Goal: Task Accomplishment & Management: Use online tool/utility

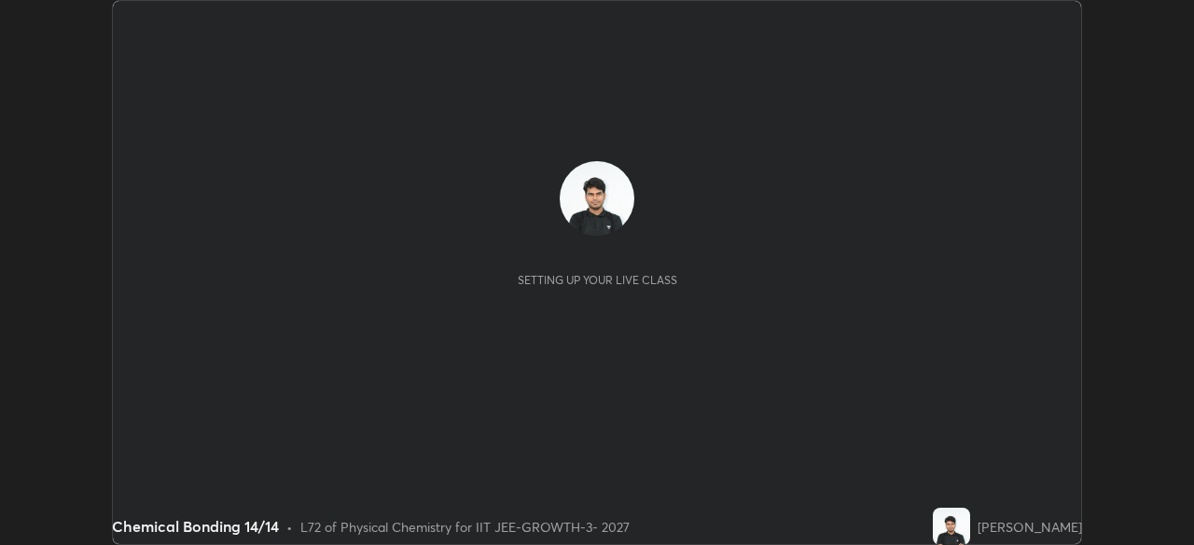
scroll to position [545, 1193]
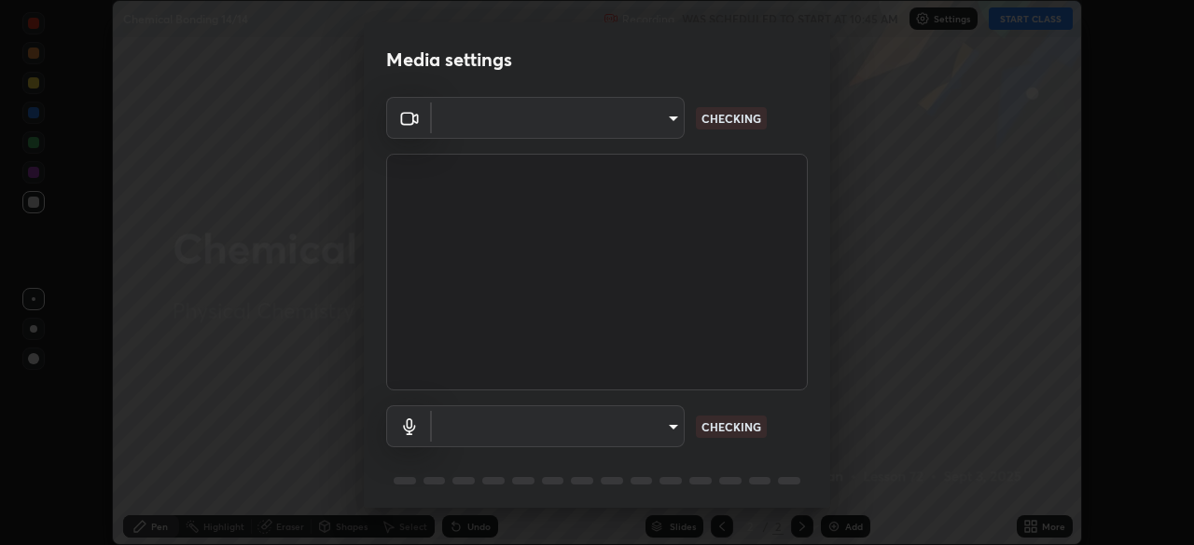
click at [1019, 522] on div "Media settings ​ CHECKING ​ CHECKING 1 / 5 Next" at bounding box center [597, 272] width 1194 height 545
type input "8af73e8d16ef8e3bb7c62716022b9fe157133e9521606ce818031bd72dda2f9e"
click at [638, 432] on body "Erase all Chemical Bonding 14/14 Recording WAS SCHEDULED TO START AT 10:45 AM S…" at bounding box center [597, 272] width 1194 height 545
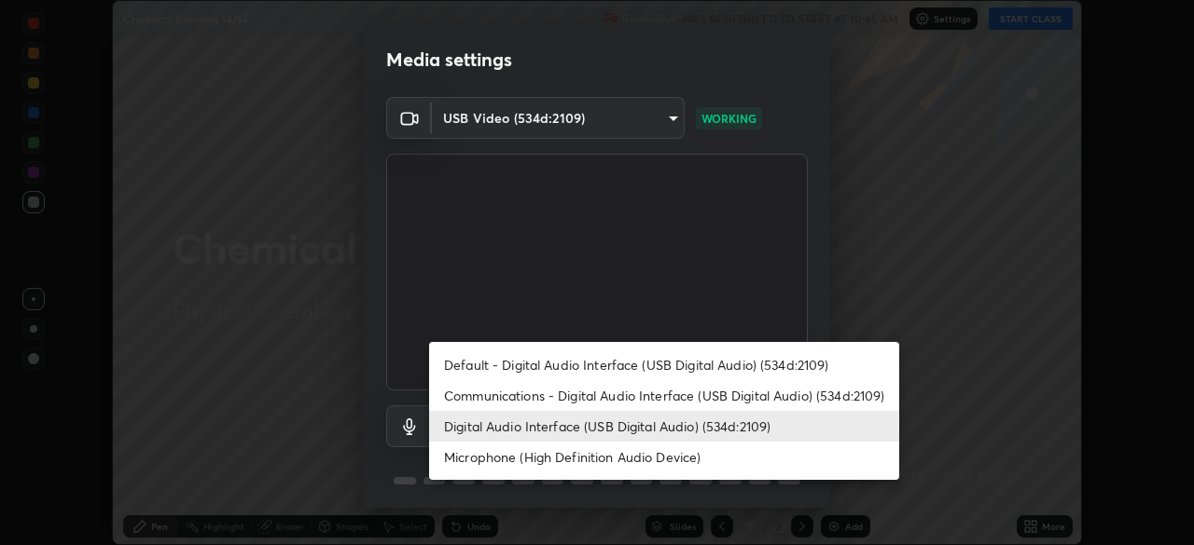
click at [530, 366] on li "Default - Digital Audio Interface (USB Digital Audio) (534d:2109)" at bounding box center [664, 365] width 470 height 31
type input "default"
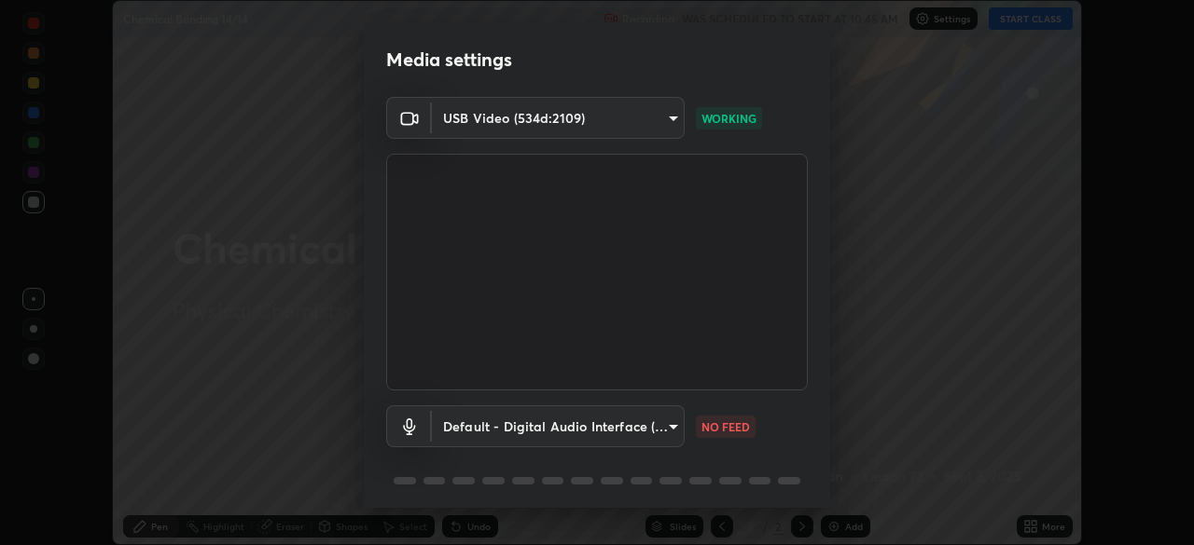
scroll to position [66, 0]
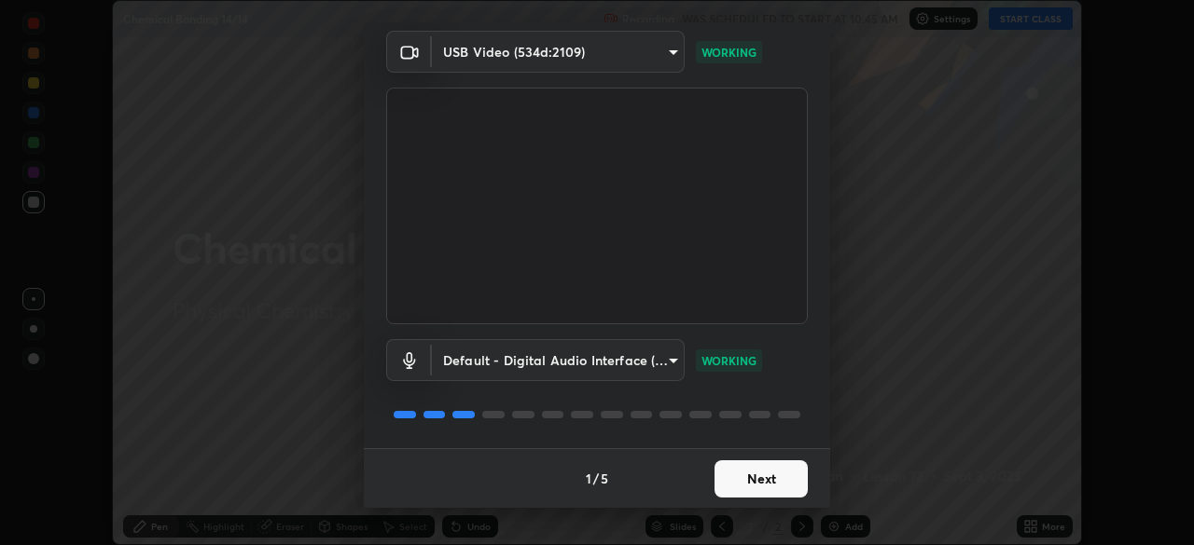
click at [746, 474] on button "Next" at bounding box center [760, 479] width 93 height 37
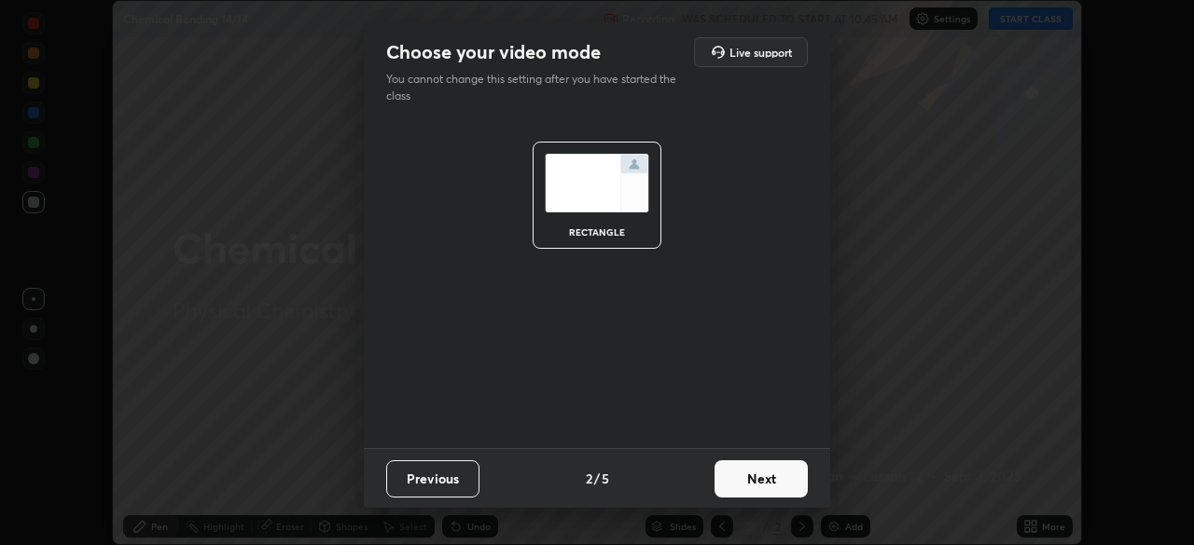
click at [752, 468] on button "Next" at bounding box center [760, 479] width 93 height 37
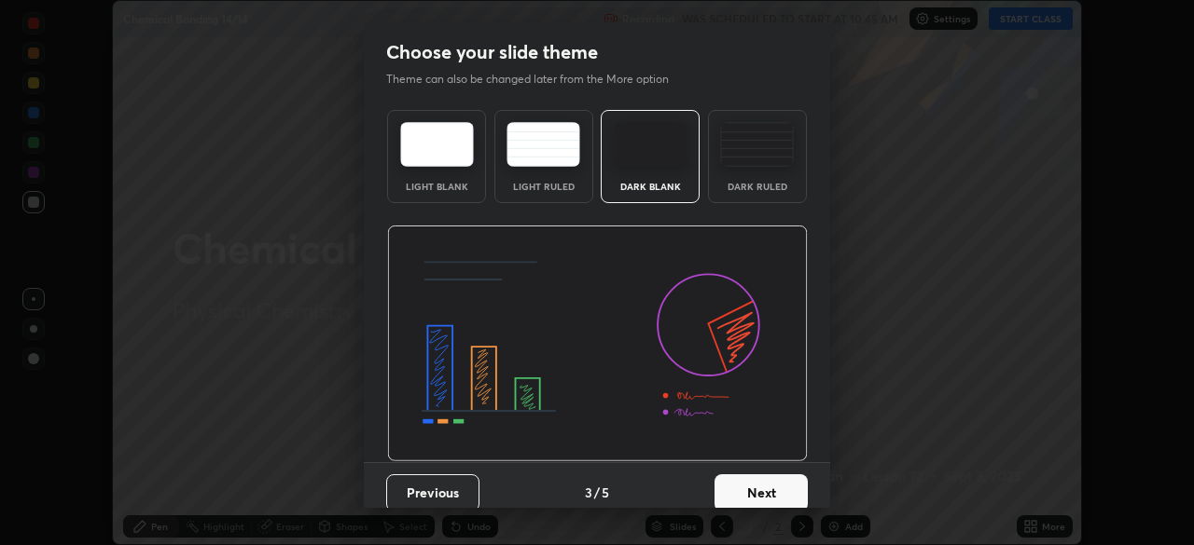
click at [770, 482] on button "Next" at bounding box center [760, 493] width 93 height 37
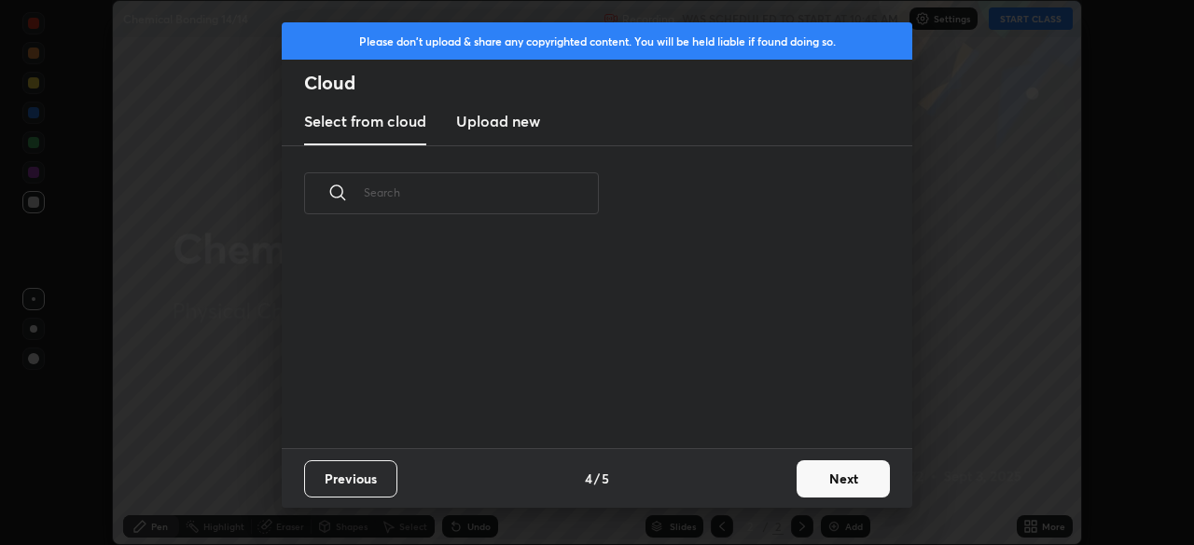
click at [771, 490] on div "Previous 4 / 5 Next" at bounding box center [597, 479] width 630 height 60
click at [818, 480] on button "Next" at bounding box center [842, 479] width 93 height 37
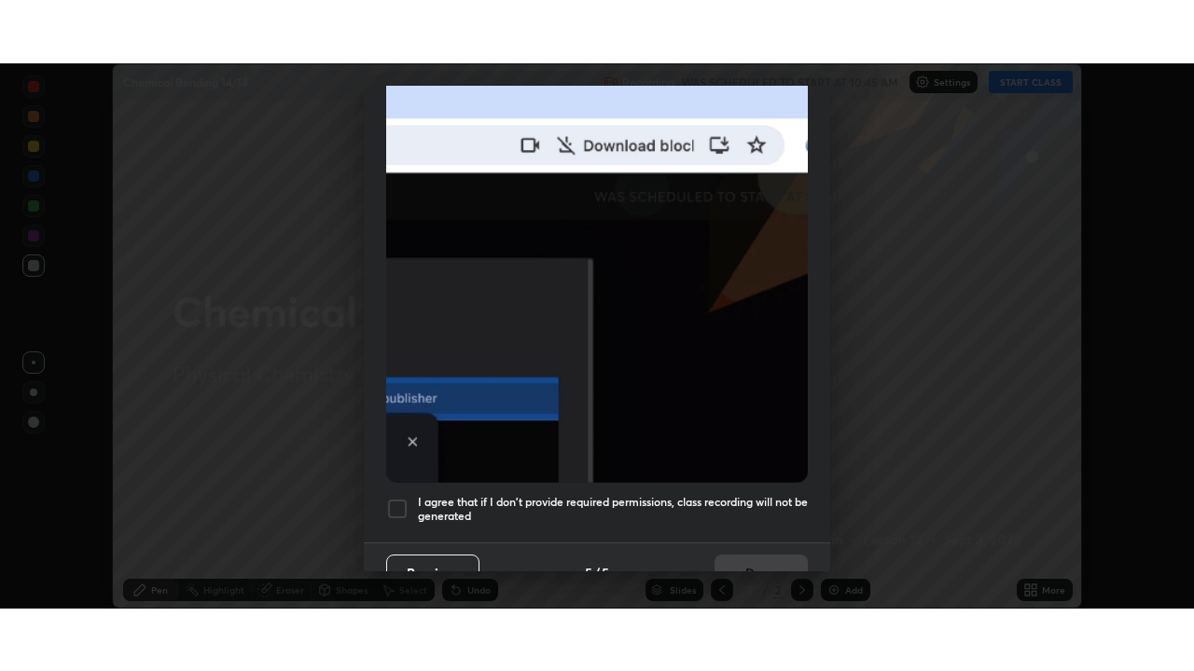
scroll to position [447, 0]
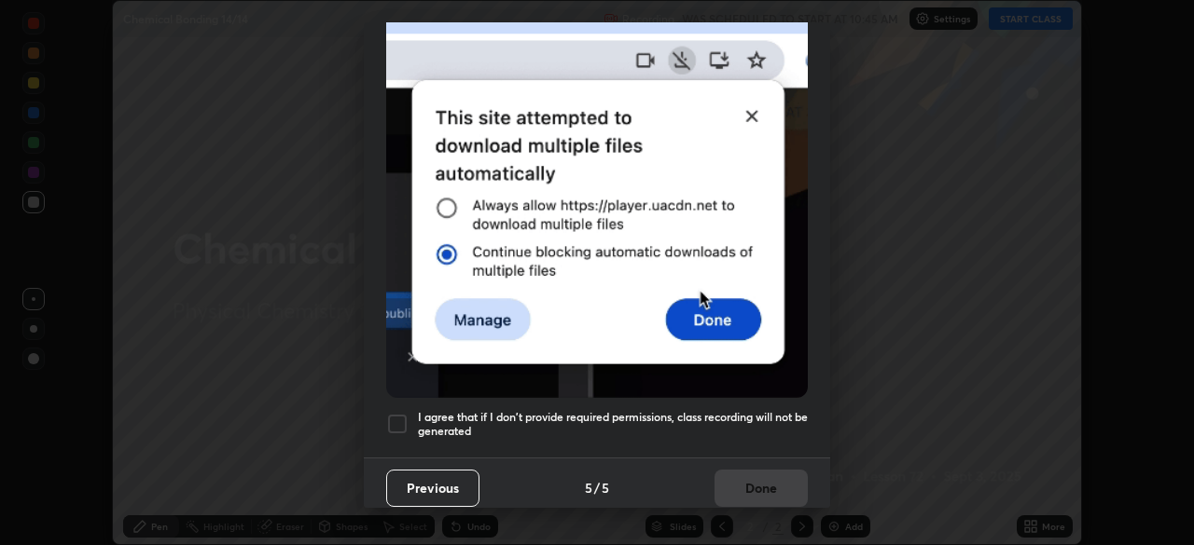
click at [399, 421] on div at bounding box center [397, 424] width 22 height 22
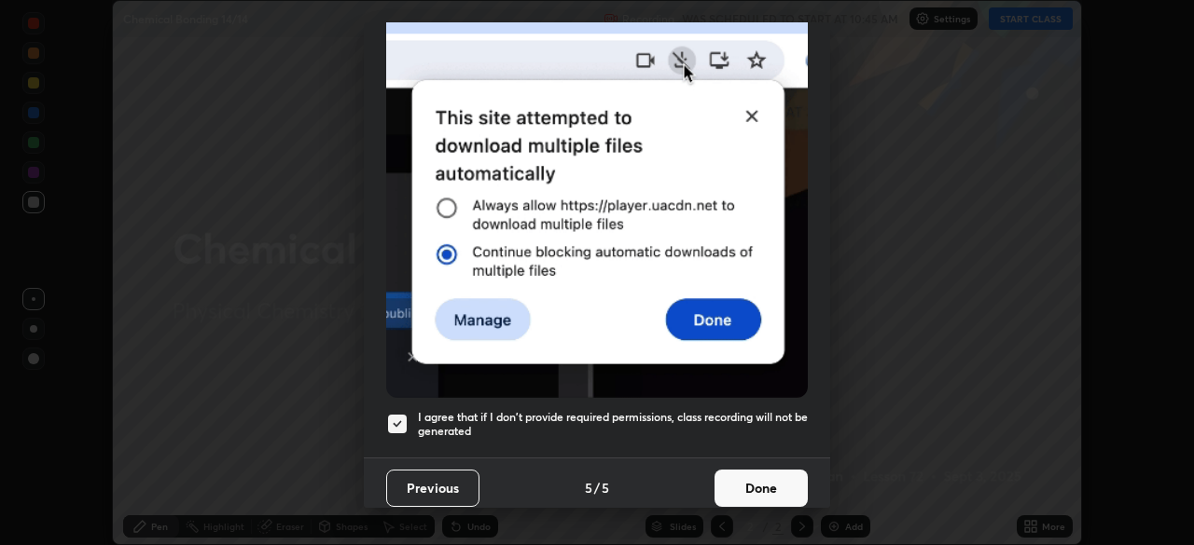
click at [743, 483] on button "Done" at bounding box center [760, 488] width 93 height 37
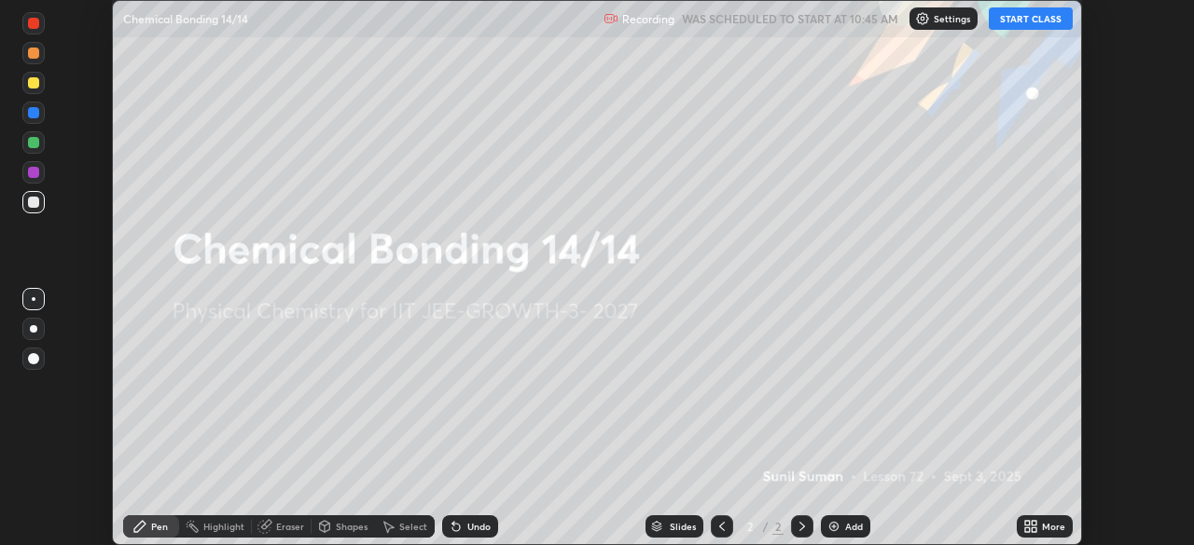
click at [1028, 529] on icon at bounding box center [1027, 530] width 5 height 5
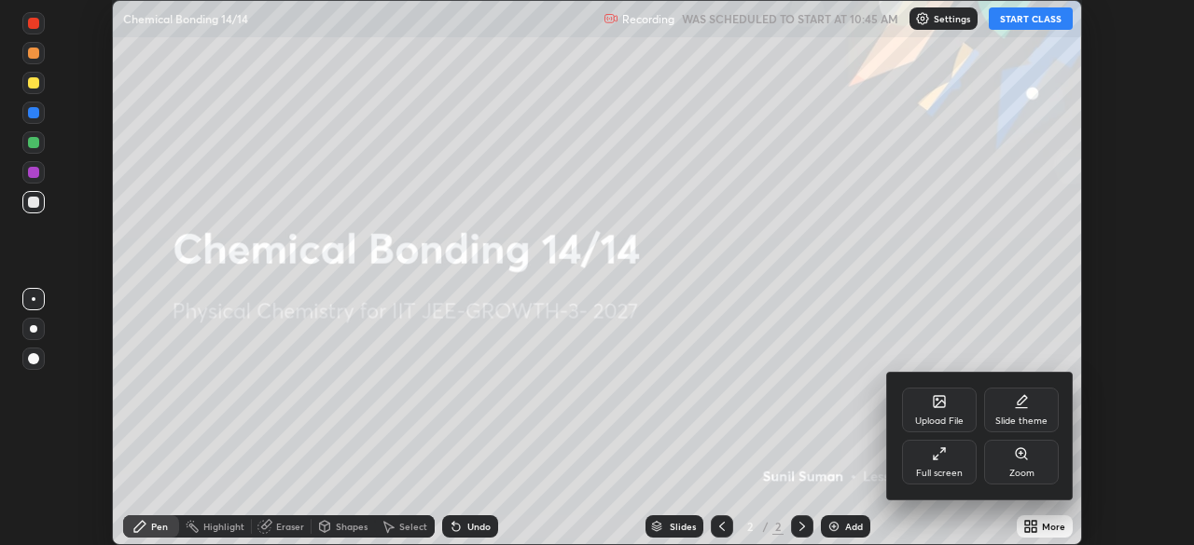
click at [937, 455] on icon at bounding box center [935, 457] width 5 height 5
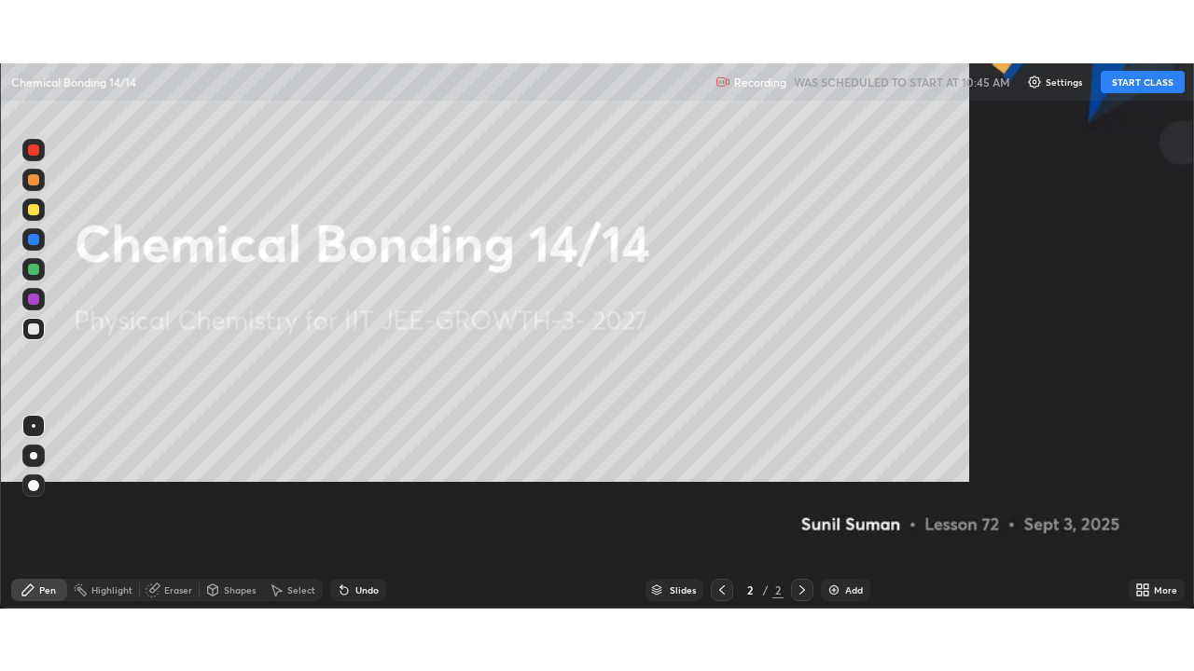
scroll to position [671, 1194]
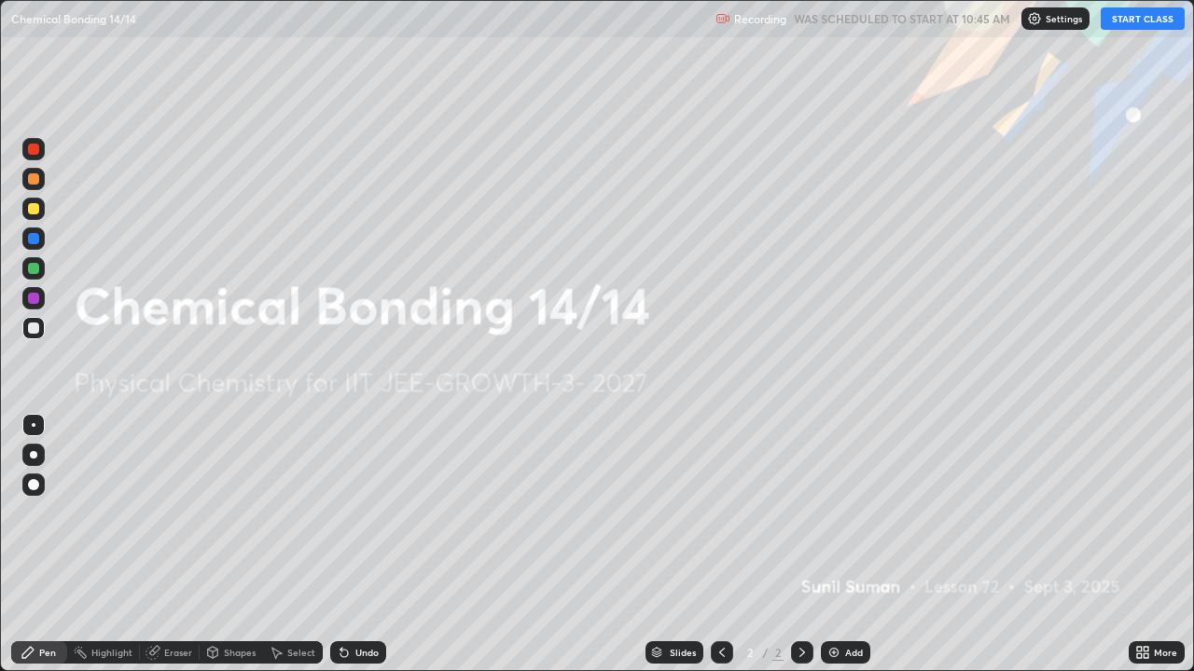
click at [1116, 21] on button "START CLASS" at bounding box center [1142, 18] width 84 height 22
click at [834, 545] on img at bounding box center [833, 652] width 15 height 15
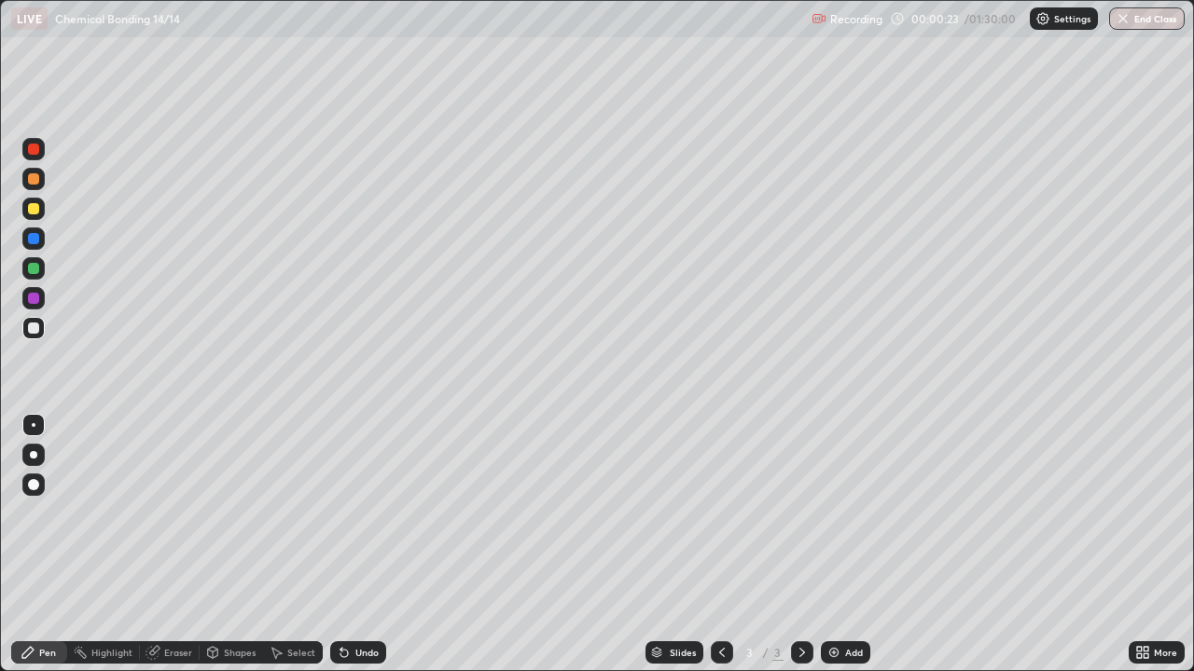
click at [1145, 545] on icon at bounding box center [1145, 656] width 5 height 5
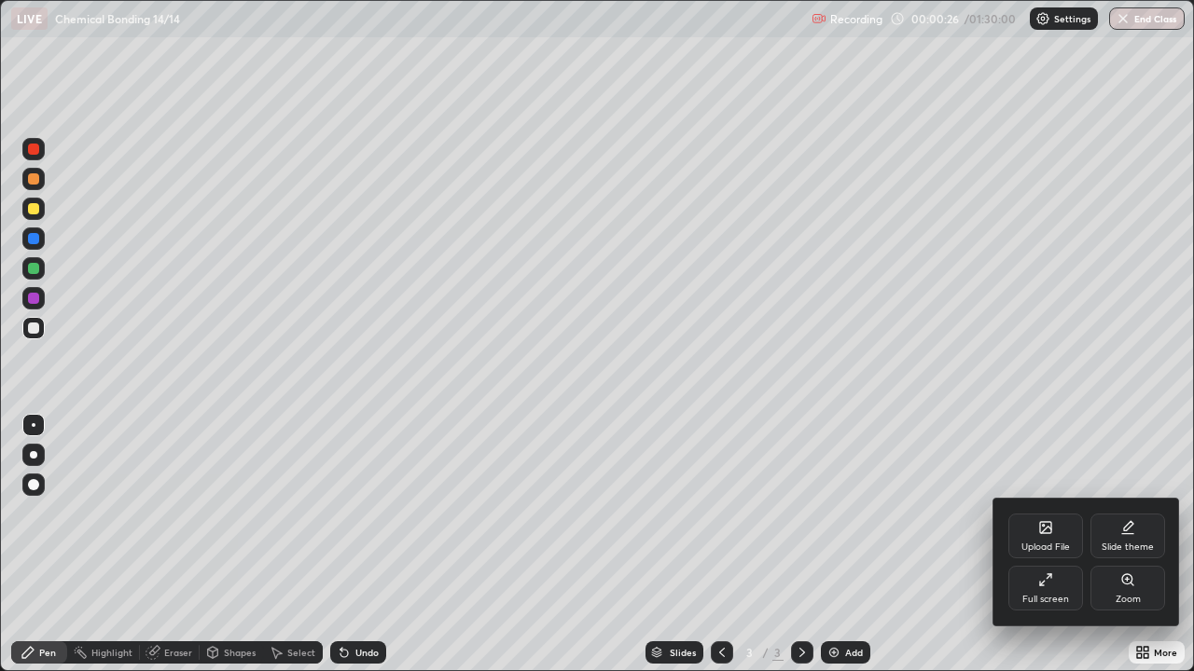
click at [1035, 534] on div "Upload File" at bounding box center [1045, 536] width 75 height 45
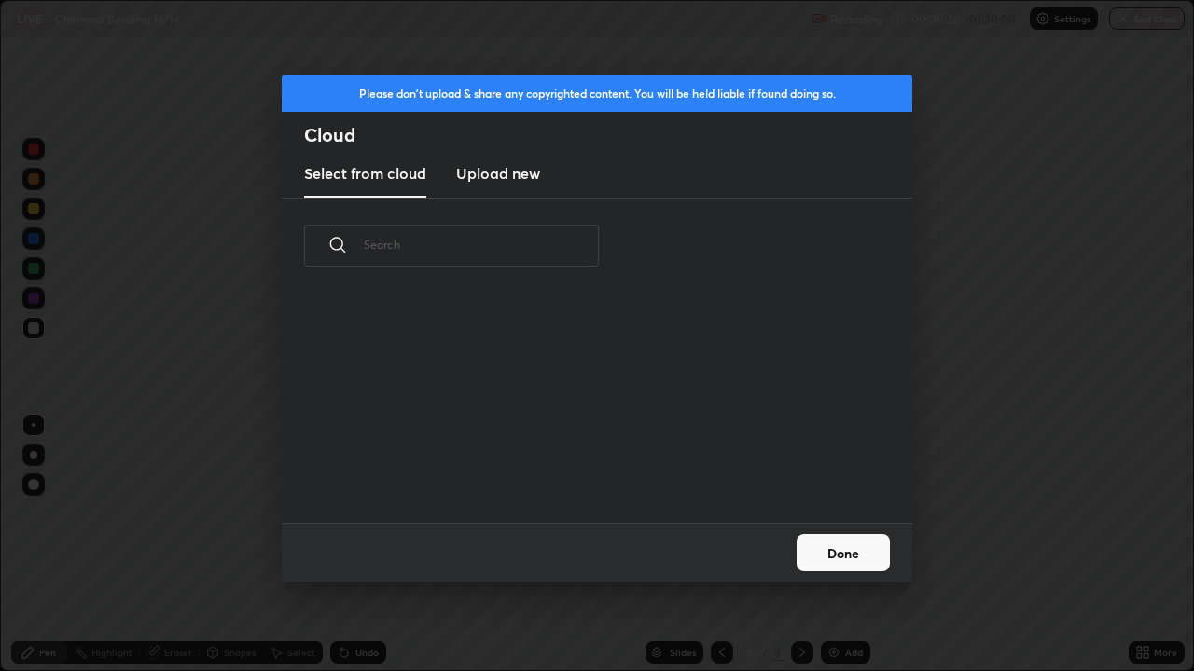
scroll to position [229, 599]
click at [835, 545] on button "Done" at bounding box center [842, 552] width 93 height 37
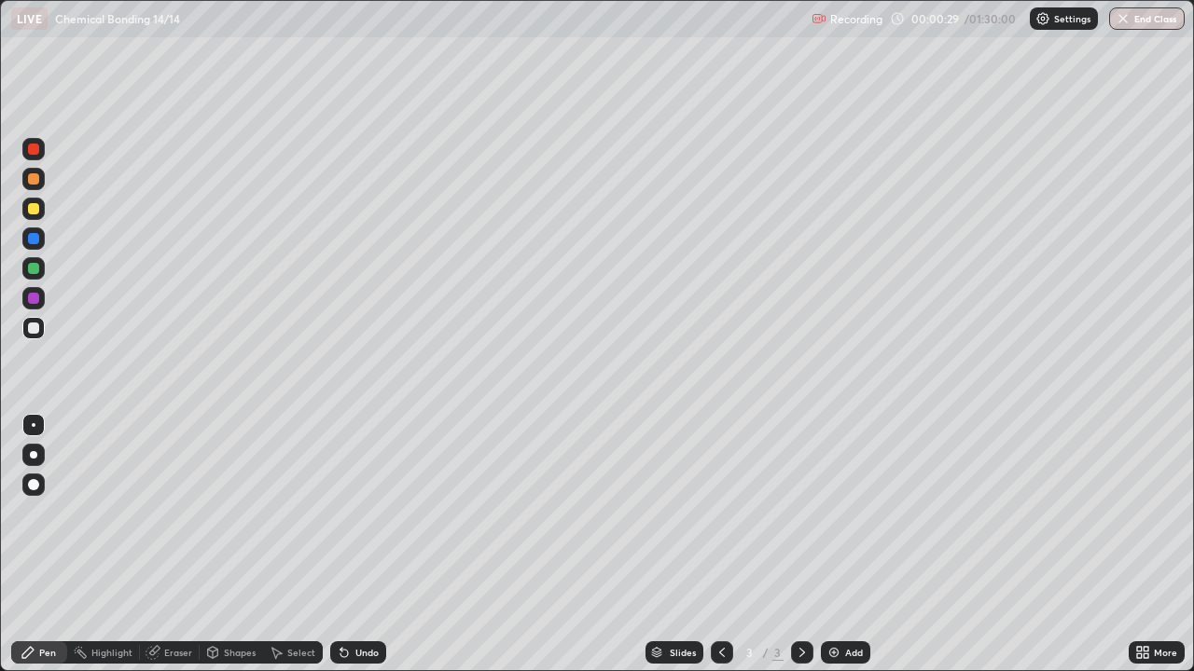
click at [1139, 545] on icon at bounding box center [1139, 649] width 5 height 5
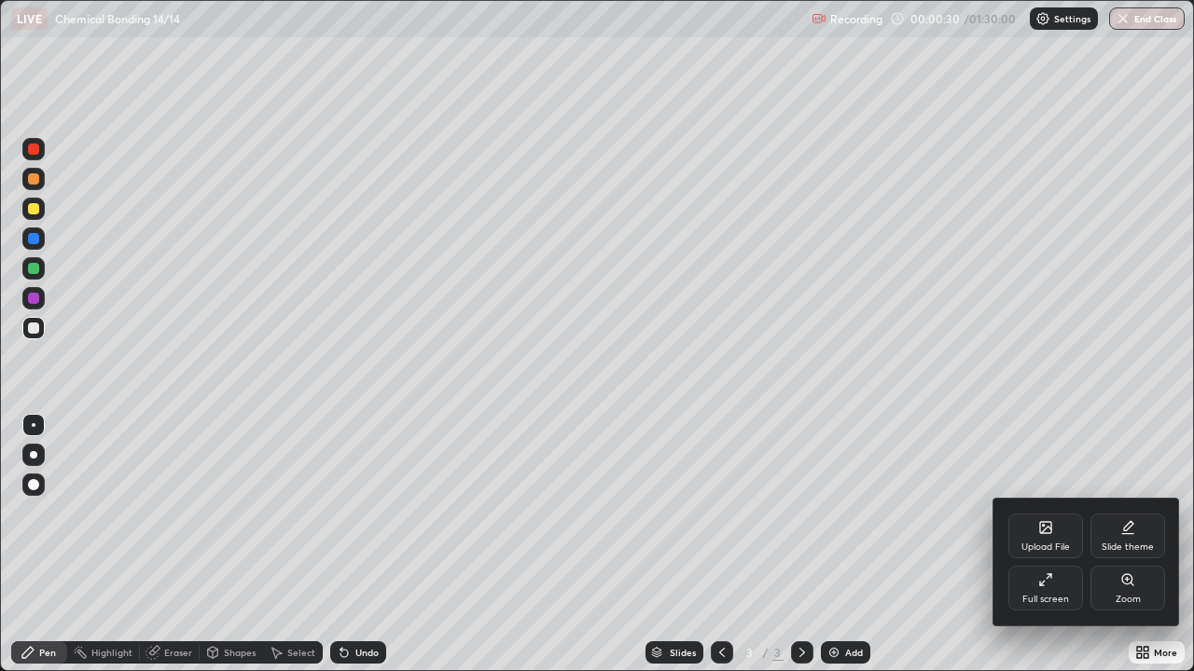
click at [1042, 536] on div "Upload File" at bounding box center [1045, 536] width 75 height 45
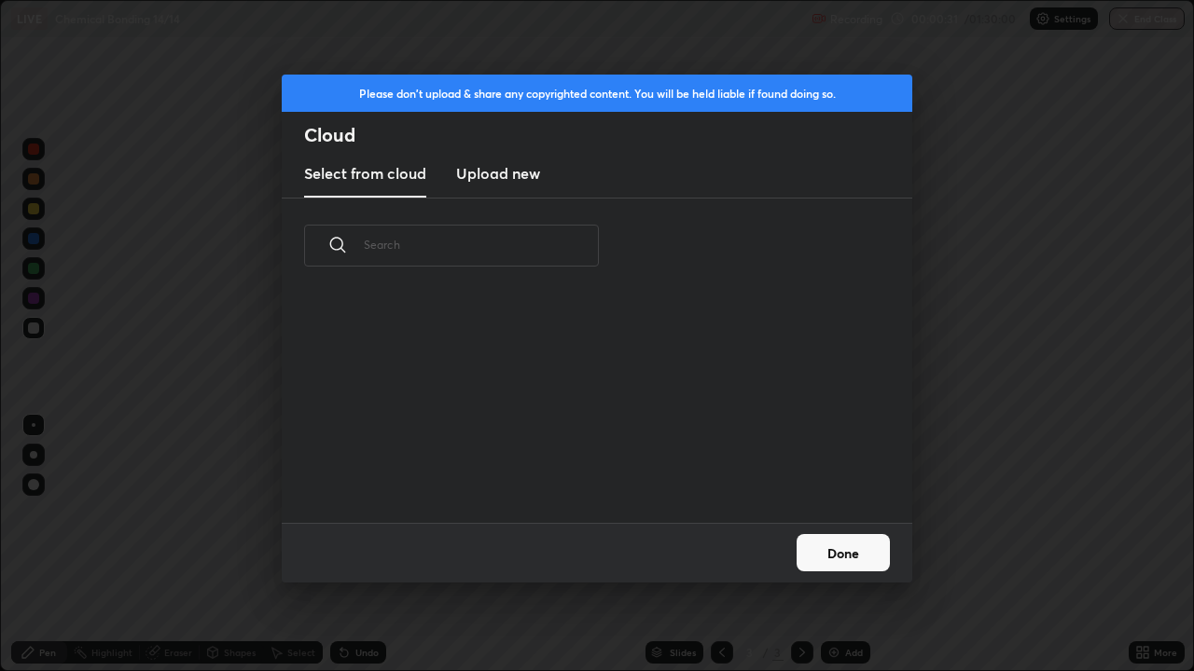
click at [499, 175] on h3 "Upload new" at bounding box center [498, 173] width 84 height 22
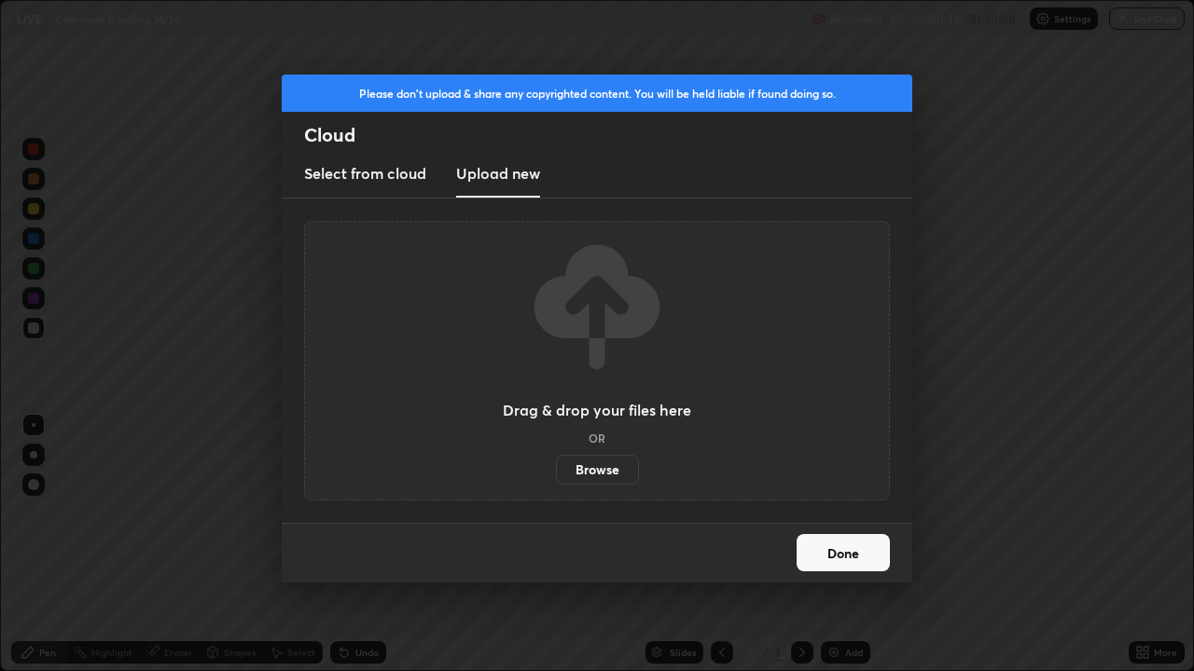
click at [607, 468] on label "Browse" at bounding box center [597, 470] width 83 height 30
click at [556, 468] on input "Browse" at bounding box center [556, 470] width 0 height 30
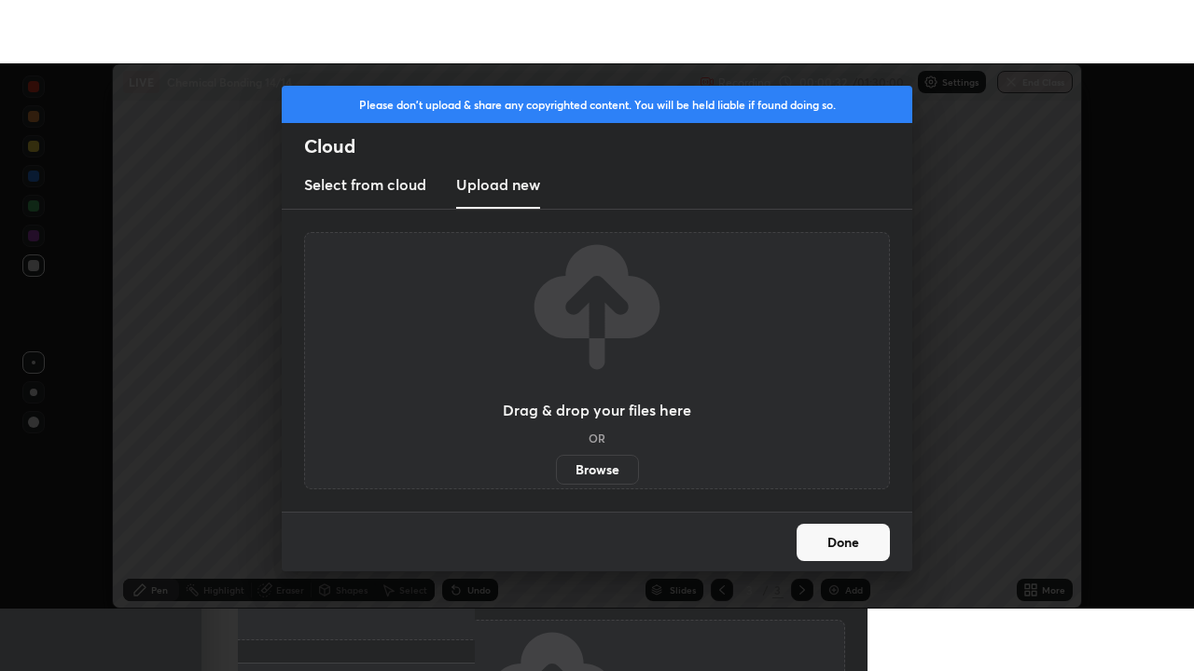
scroll to position [92699, 92051]
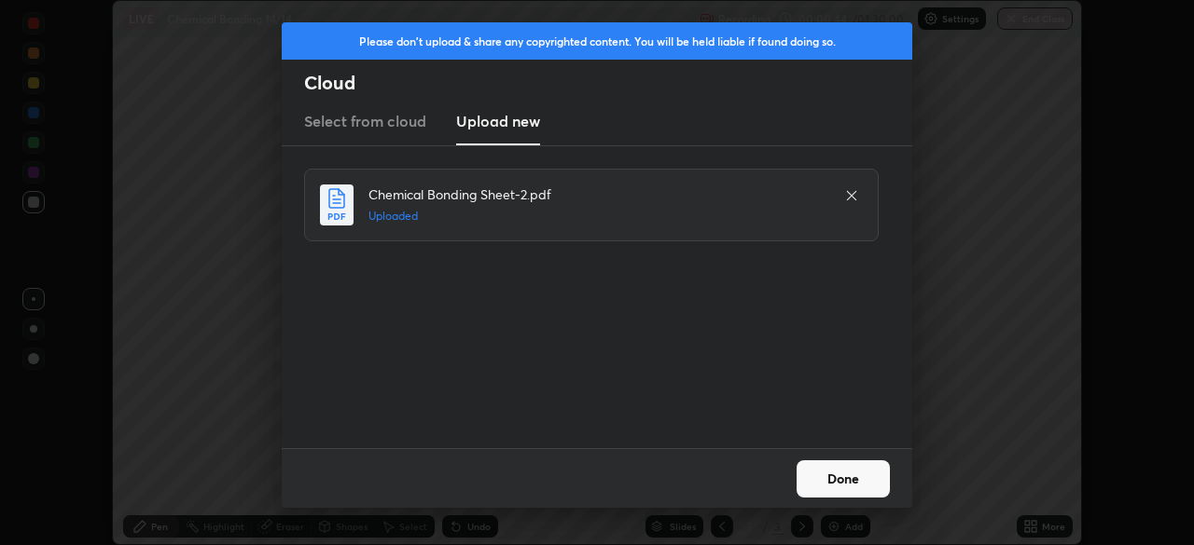
click at [837, 490] on button "Done" at bounding box center [842, 479] width 93 height 37
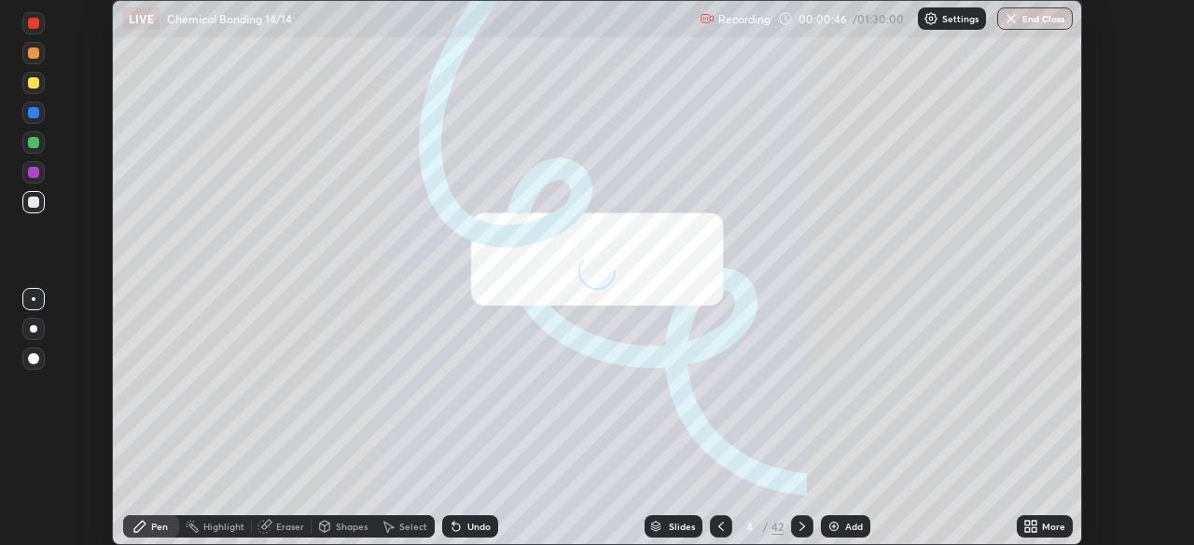
click at [1028, 524] on icon at bounding box center [1027, 523] width 5 height 5
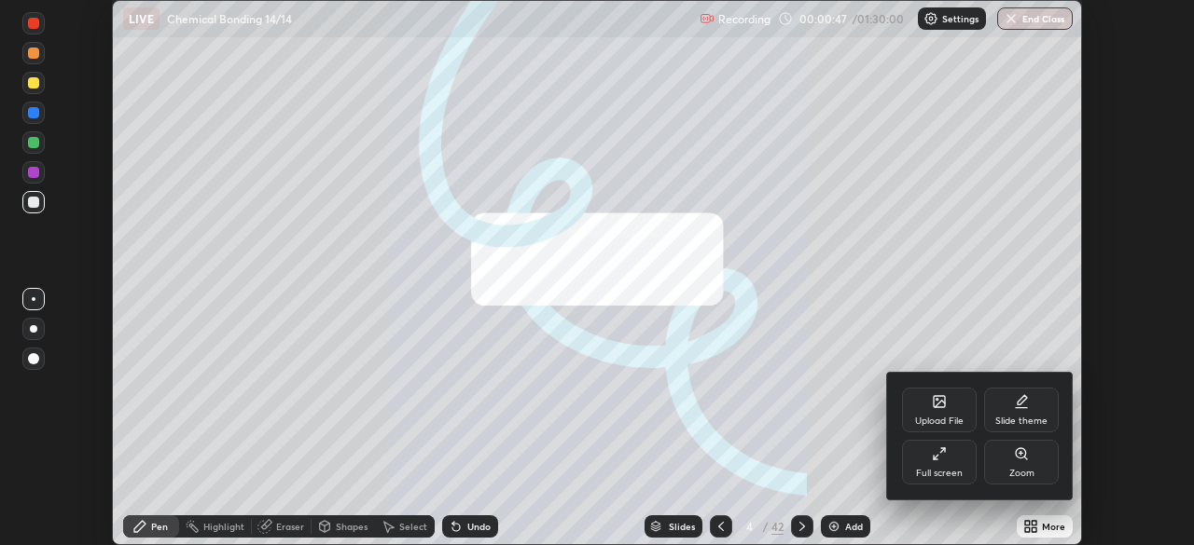
click at [940, 457] on icon at bounding box center [939, 454] width 15 height 15
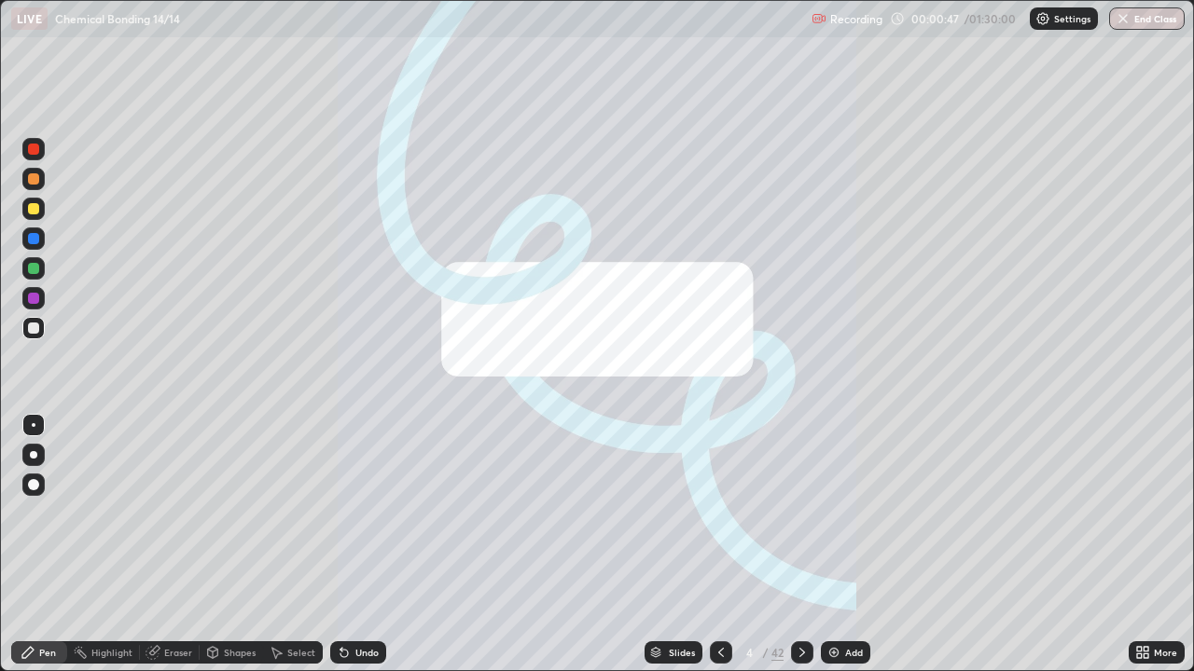
scroll to position [671, 1194]
click at [771, 545] on div "42" at bounding box center [777, 652] width 12 height 17
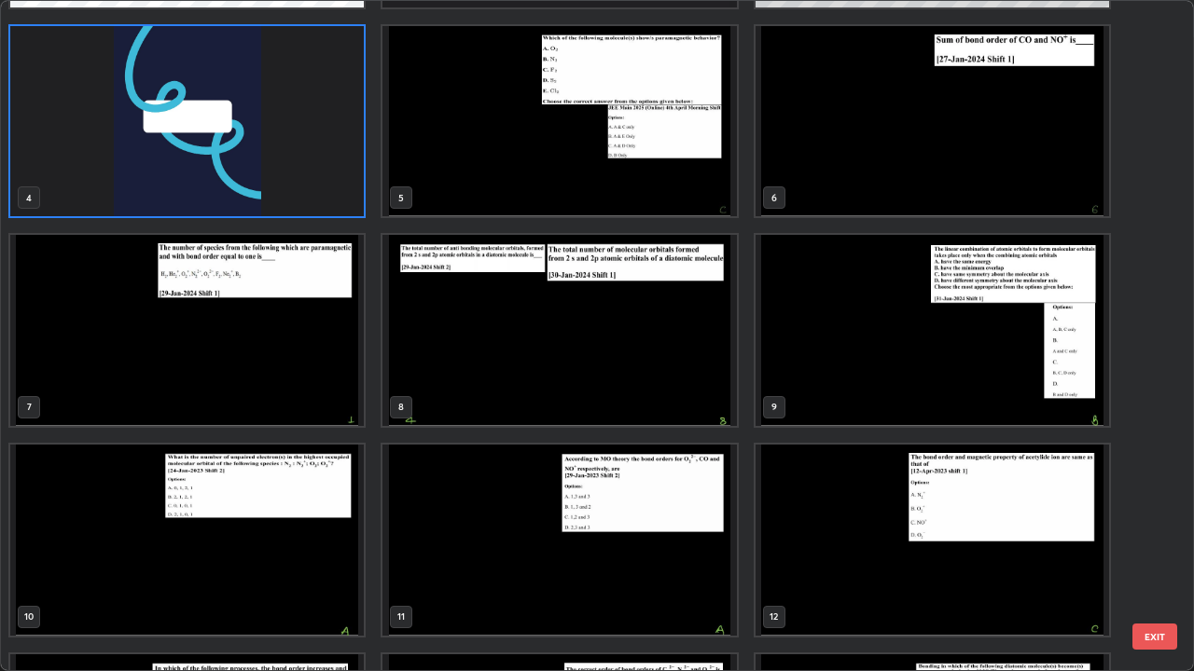
scroll to position [195, 0]
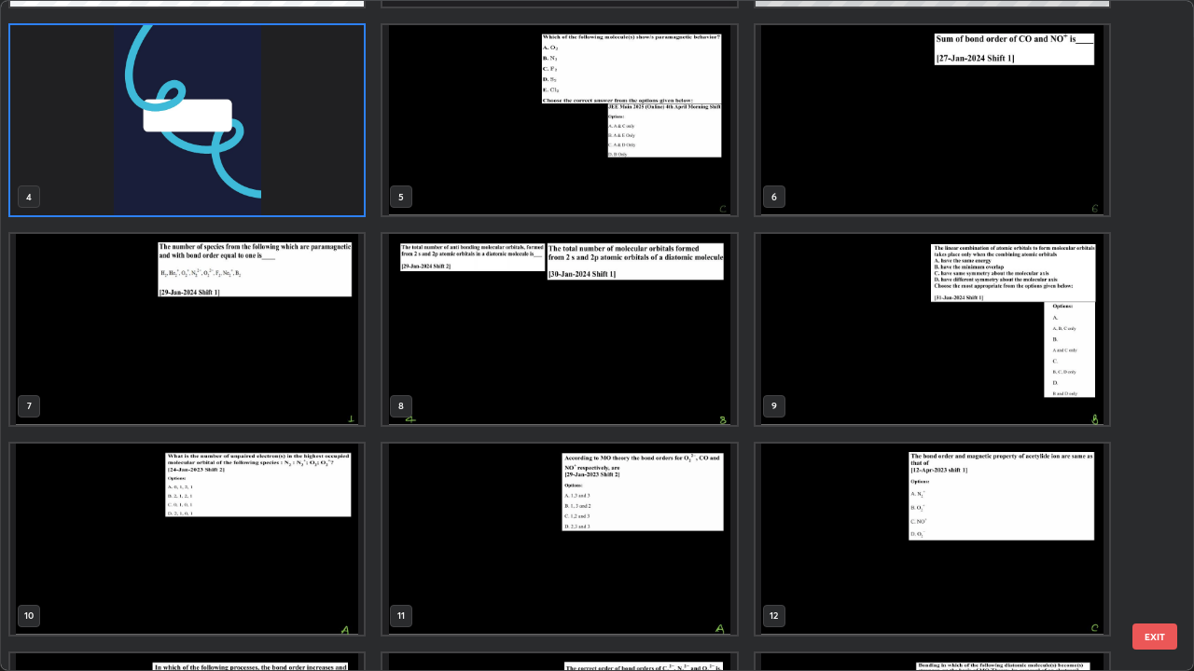
click at [522, 157] on img "grid" at bounding box center [558, 120] width 353 height 191
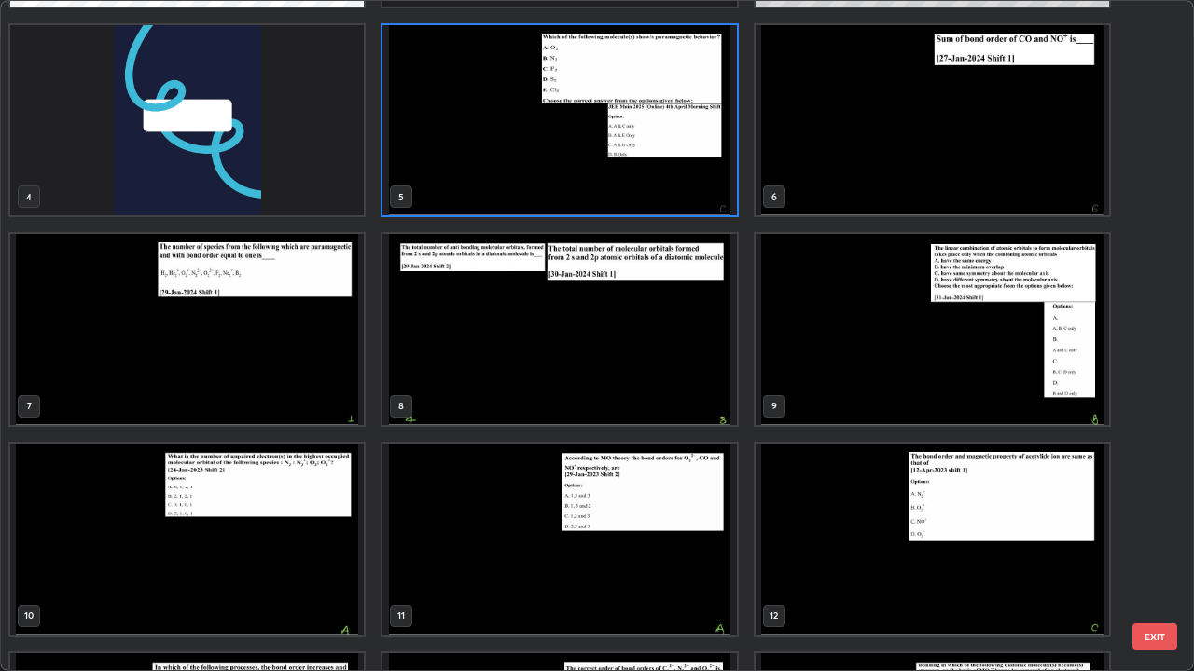
click at [517, 156] on img "grid" at bounding box center [558, 120] width 353 height 191
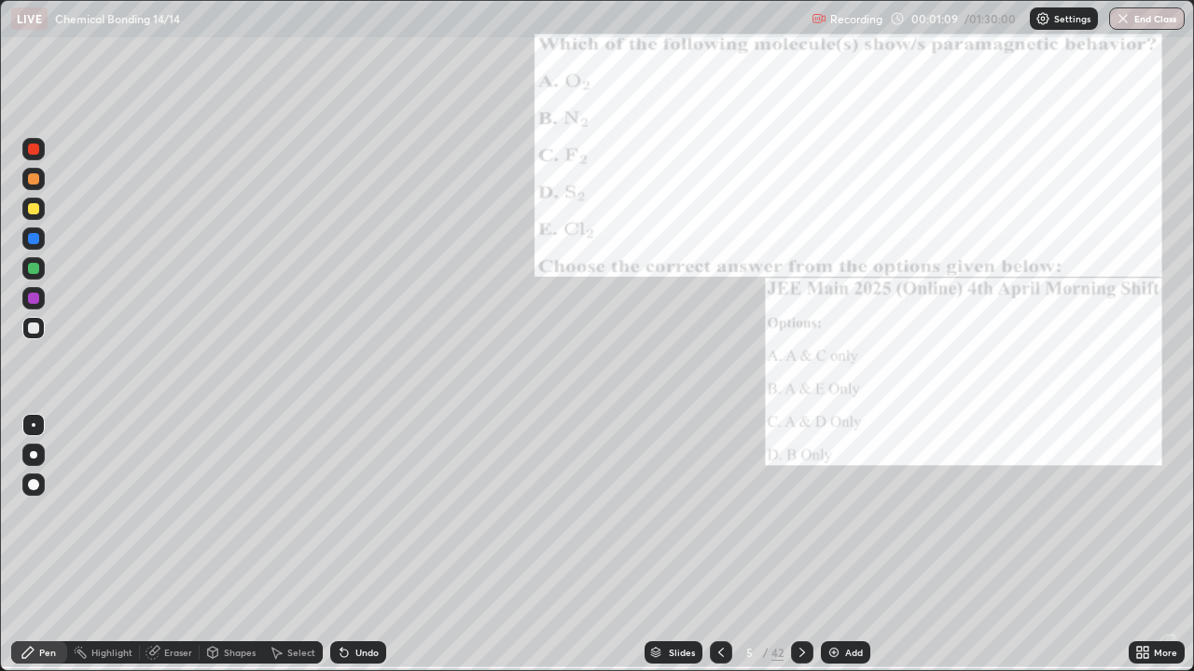
click at [801, 545] on icon at bounding box center [802, 652] width 6 height 9
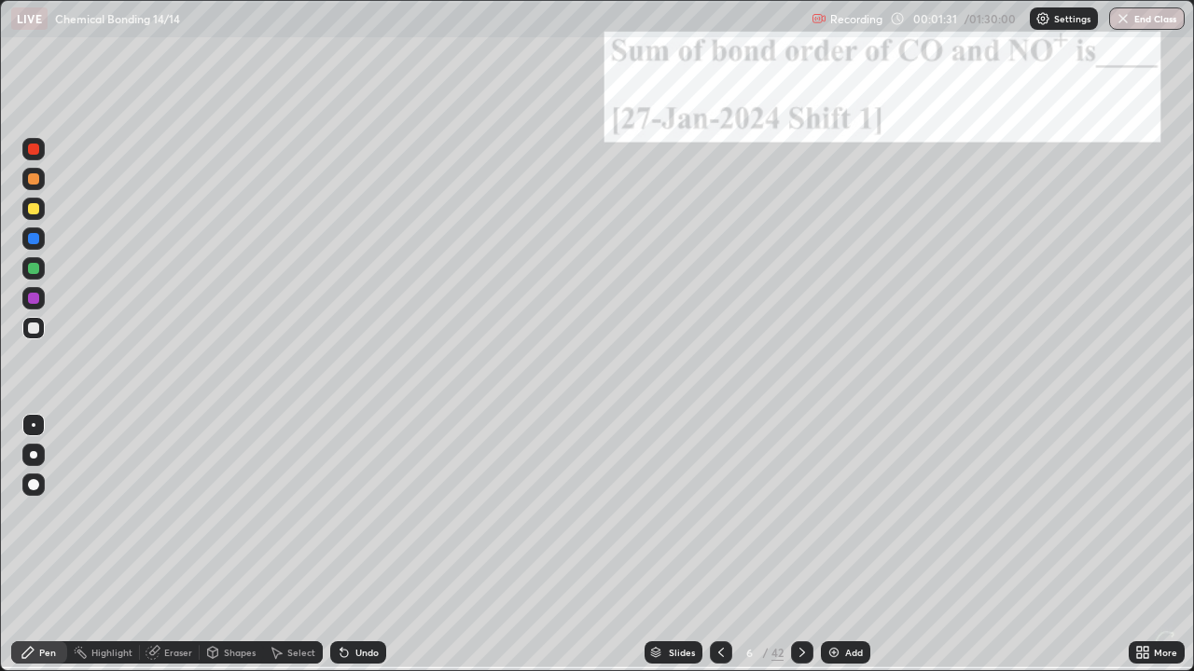
click at [797, 545] on icon at bounding box center [801, 652] width 15 height 15
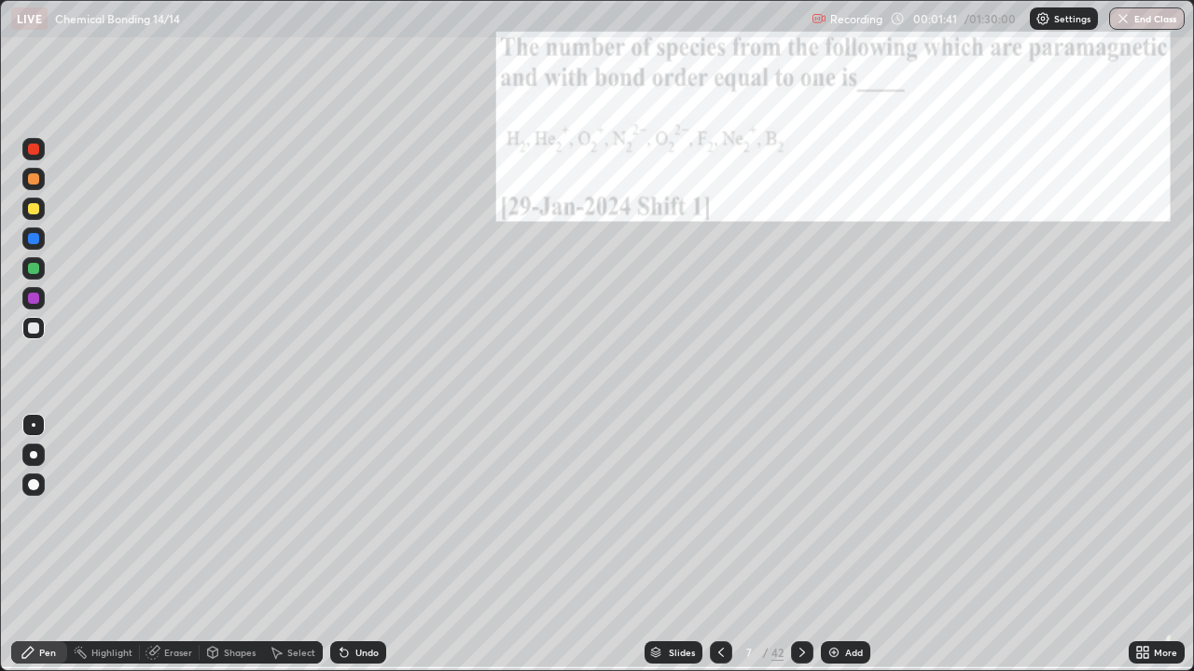
click at [800, 545] on icon at bounding box center [802, 652] width 6 height 9
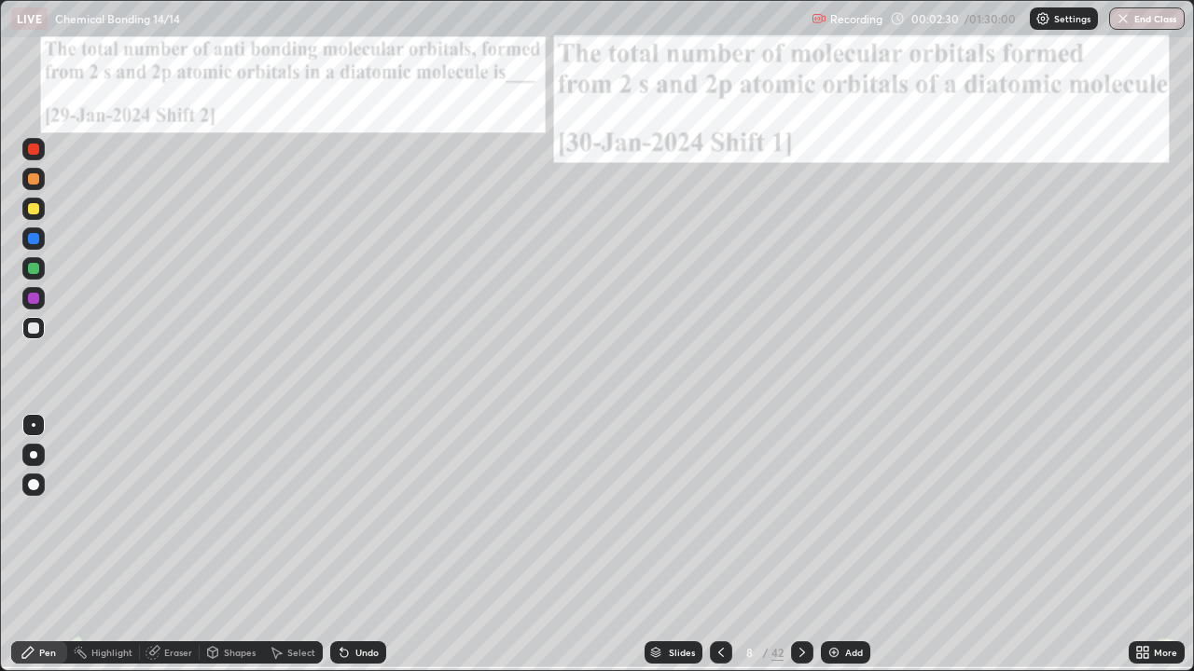
click at [803, 545] on icon at bounding box center [801, 652] width 15 height 15
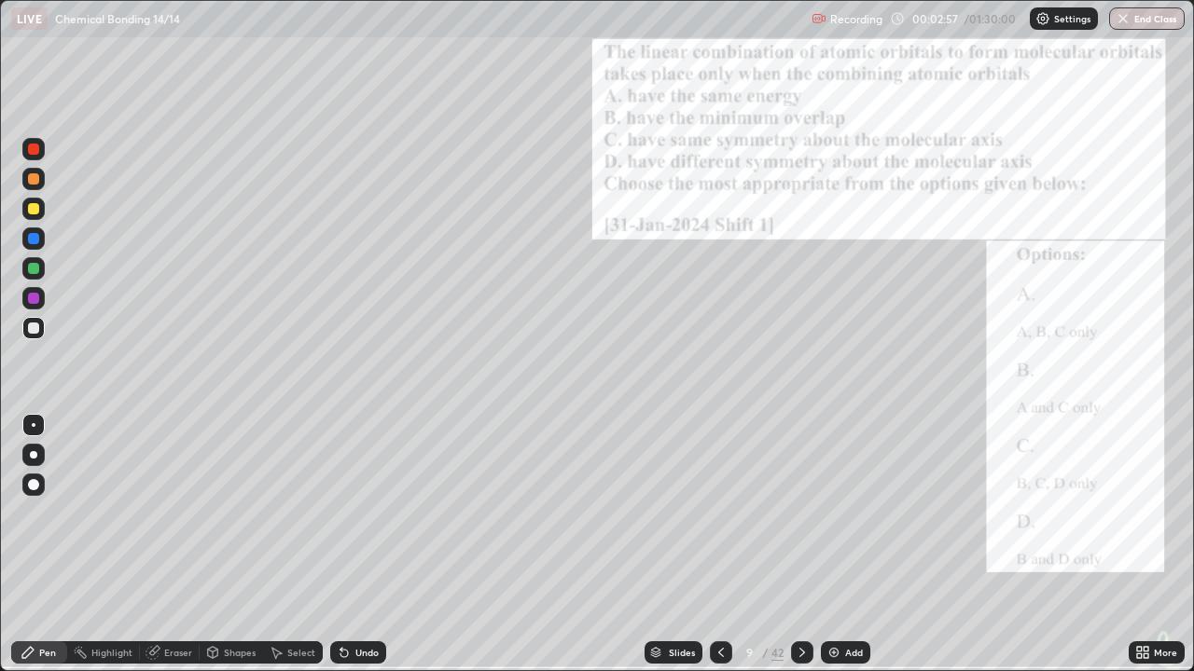
click at [41, 264] on div at bounding box center [33, 268] width 22 height 22
click at [802, 545] on icon at bounding box center [801, 652] width 15 height 15
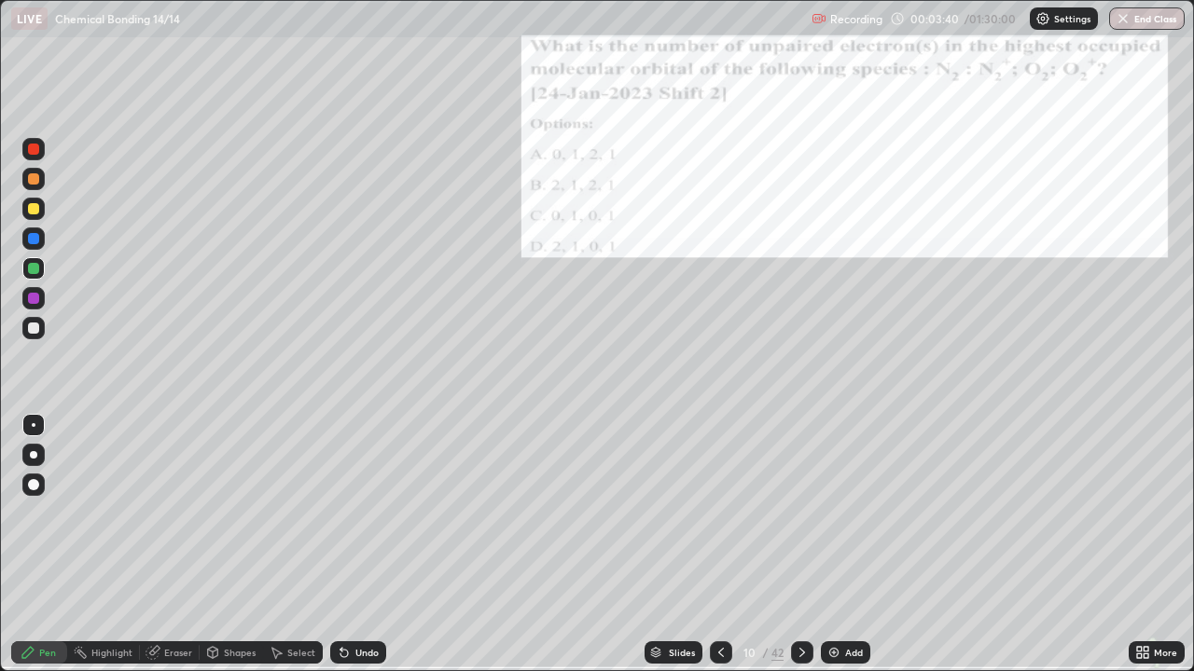
click at [38, 326] on div at bounding box center [33, 328] width 11 height 11
click at [36, 330] on div at bounding box center [33, 328] width 11 height 11
click at [349, 545] on icon at bounding box center [344, 652] width 15 height 15
click at [24, 204] on div at bounding box center [33, 209] width 22 height 22
click at [803, 545] on div at bounding box center [802, 653] width 22 height 22
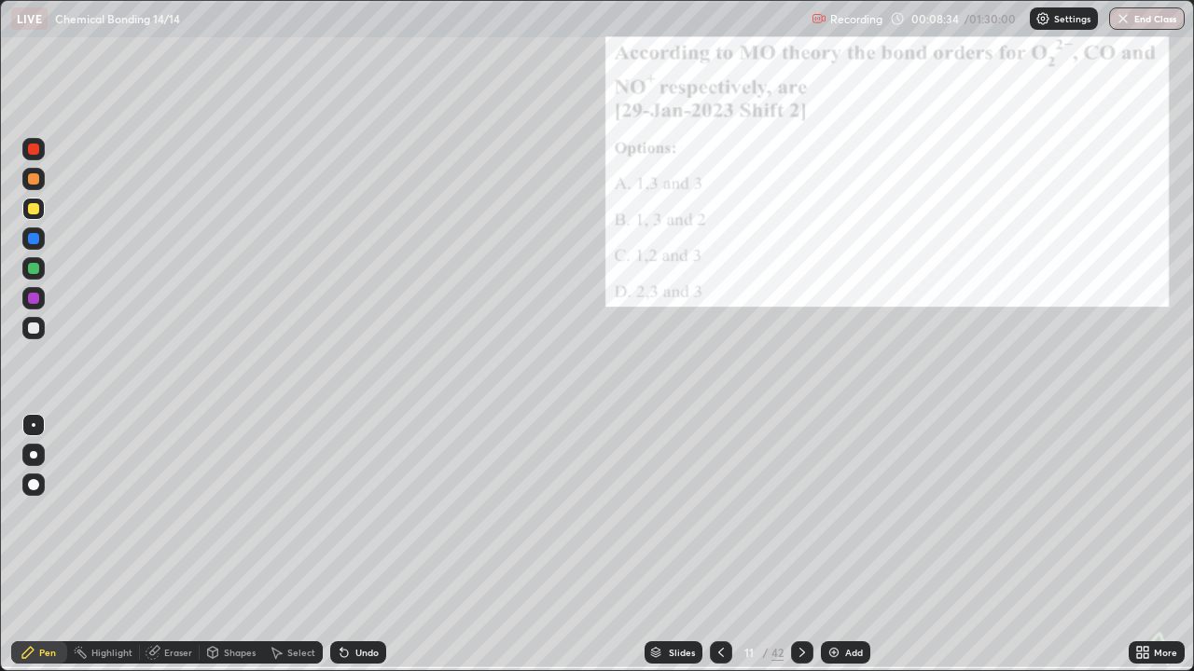
click at [44, 269] on div at bounding box center [33, 268] width 22 height 22
click at [801, 545] on icon at bounding box center [802, 652] width 6 height 9
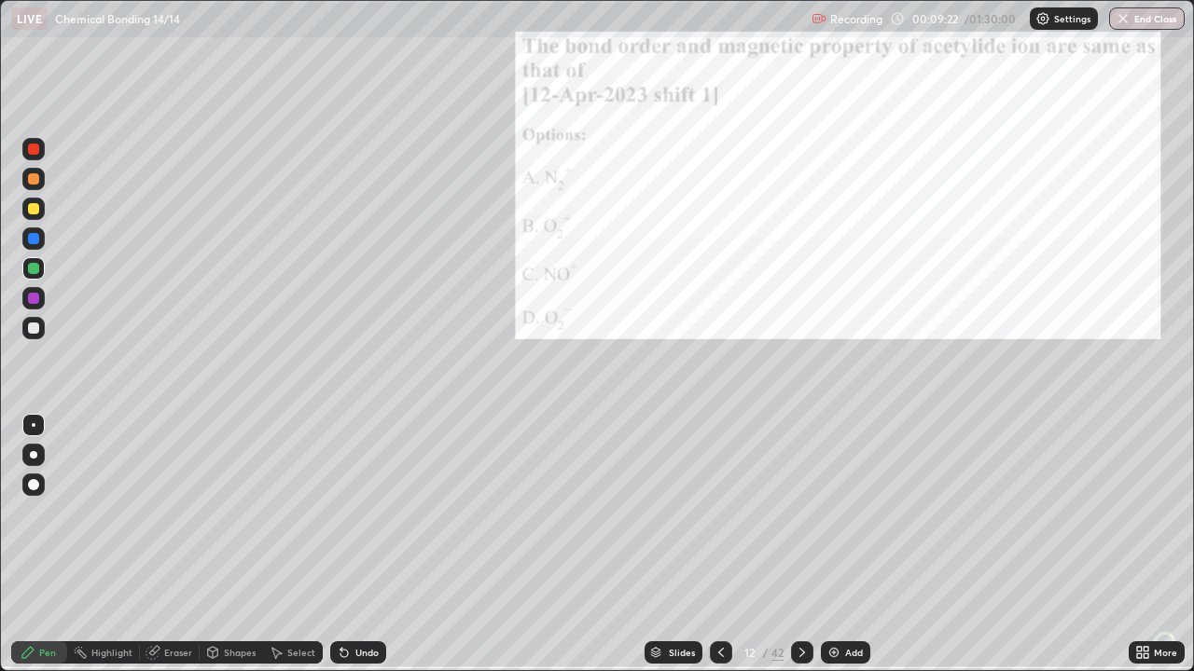
click at [797, 545] on icon at bounding box center [801, 652] width 15 height 15
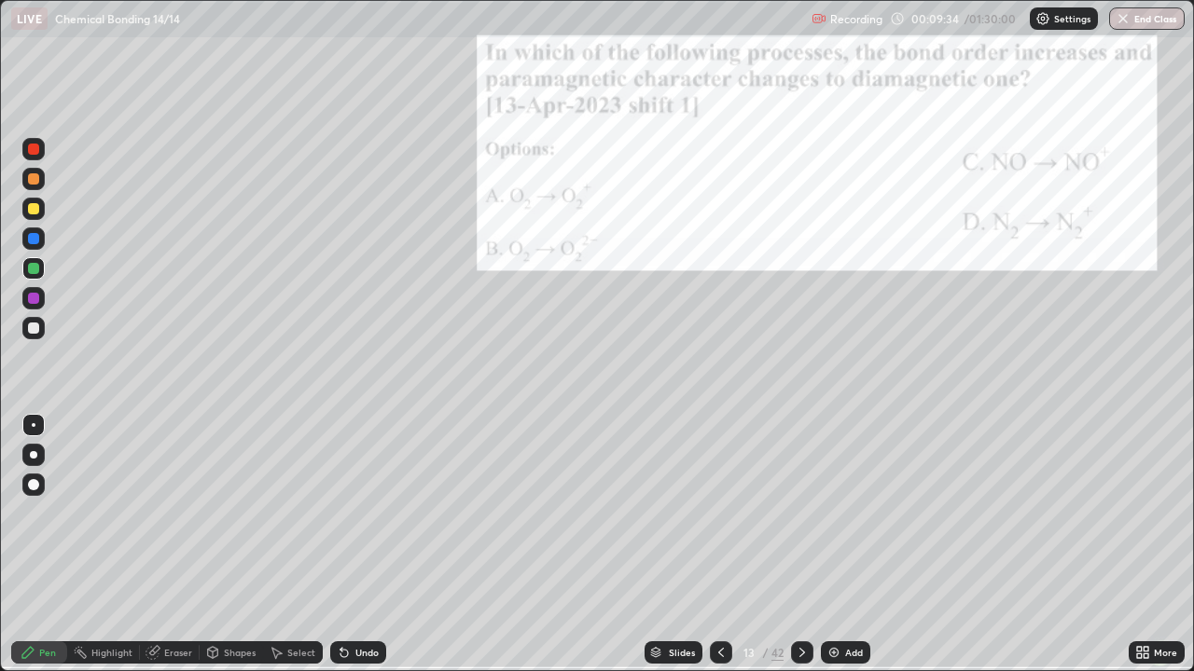
click at [800, 545] on icon at bounding box center [801, 652] width 15 height 15
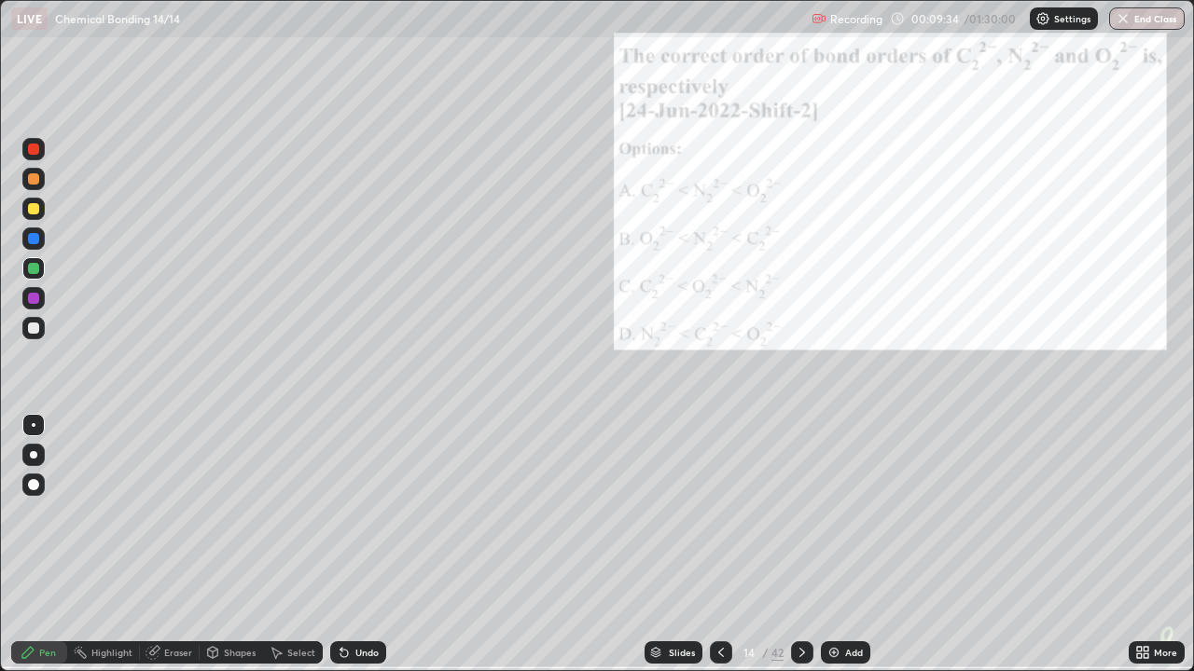
click at [800, 545] on icon at bounding box center [801, 652] width 15 height 15
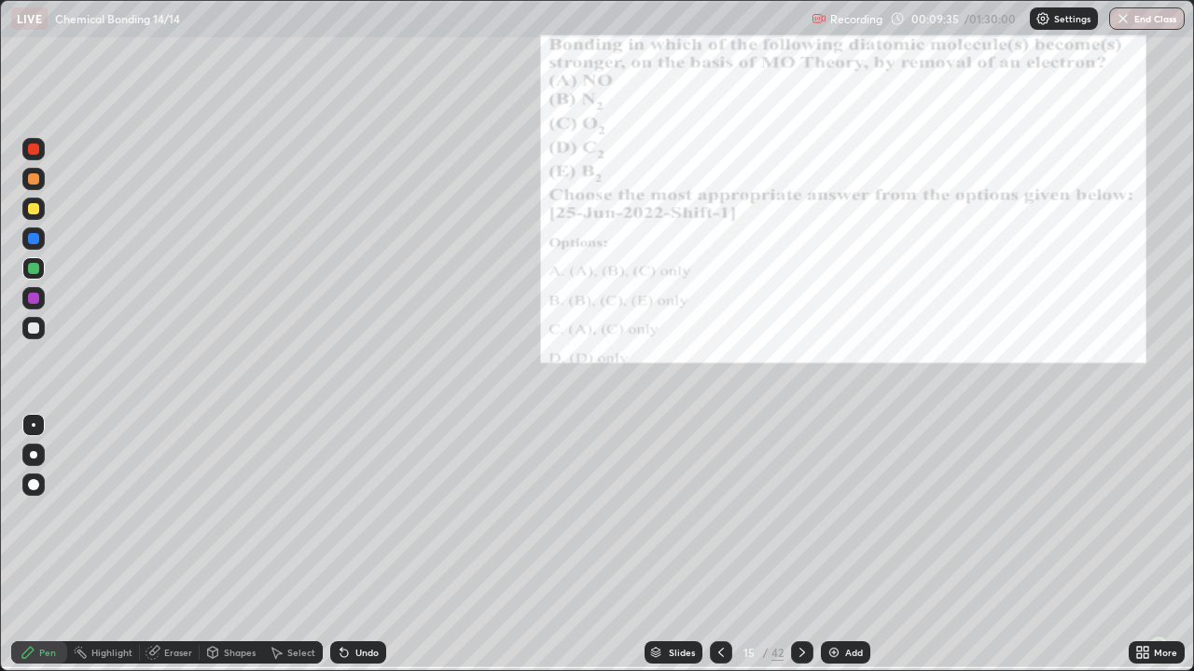
click at [802, 545] on icon at bounding box center [801, 652] width 15 height 15
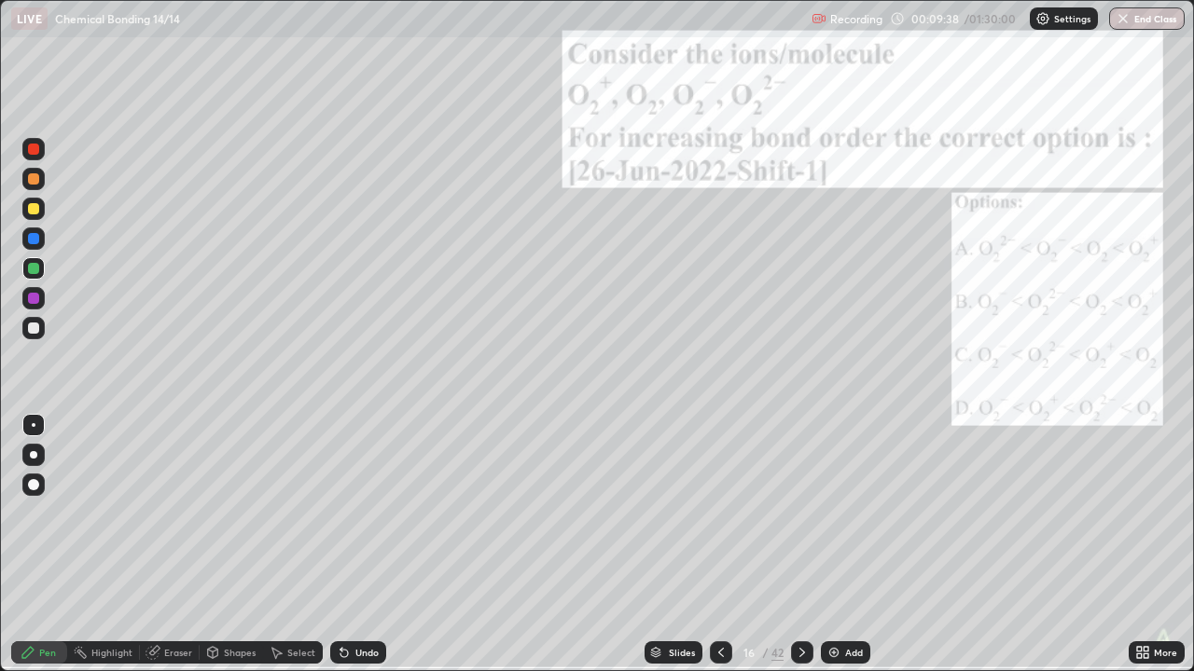
click at [801, 545] on icon at bounding box center [801, 652] width 15 height 15
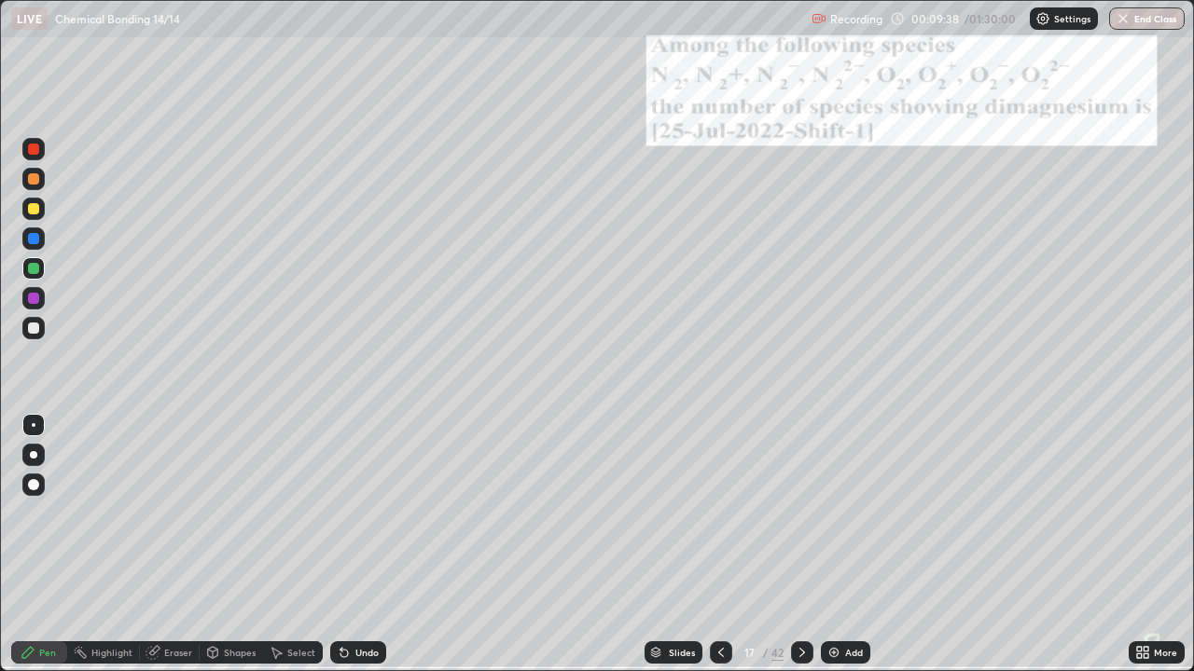
click at [803, 545] on icon at bounding box center [801, 652] width 15 height 15
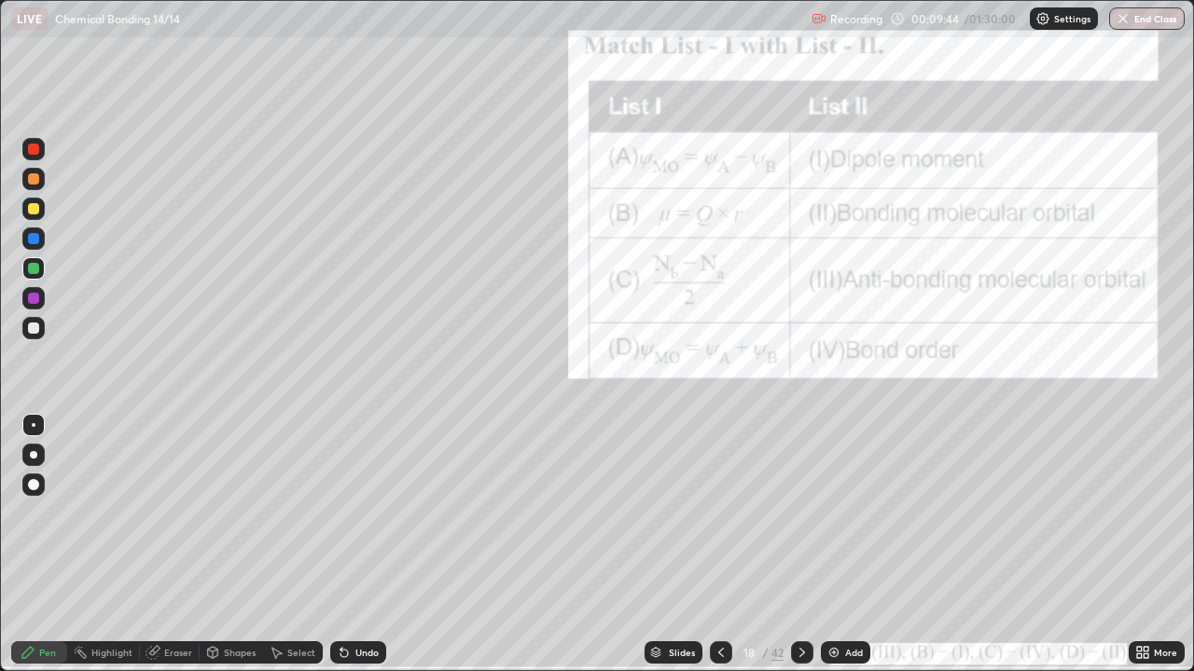
click at [801, 545] on icon at bounding box center [802, 652] width 6 height 9
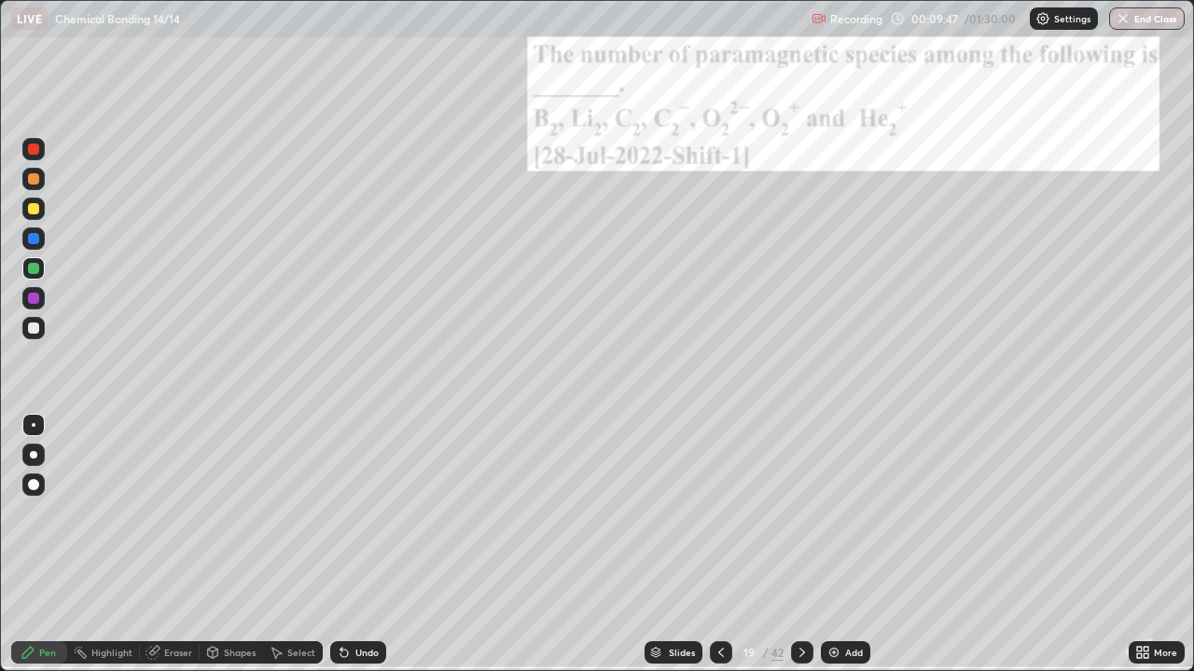
click at [802, 545] on icon at bounding box center [801, 652] width 15 height 15
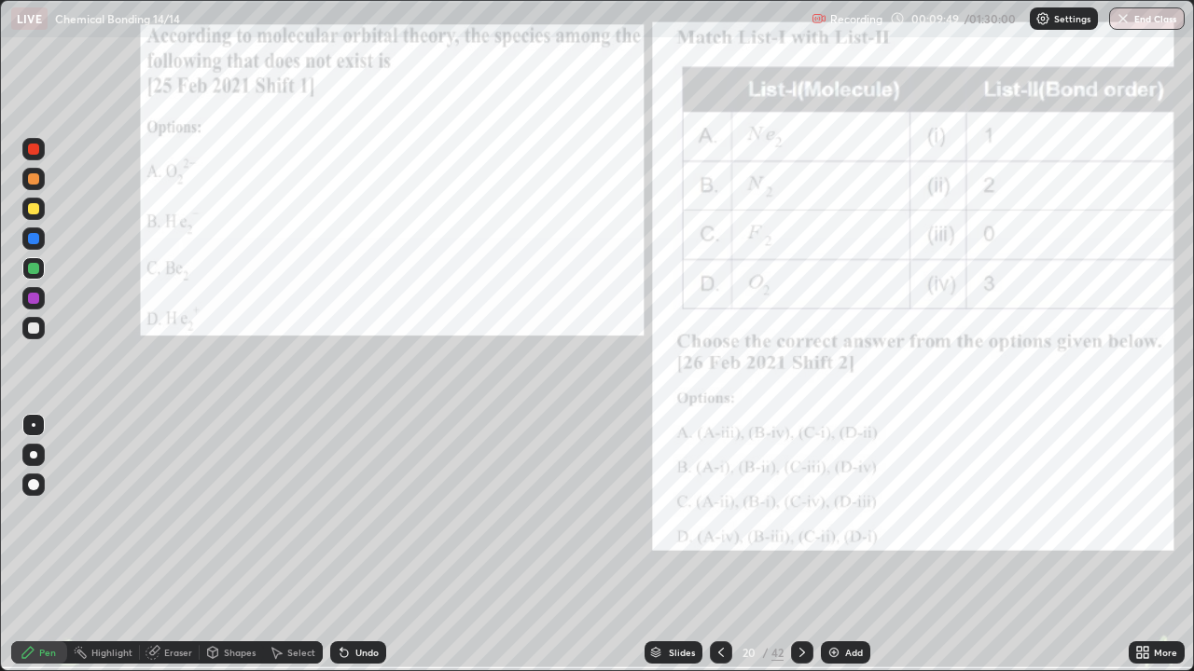
click at [803, 545] on icon at bounding box center [801, 652] width 15 height 15
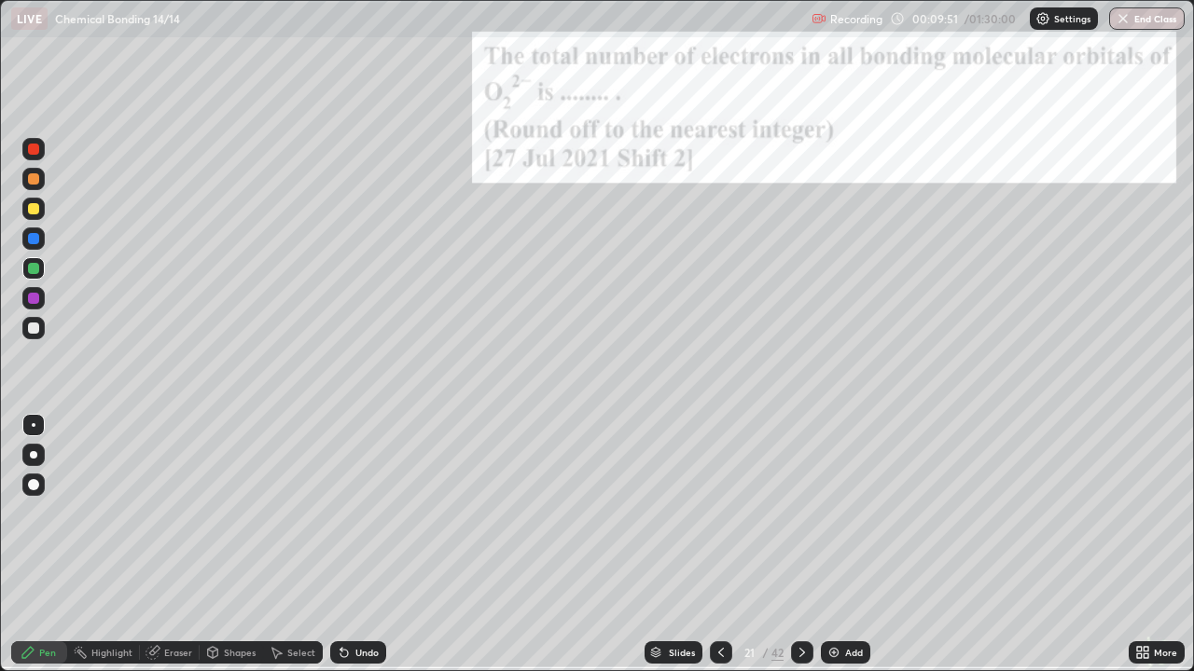
click at [801, 545] on icon at bounding box center [802, 652] width 6 height 9
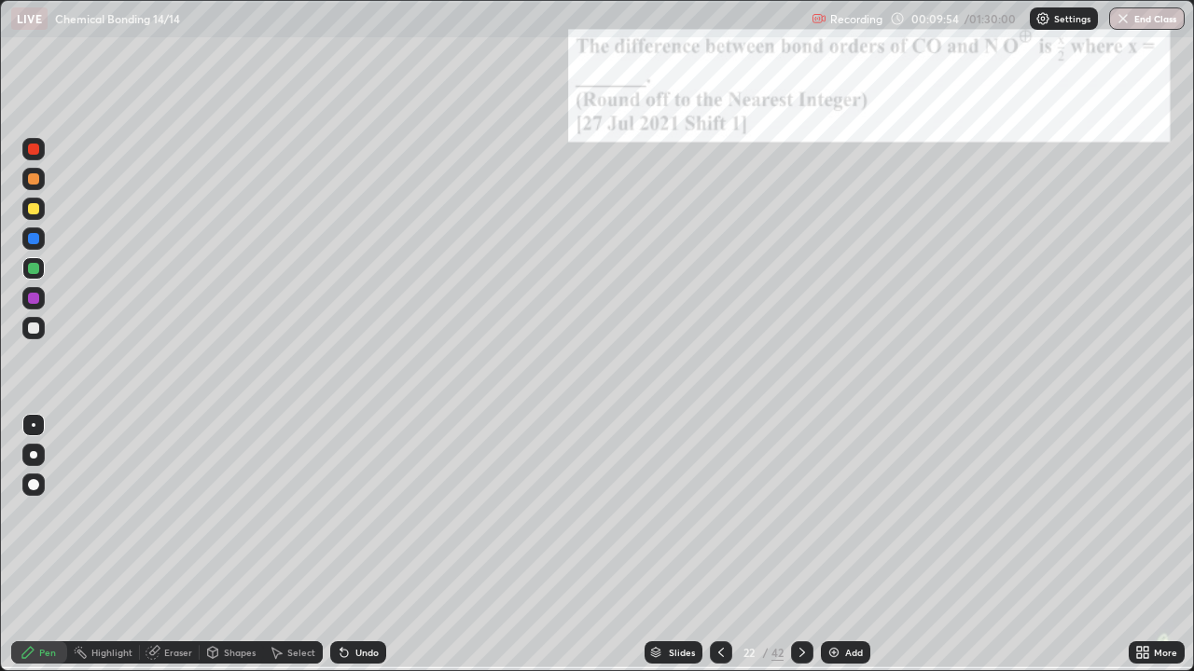
click at [803, 545] on div at bounding box center [802, 653] width 22 height 22
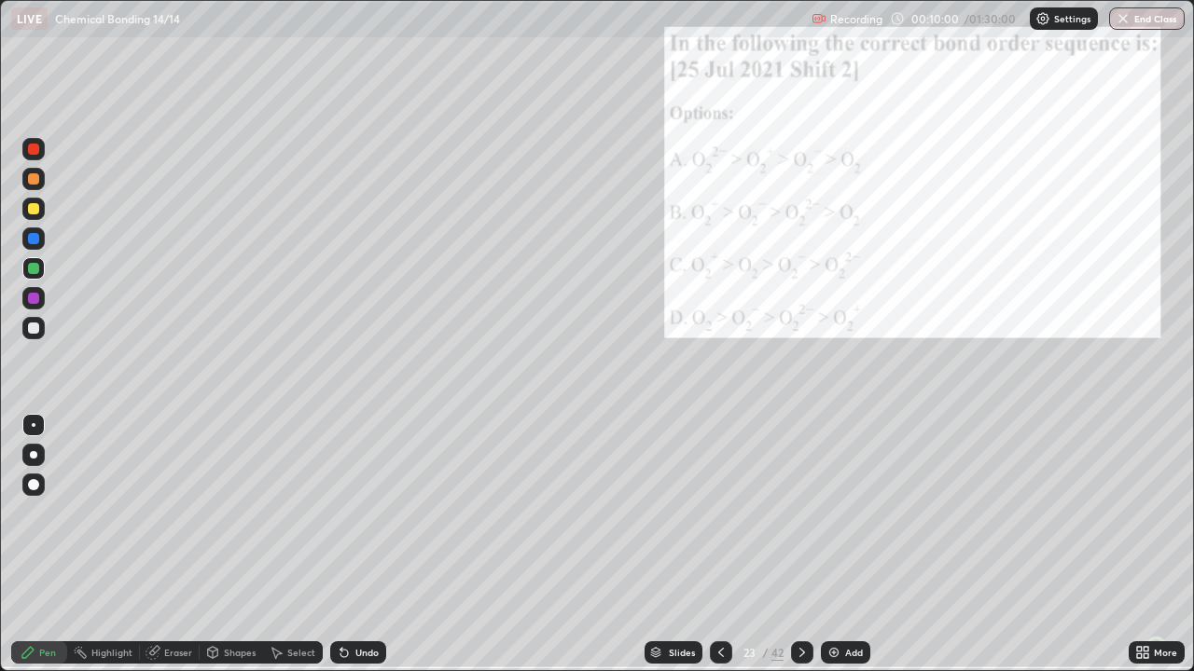
click at [751, 545] on div "23" at bounding box center [748, 652] width 19 height 11
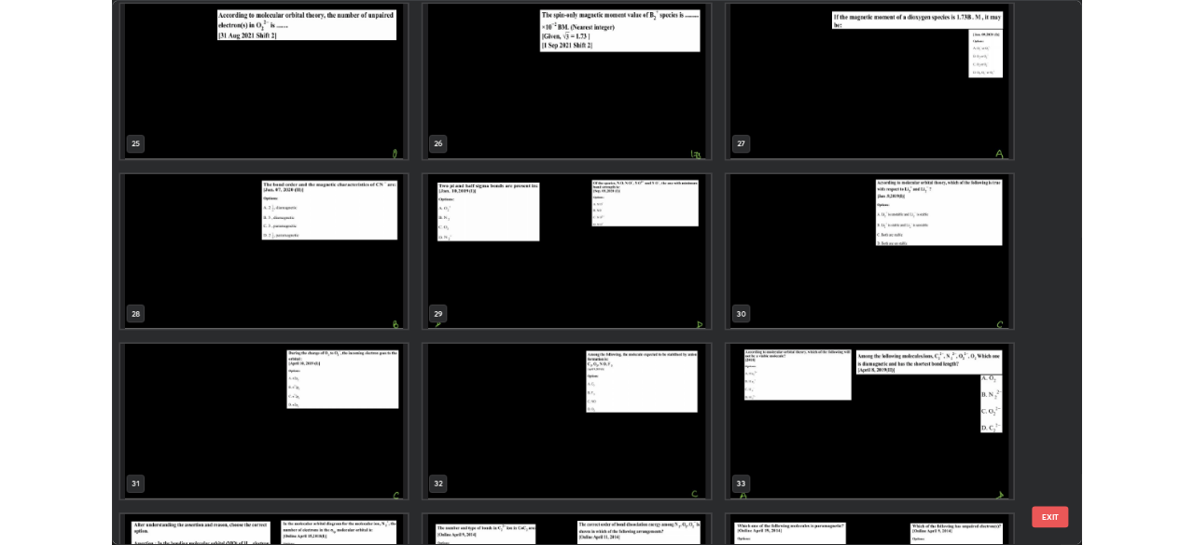
scroll to position [1683, 0]
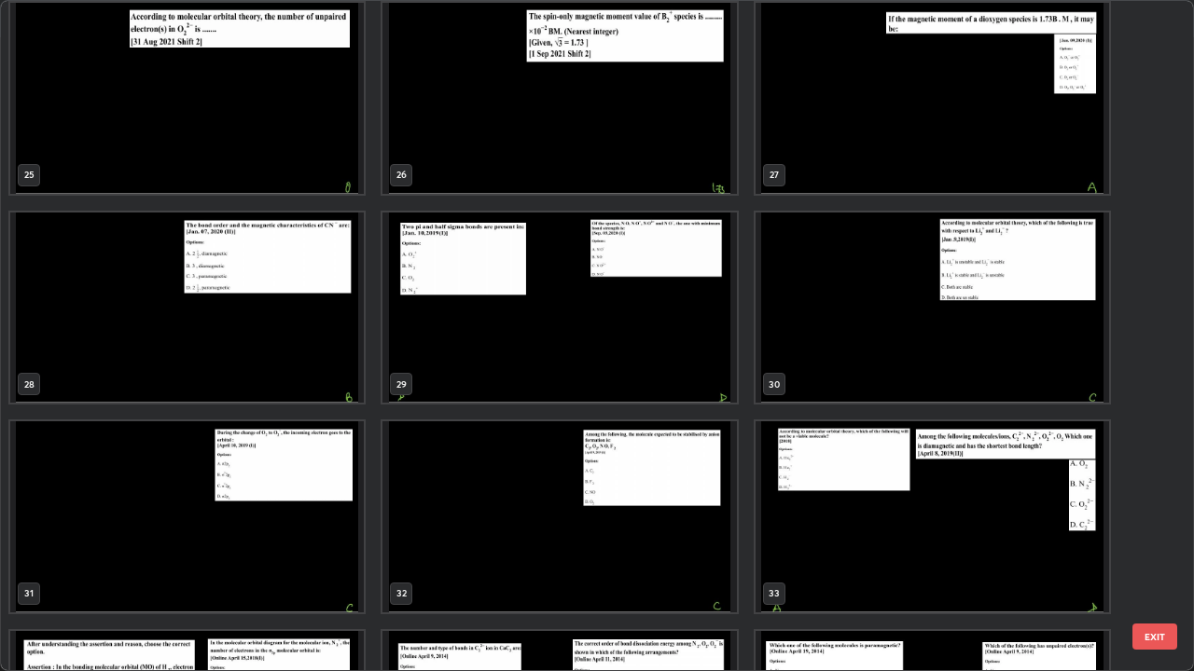
click at [163, 340] on img "grid" at bounding box center [186, 308] width 353 height 191
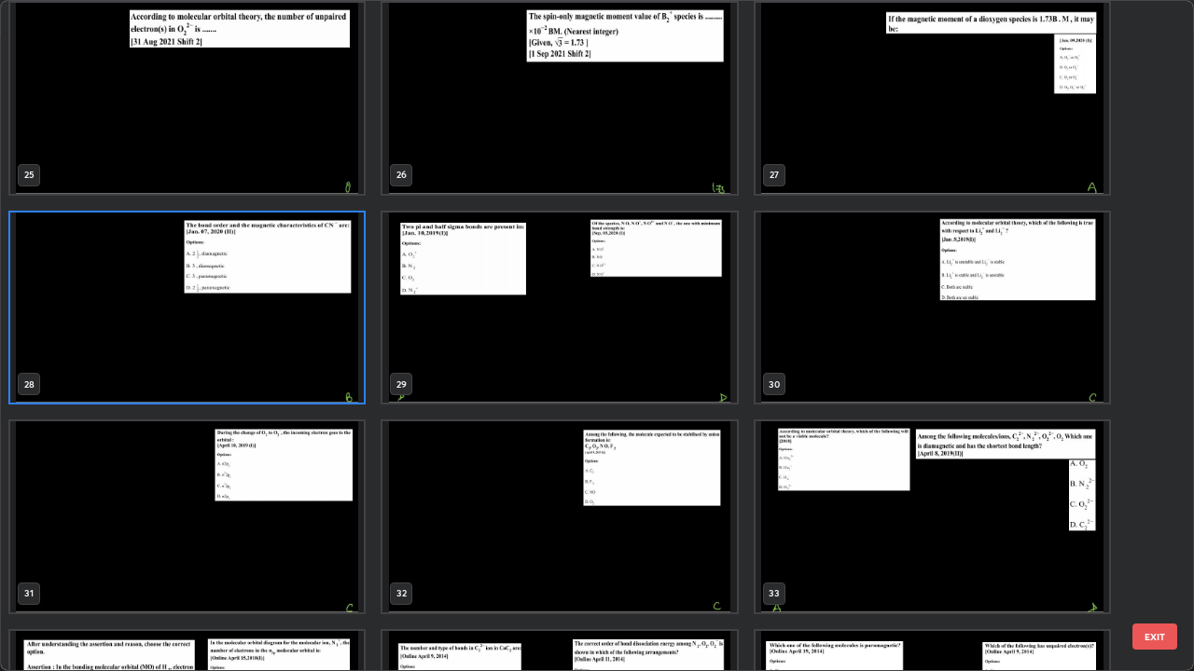
click at [436, 361] on img "grid" at bounding box center [558, 308] width 353 height 191
click at [440, 371] on img "grid" at bounding box center [558, 308] width 353 height 191
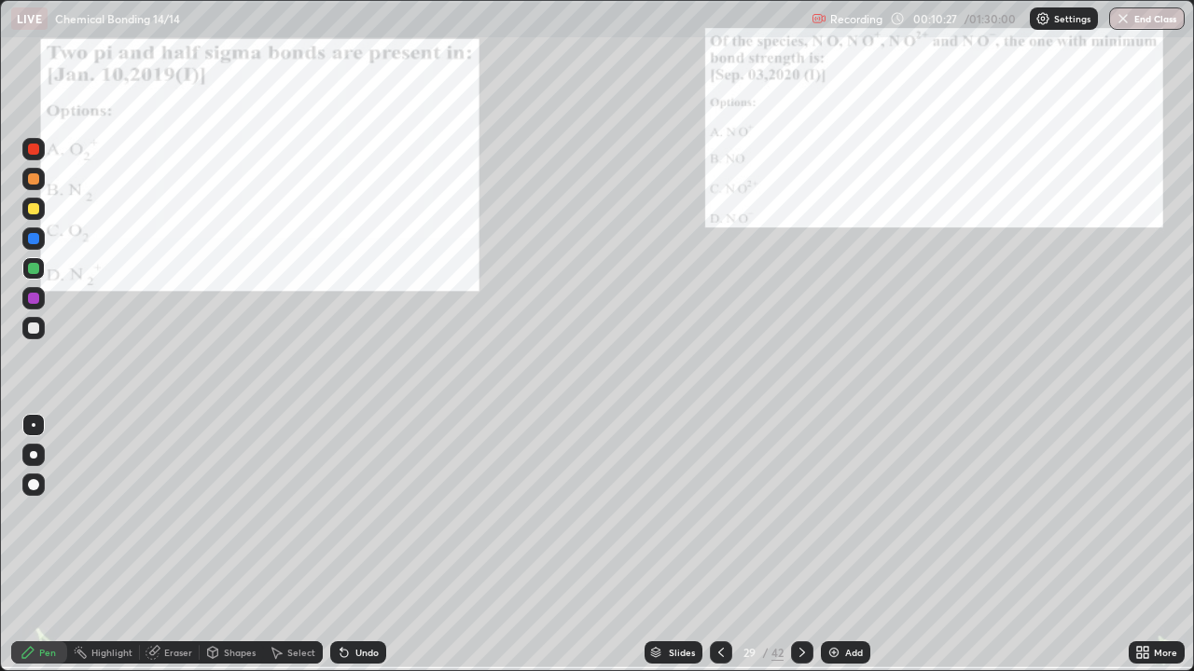
click at [29, 269] on div at bounding box center [33, 268] width 11 height 11
click at [31, 324] on div at bounding box center [33, 328] width 11 height 11
click at [28, 293] on div at bounding box center [33, 298] width 22 height 22
click at [31, 328] on div at bounding box center [33, 328] width 11 height 11
click at [24, 214] on div at bounding box center [33, 209] width 22 height 22
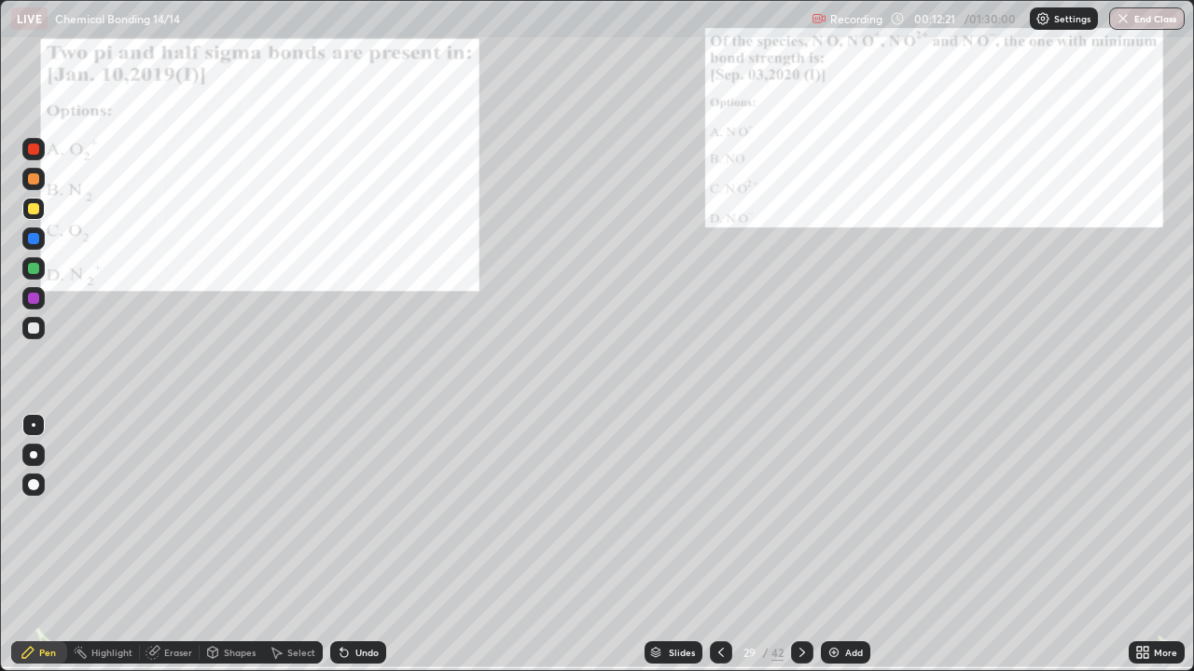
click at [161, 545] on div "Eraser" at bounding box center [170, 653] width 60 height 22
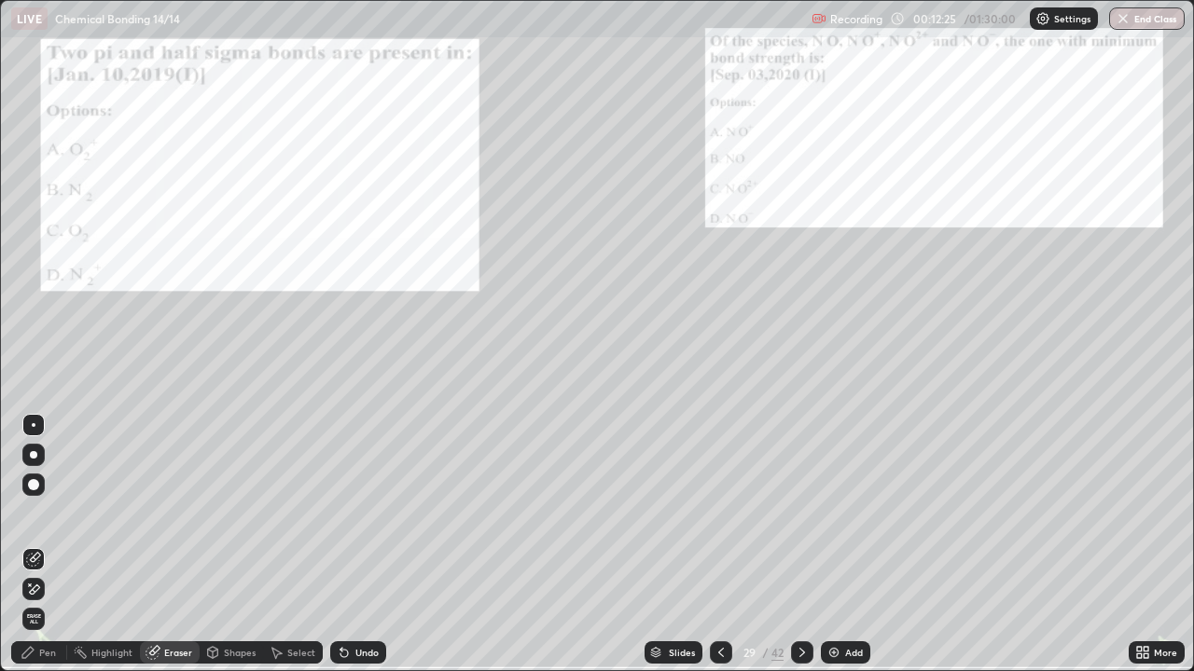
click at [47, 545] on div "Pen" at bounding box center [47, 652] width 17 height 9
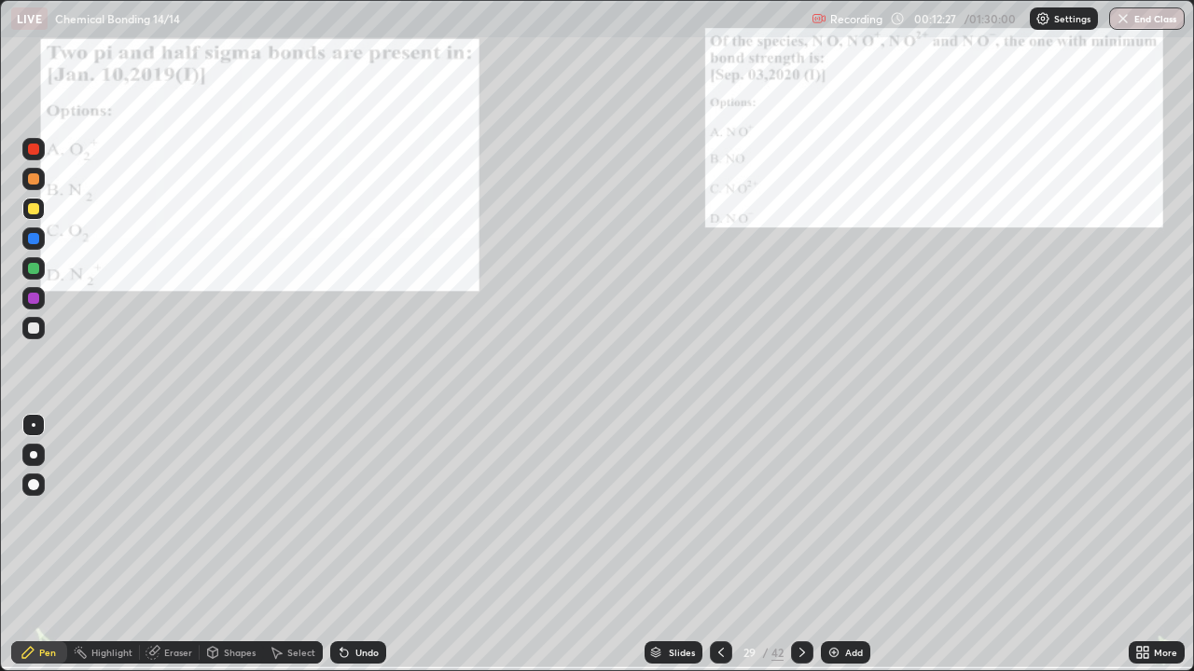
click at [37, 329] on div at bounding box center [33, 328] width 11 height 11
click at [35, 211] on div at bounding box center [33, 208] width 11 height 11
click at [33, 300] on div at bounding box center [33, 298] width 11 height 11
click at [799, 545] on icon at bounding box center [801, 652] width 15 height 15
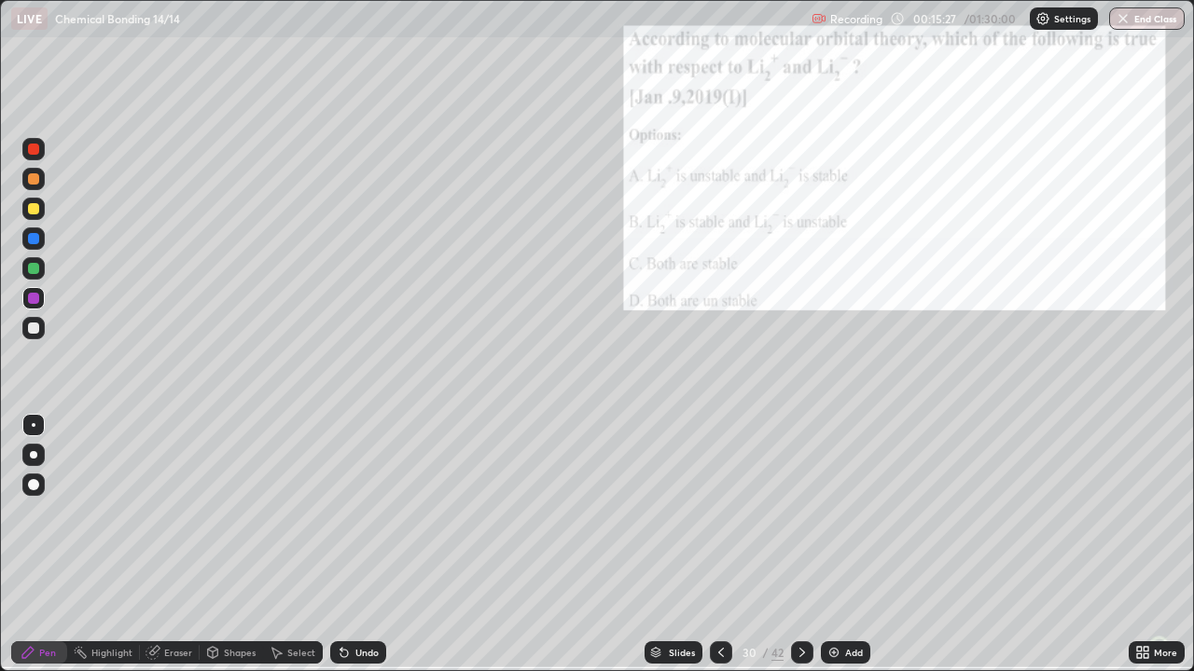
click at [801, 545] on icon at bounding box center [801, 652] width 15 height 15
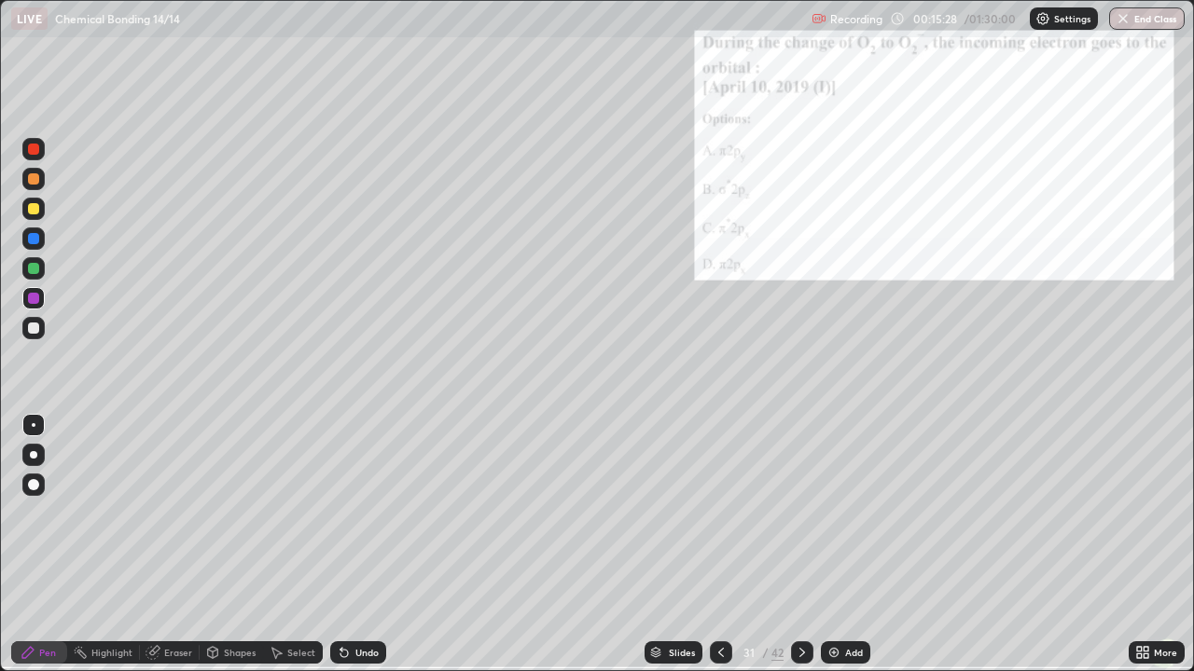
click at [721, 545] on icon at bounding box center [721, 652] width 6 height 9
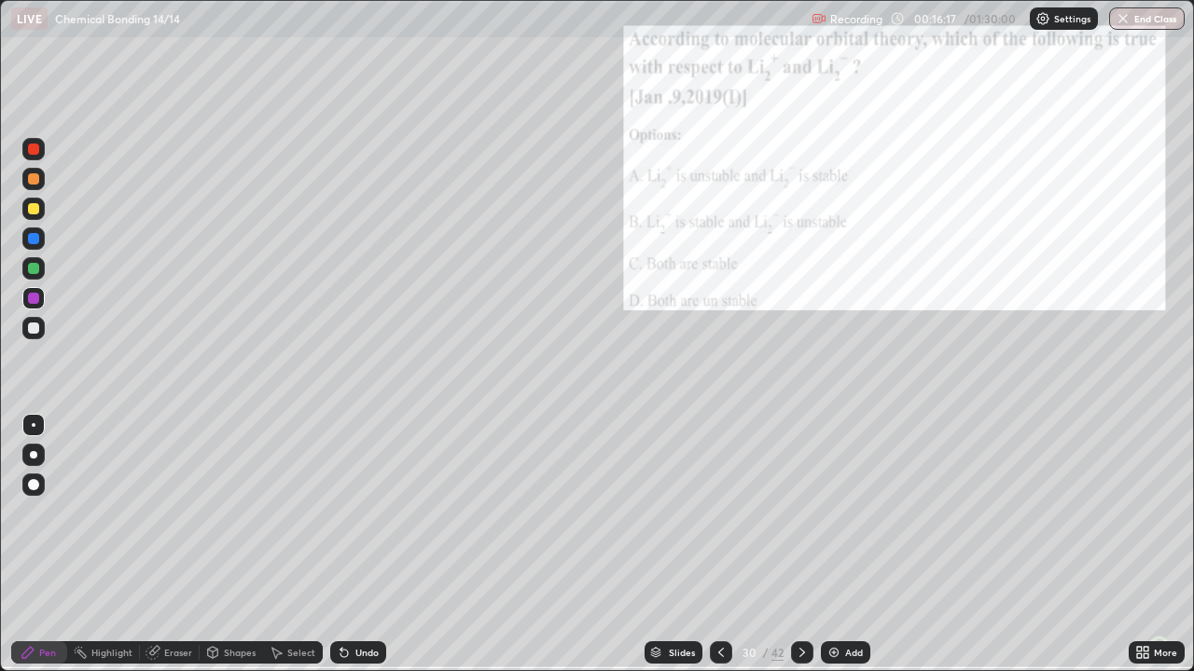
click at [799, 545] on icon at bounding box center [801, 652] width 15 height 15
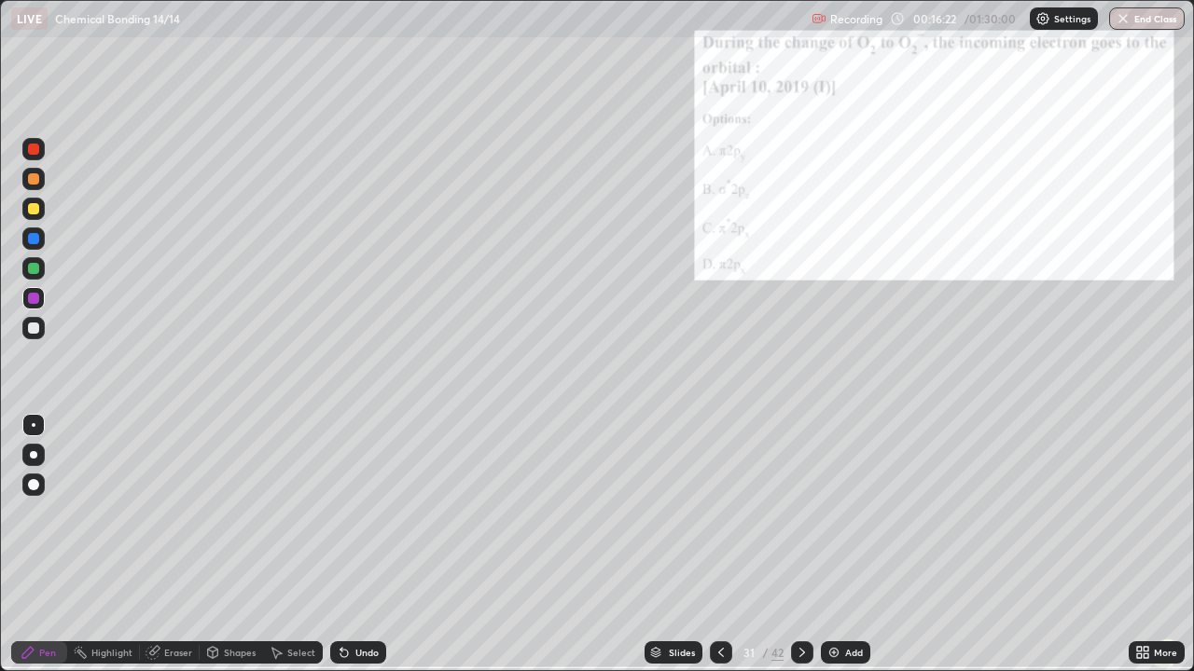
click at [801, 545] on icon at bounding box center [802, 652] width 6 height 9
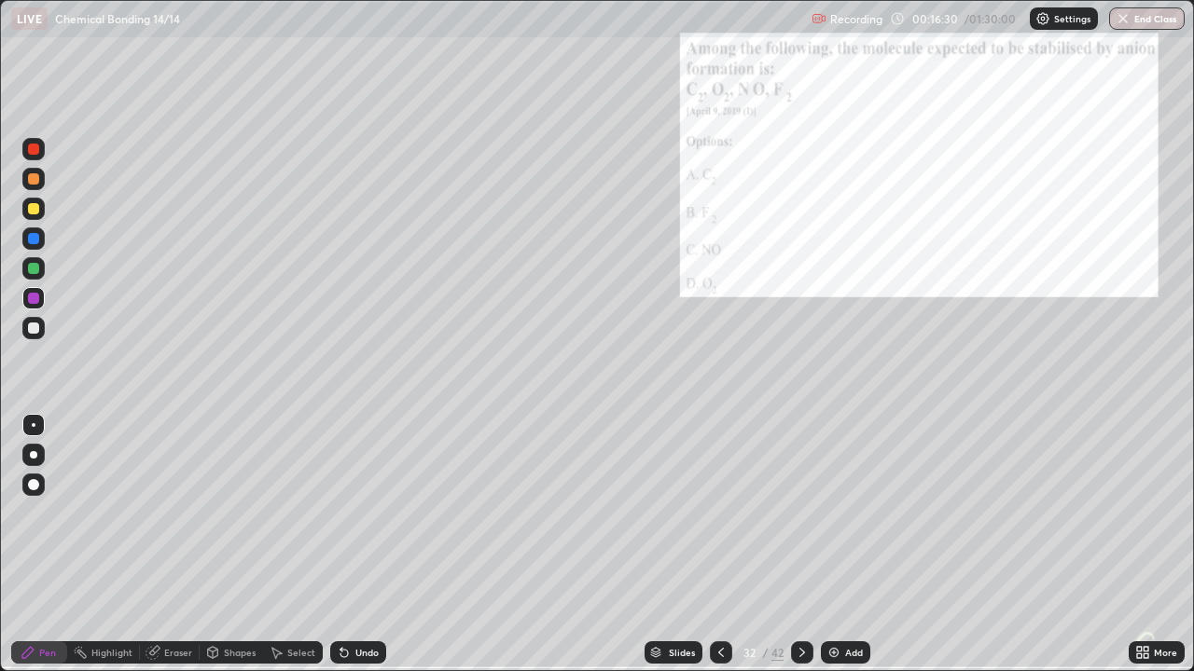
click at [1145, 545] on icon at bounding box center [1145, 656] width 5 height 5
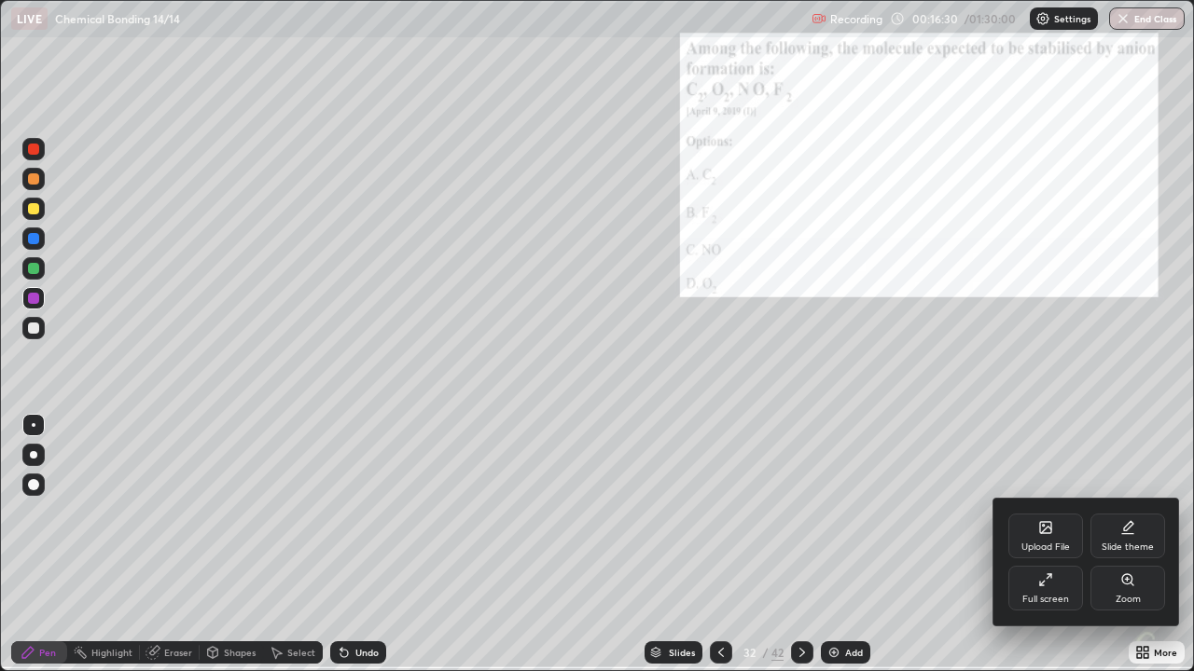
click at [1128, 545] on div "Zoom" at bounding box center [1127, 599] width 25 height 9
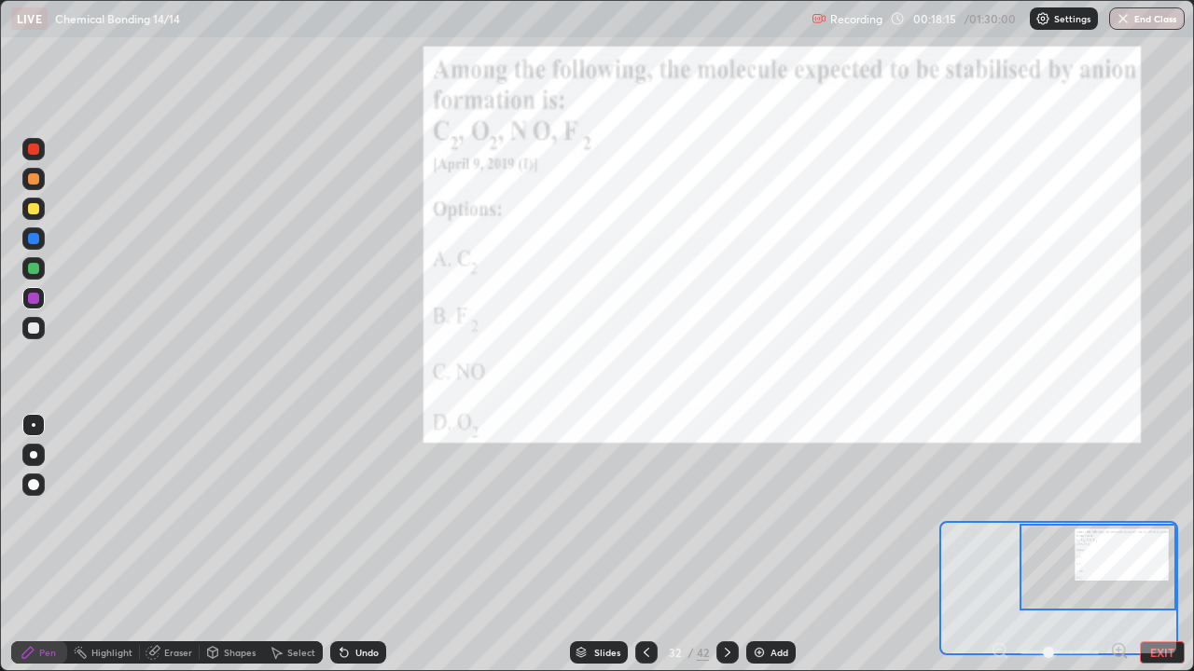
click at [35, 184] on div at bounding box center [33, 178] width 11 height 11
click at [33, 269] on div at bounding box center [33, 268] width 11 height 11
click at [724, 545] on div at bounding box center [727, 653] width 22 height 22
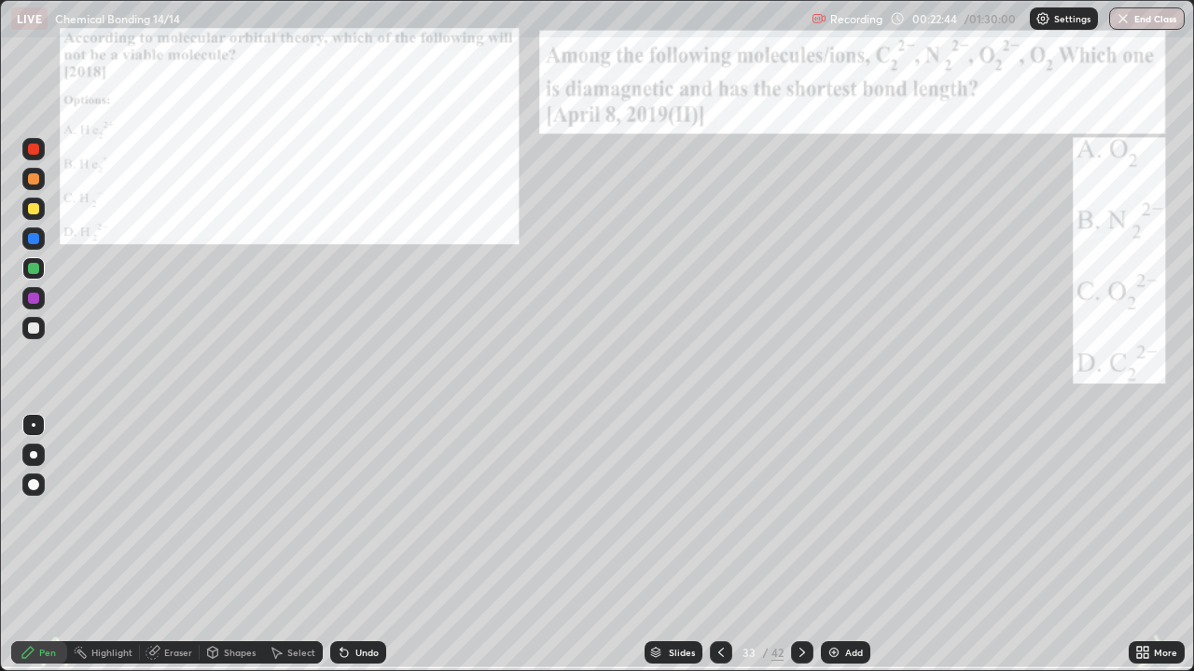
click at [798, 545] on icon at bounding box center [801, 652] width 15 height 15
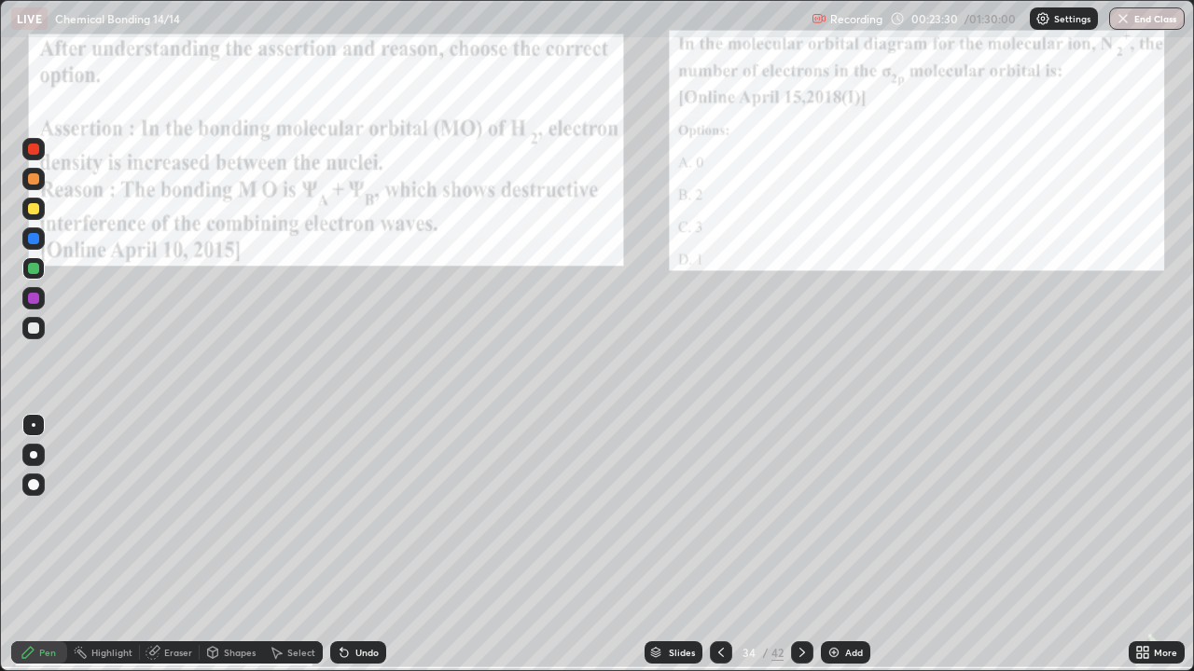
click at [791, 545] on div at bounding box center [802, 653] width 22 height 22
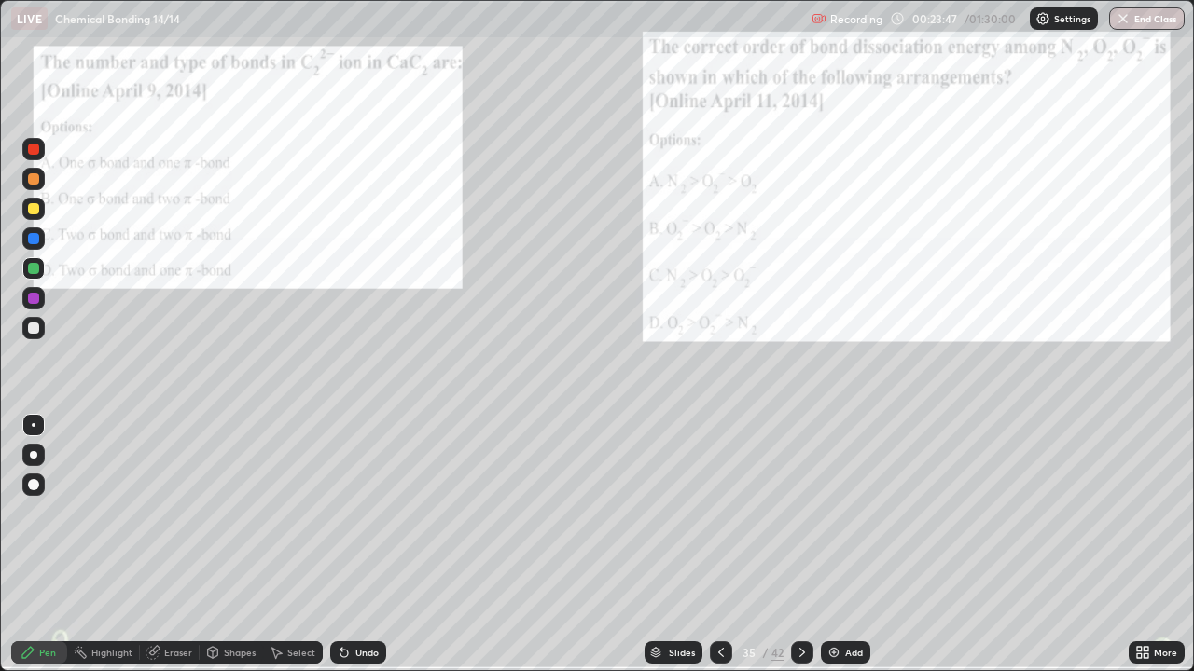
click at [798, 545] on icon at bounding box center [801, 652] width 15 height 15
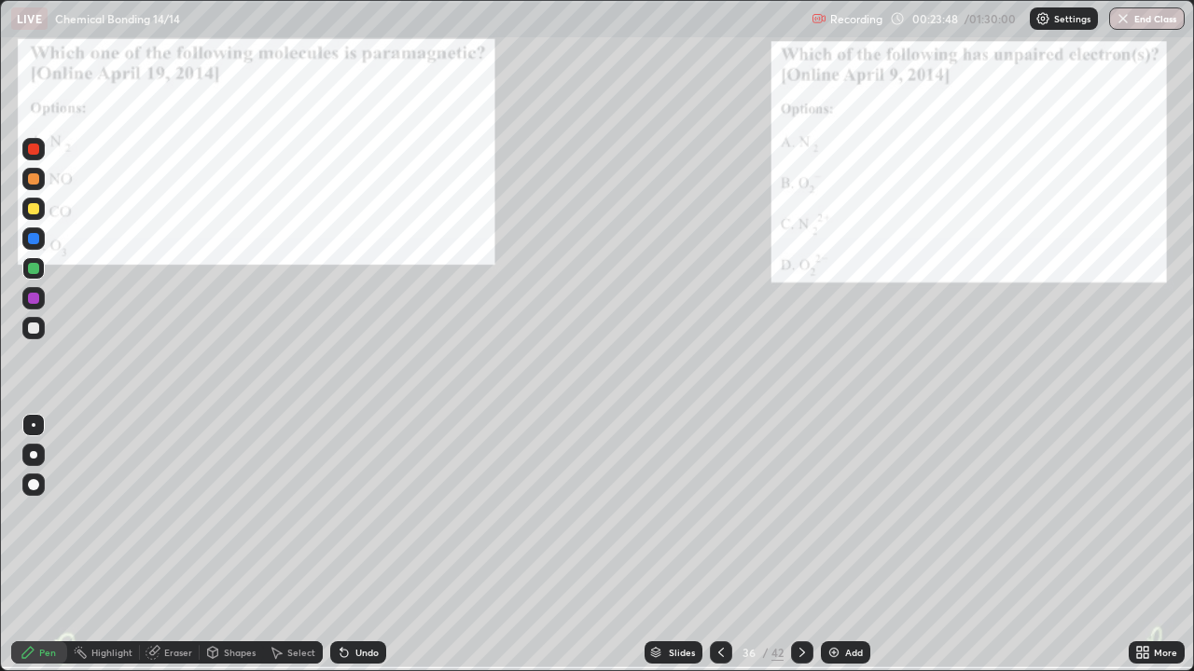
click at [719, 545] on icon at bounding box center [720, 652] width 15 height 15
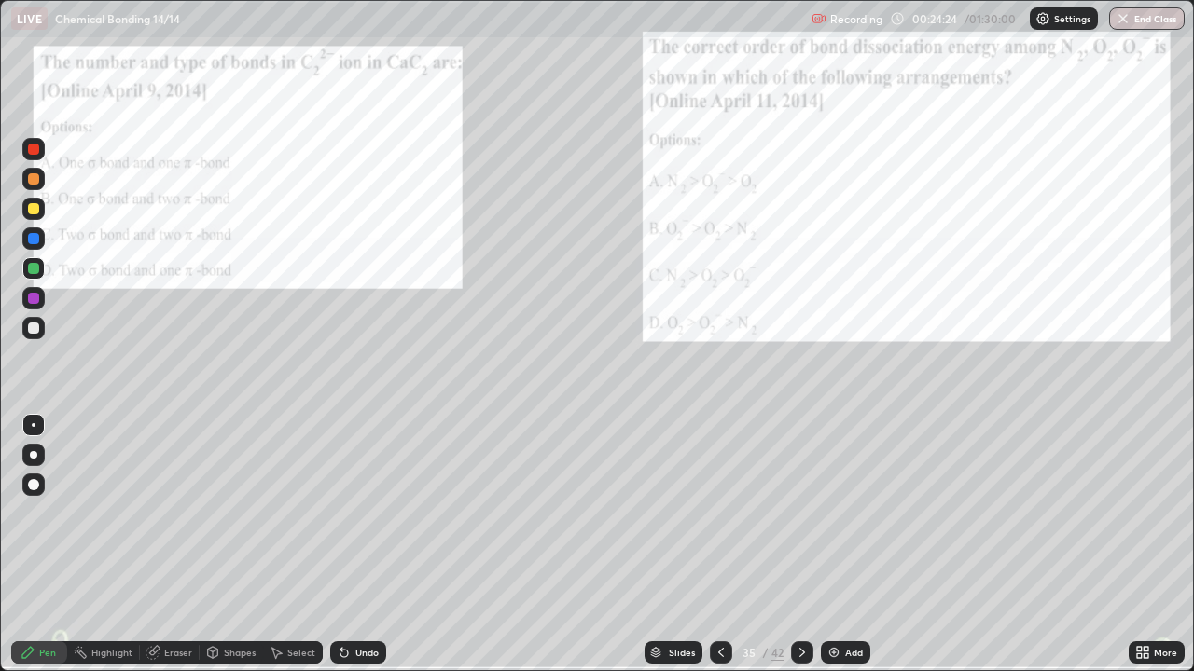
click at [800, 545] on icon at bounding box center [801, 652] width 15 height 15
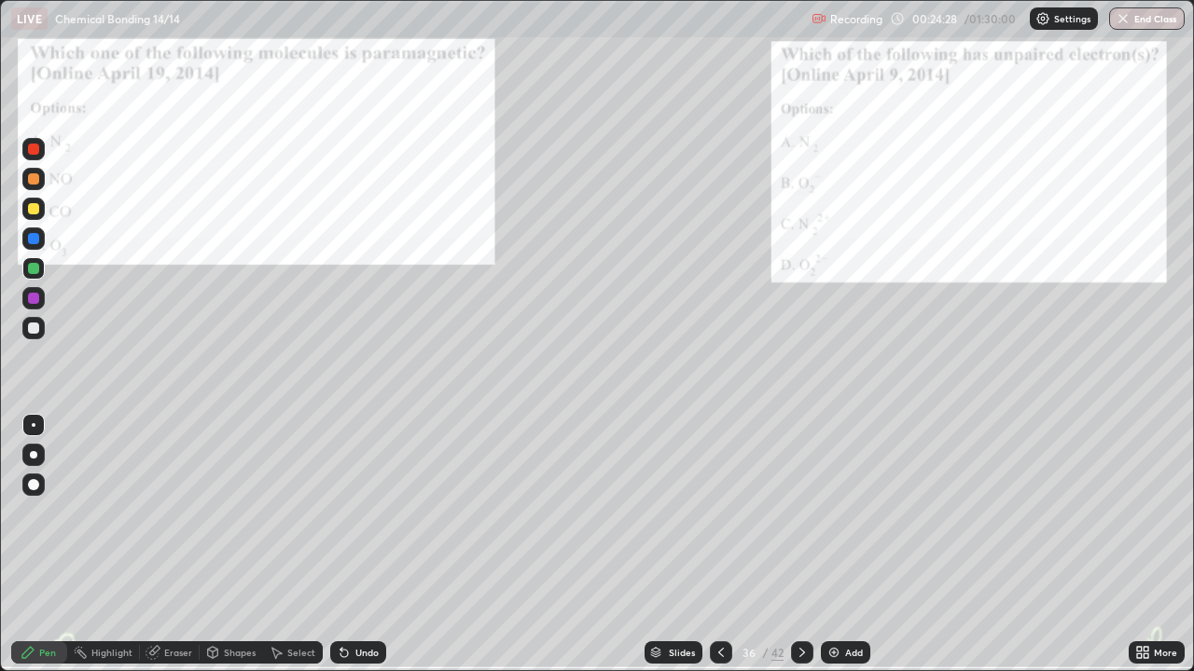
click at [831, 545] on img at bounding box center [833, 652] width 15 height 15
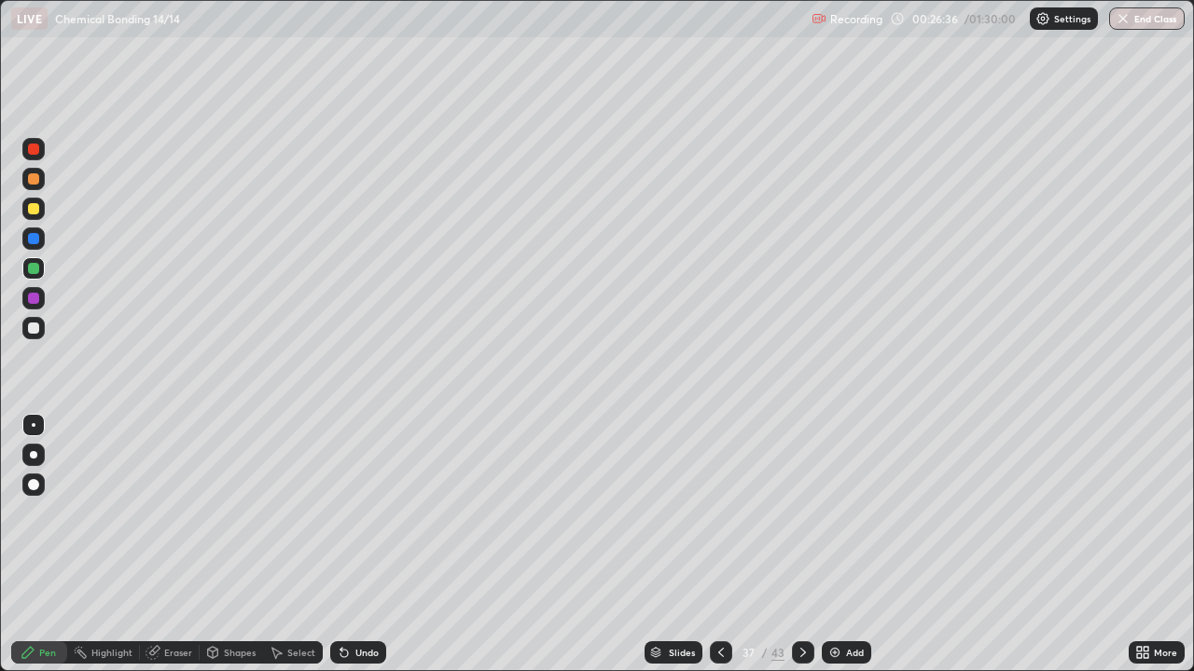
click at [31, 324] on div at bounding box center [33, 328] width 11 height 11
click at [33, 328] on div at bounding box center [33, 328] width 11 height 11
click at [29, 207] on div at bounding box center [33, 208] width 11 height 11
click at [30, 181] on div at bounding box center [33, 178] width 11 height 11
click at [32, 328] on div at bounding box center [33, 328] width 11 height 11
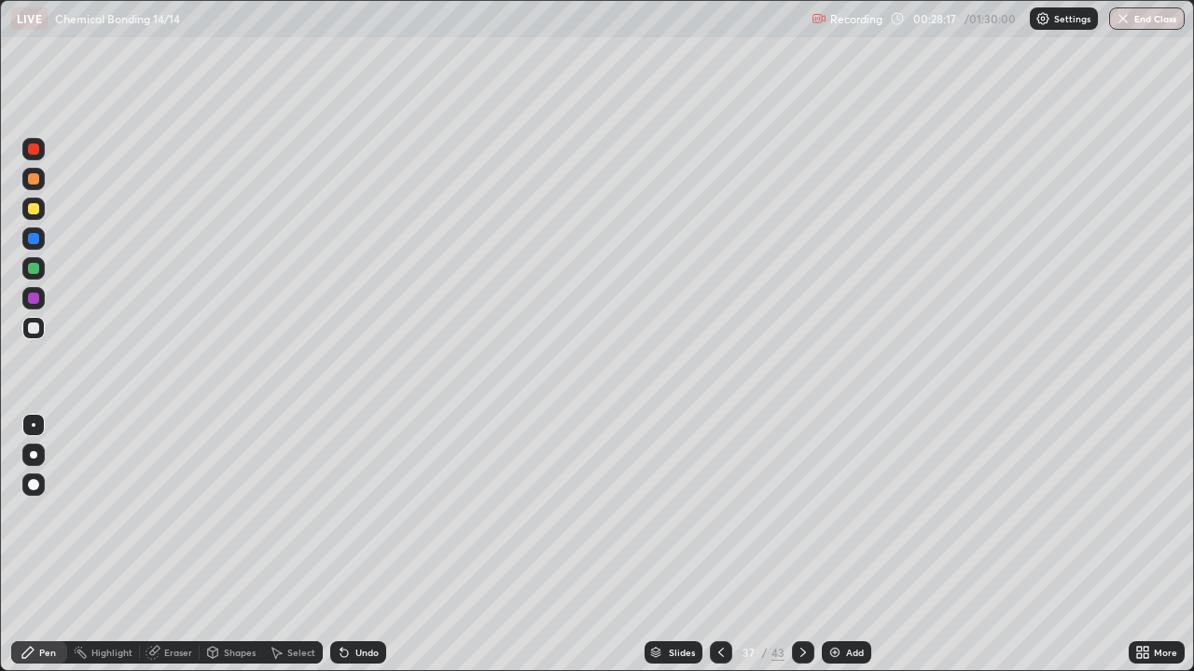
click at [36, 206] on div at bounding box center [33, 208] width 11 height 11
click at [42, 325] on div at bounding box center [33, 328] width 22 height 22
click at [832, 545] on img at bounding box center [834, 652] width 15 height 15
click at [34, 330] on div at bounding box center [33, 328] width 11 height 11
click at [34, 329] on div at bounding box center [33, 328] width 11 height 11
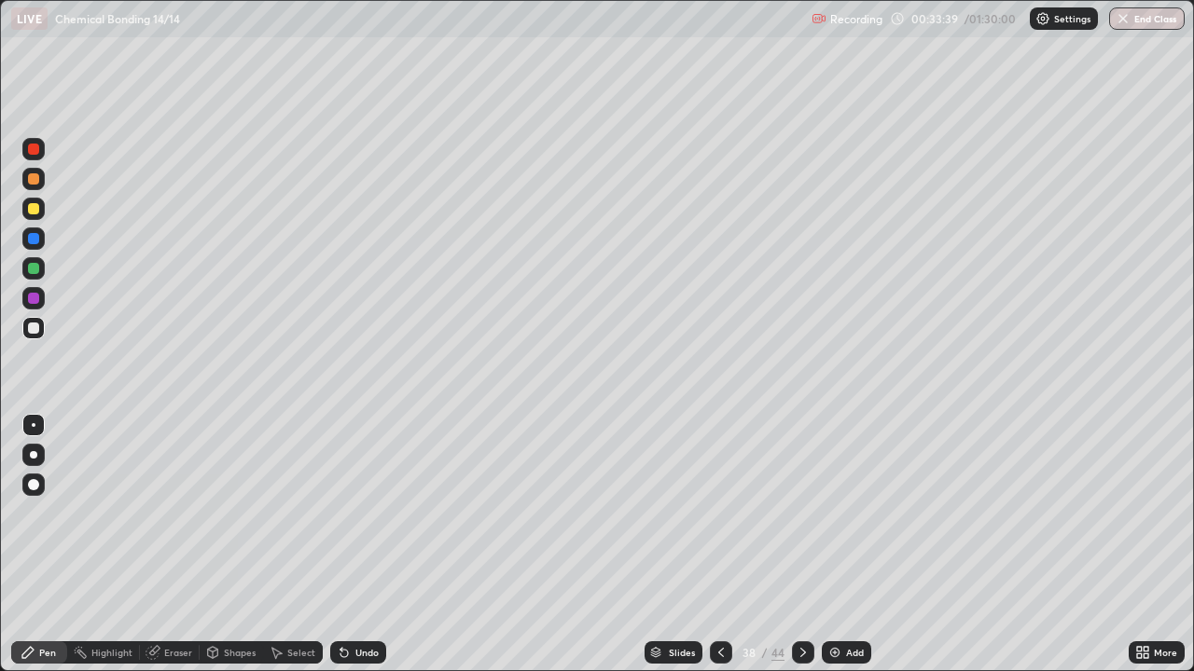
click at [34, 210] on div at bounding box center [33, 208] width 11 height 11
click at [35, 333] on div at bounding box center [33, 328] width 11 height 11
click at [30, 268] on div at bounding box center [33, 268] width 11 height 11
click at [30, 331] on div at bounding box center [33, 328] width 11 height 11
click at [35, 178] on div at bounding box center [33, 178] width 11 height 11
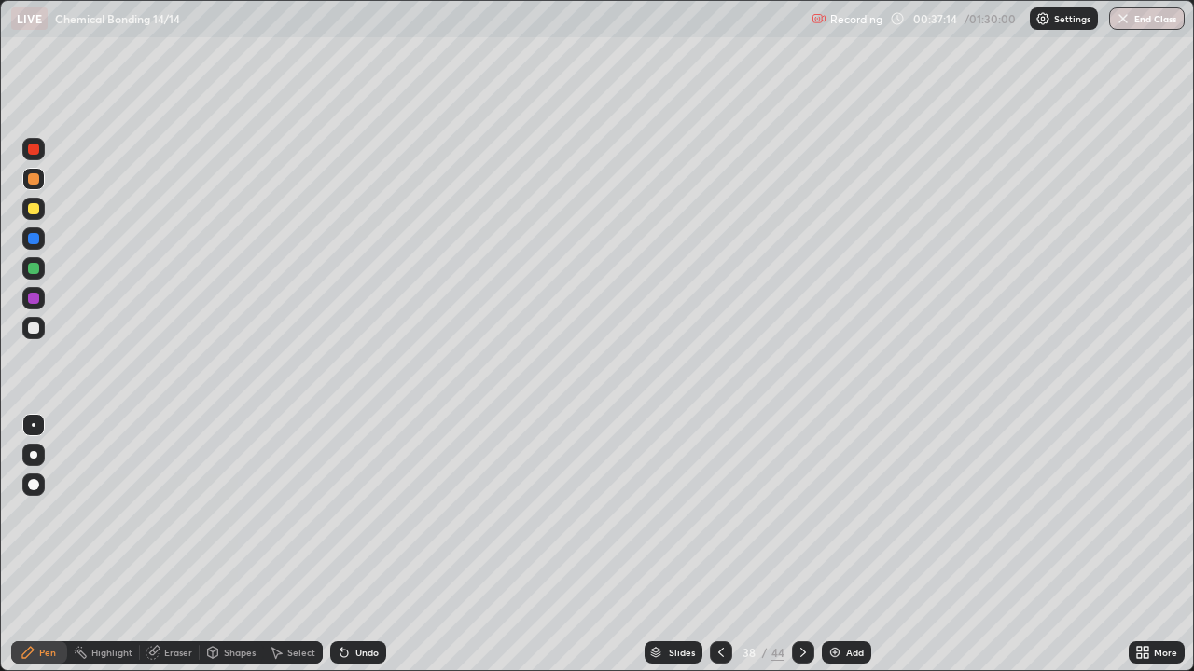
click at [26, 327] on div at bounding box center [33, 328] width 22 height 22
click at [1141, 545] on icon at bounding box center [1139, 656] width 5 height 5
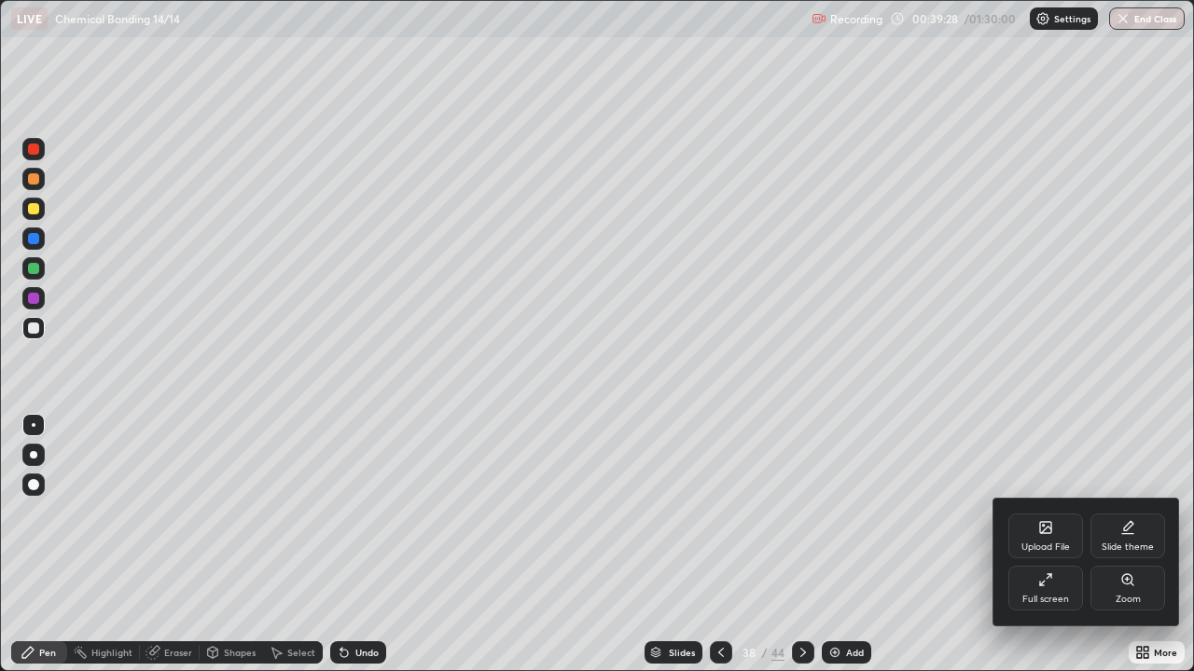
click at [1037, 545] on div "Full screen" at bounding box center [1045, 599] width 47 height 9
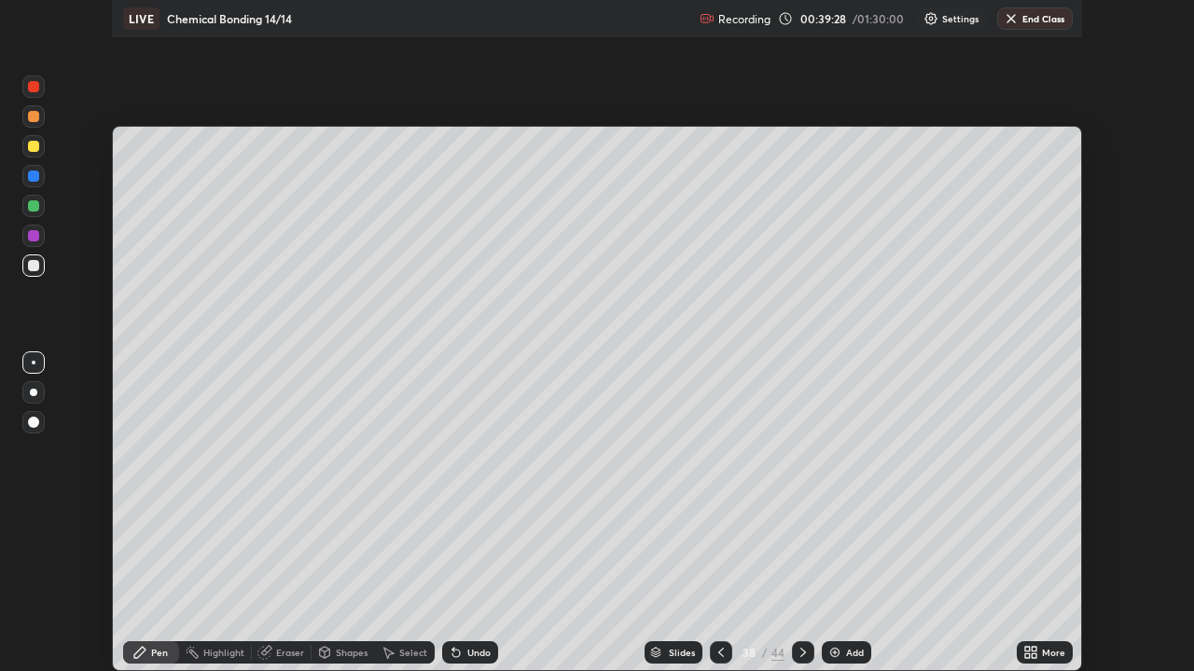
scroll to position [92699, 92051]
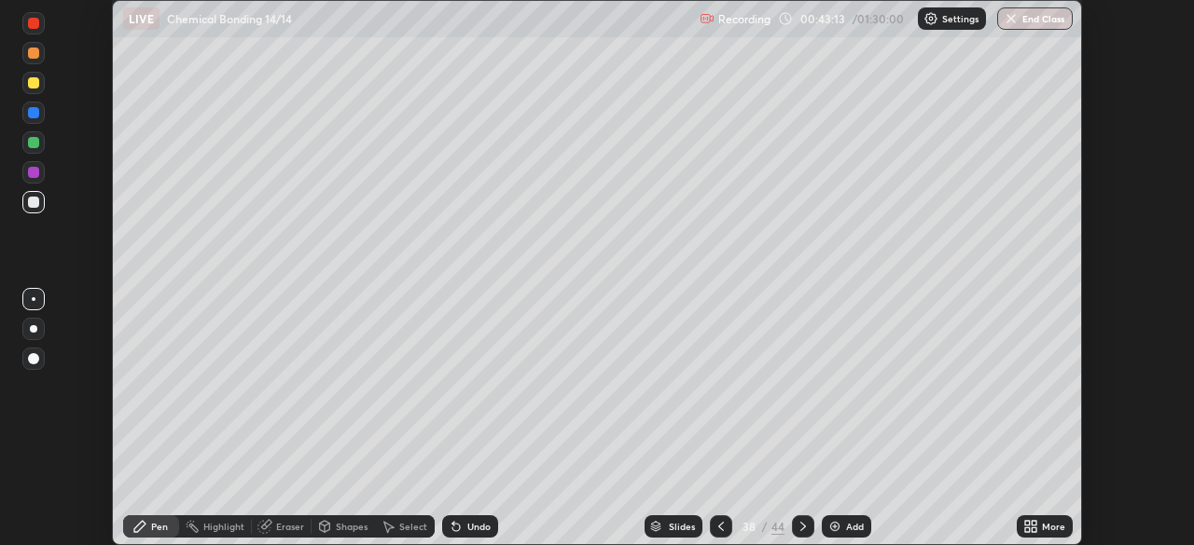
click at [835, 532] on img at bounding box center [834, 526] width 15 height 15
click at [1027, 523] on icon at bounding box center [1027, 523] width 5 height 5
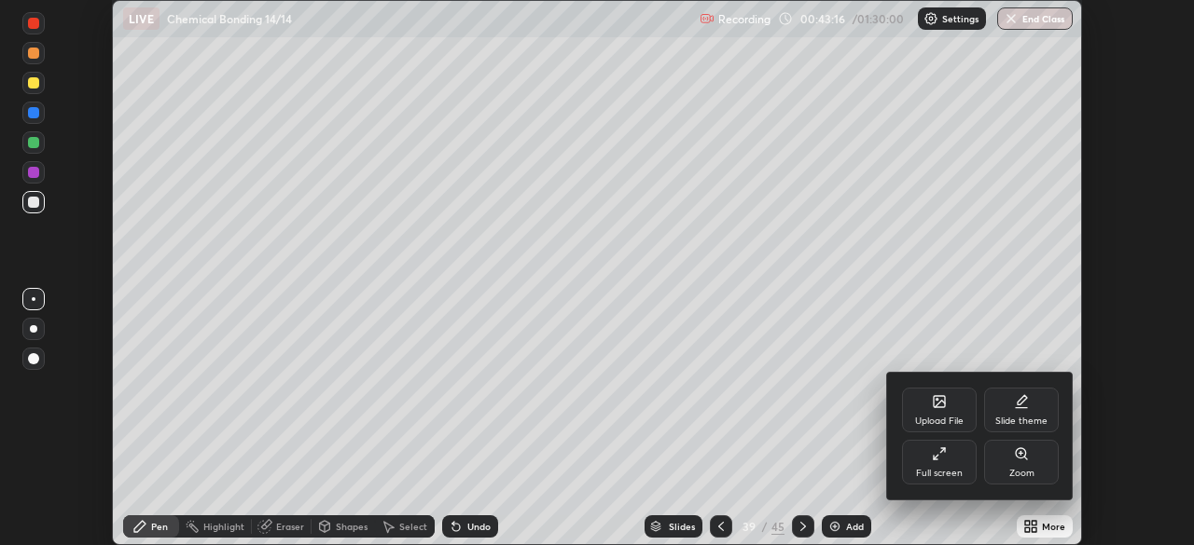
click at [932, 457] on icon at bounding box center [939, 454] width 15 height 15
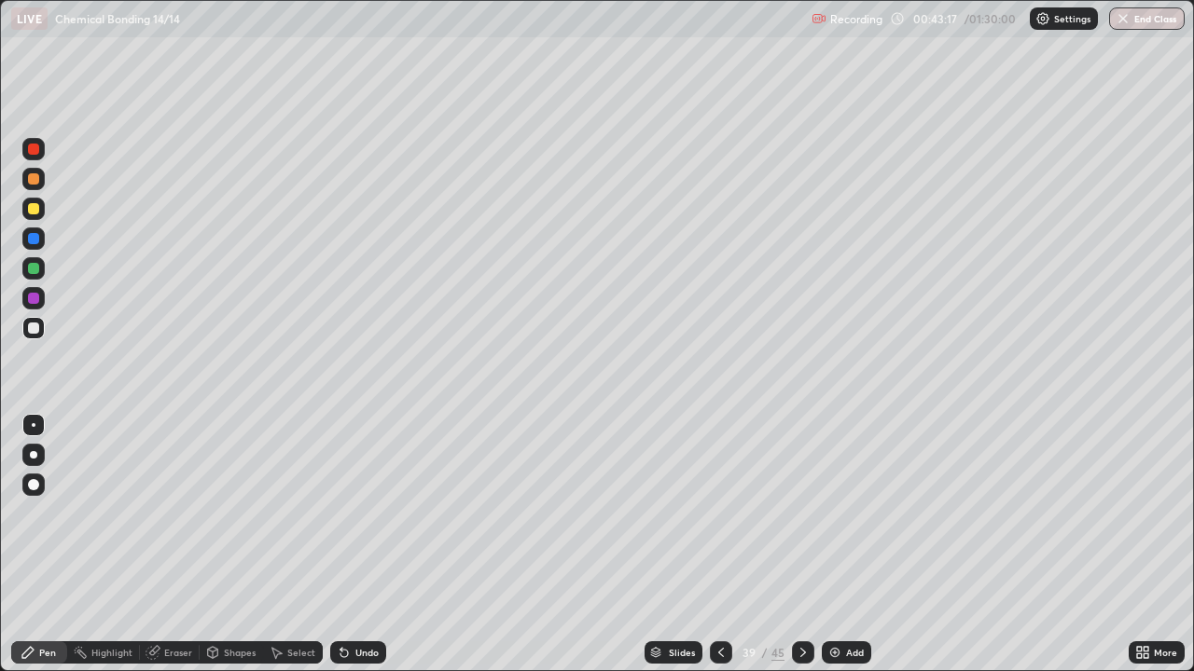
scroll to position [671, 1194]
click at [717, 545] on icon at bounding box center [720, 652] width 15 height 15
click at [33, 181] on div at bounding box center [33, 178] width 11 height 11
click at [827, 545] on img at bounding box center [834, 652] width 15 height 15
click at [35, 328] on div at bounding box center [33, 328] width 11 height 11
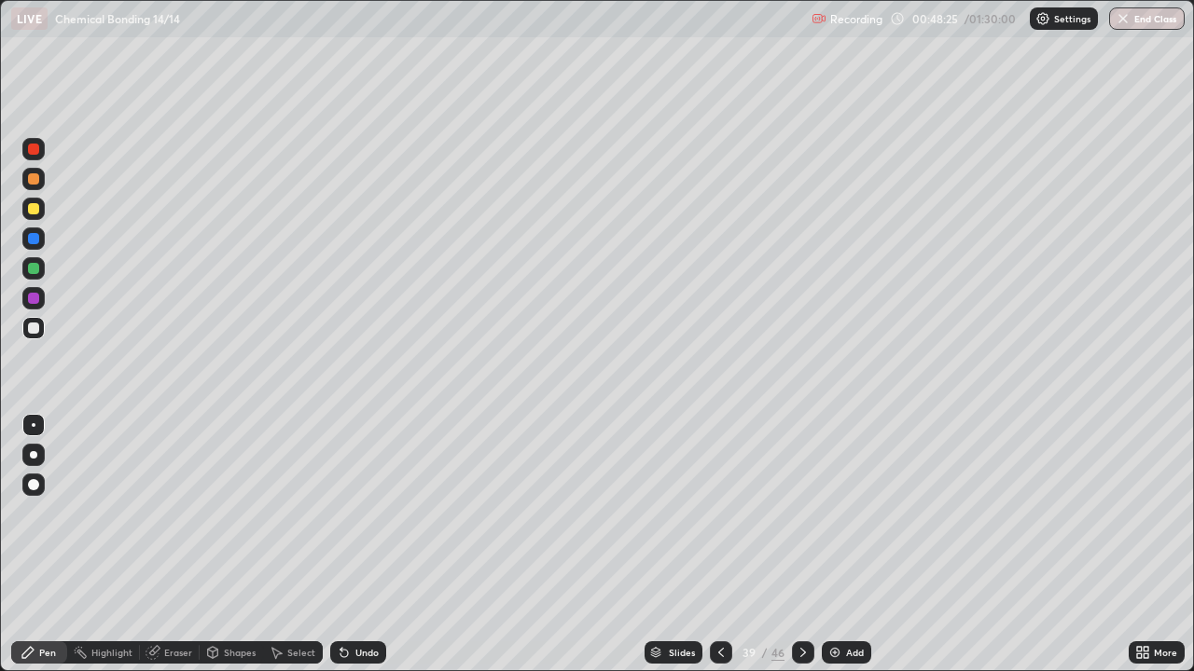
click at [33, 331] on div at bounding box center [33, 328] width 11 height 11
click at [28, 327] on div at bounding box center [33, 328] width 11 height 11
click at [828, 545] on div "Add" at bounding box center [845, 653] width 49 height 22
click at [35, 329] on div at bounding box center [33, 328] width 11 height 11
click at [37, 208] on div at bounding box center [33, 208] width 11 height 11
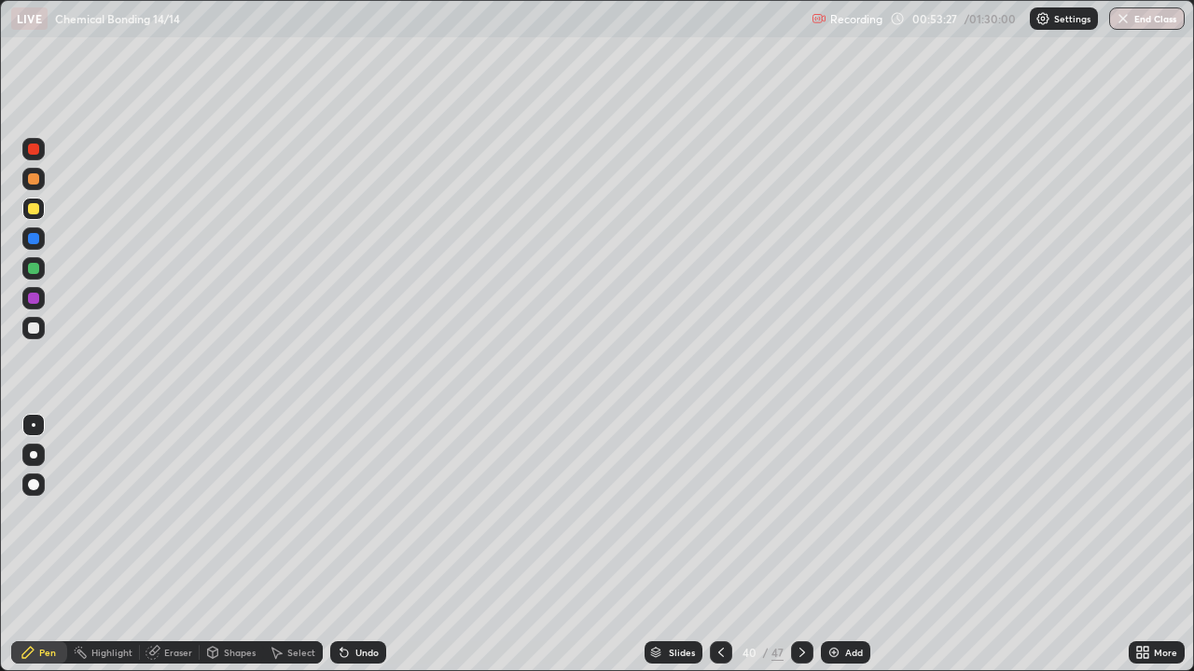
click at [35, 329] on div at bounding box center [33, 328] width 11 height 11
click at [834, 545] on img at bounding box center [833, 652] width 15 height 15
click at [33, 331] on div at bounding box center [33, 328] width 11 height 11
click at [351, 545] on div "Undo" at bounding box center [358, 653] width 56 height 22
click at [355, 545] on div "Undo" at bounding box center [366, 652] width 23 height 9
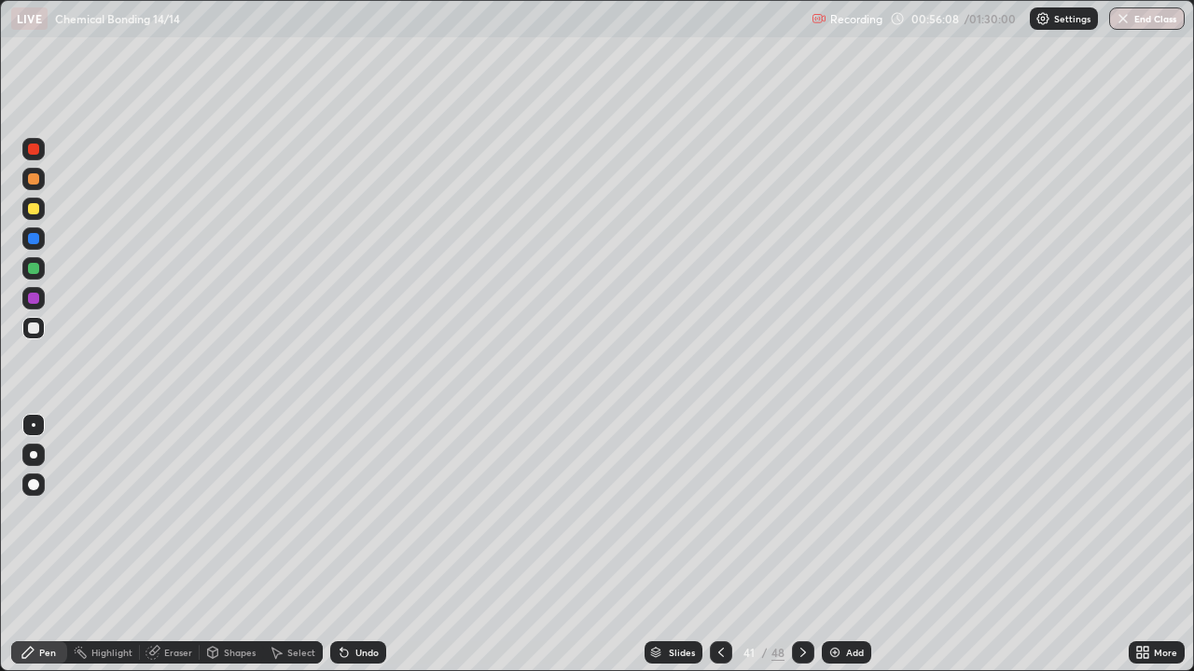
click at [35, 328] on div at bounding box center [33, 328] width 11 height 11
click at [834, 545] on img at bounding box center [834, 652] width 15 height 15
click at [31, 208] on div at bounding box center [33, 208] width 11 height 11
click at [33, 181] on div at bounding box center [33, 178] width 11 height 11
click at [346, 545] on div "Undo" at bounding box center [358, 653] width 56 height 22
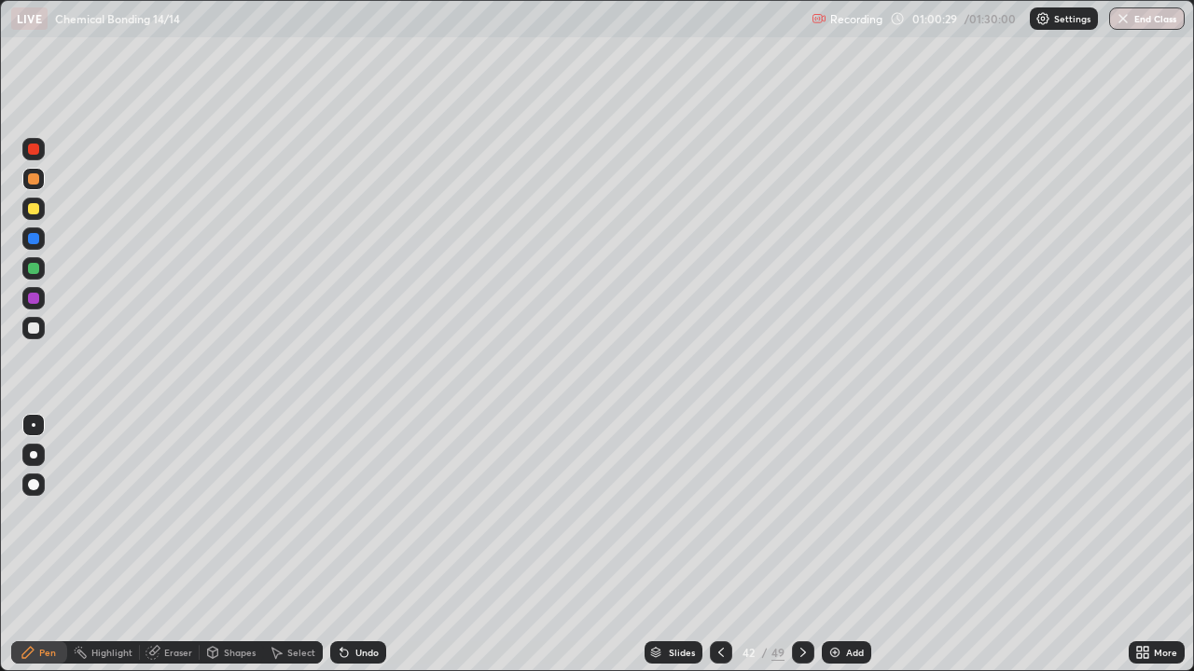
click at [341, 545] on icon at bounding box center [343, 653] width 7 height 7
click at [33, 326] on div at bounding box center [33, 328] width 11 height 11
click at [29, 330] on div at bounding box center [33, 328] width 11 height 11
click at [834, 545] on img at bounding box center [834, 652] width 15 height 15
click at [35, 327] on div at bounding box center [33, 328] width 11 height 11
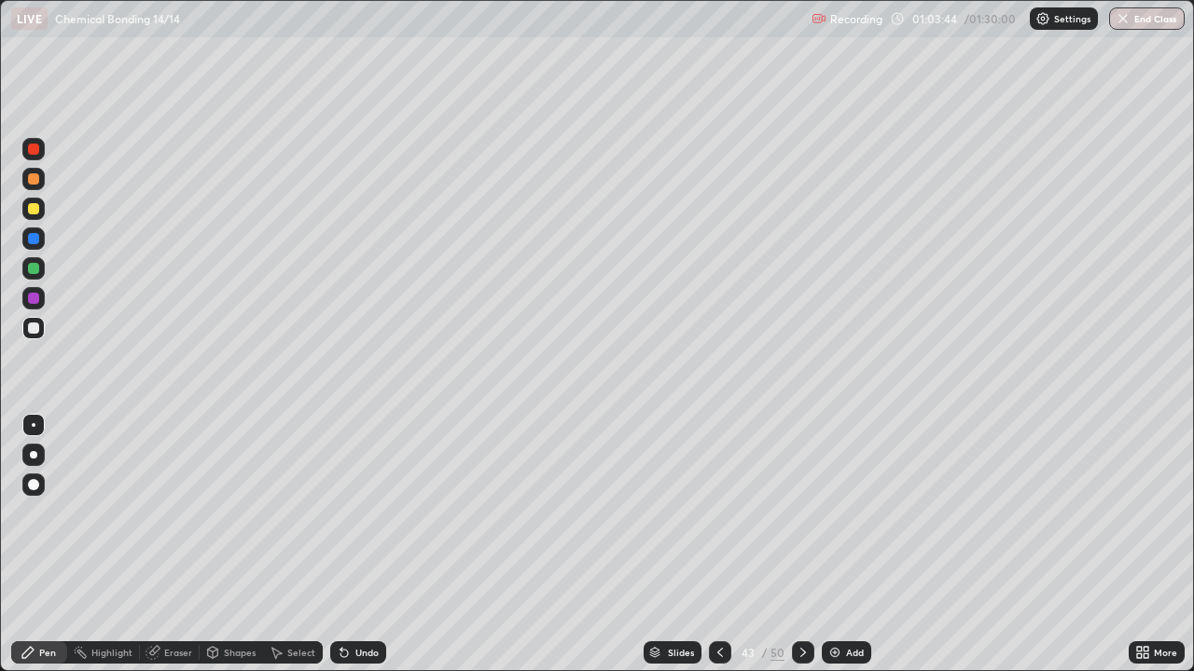
click at [33, 209] on div at bounding box center [33, 208] width 11 height 11
click at [340, 545] on icon at bounding box center [343, 653] width 7 height 7
click at [31, 267] on div at bounding box center [33, 268] width 11 height 11
click at [35, 328] on div at bounding box center [33, 328] width 11 height 11
click at [36, 182] on div at bounding box center [33, 178] width 11 height 11
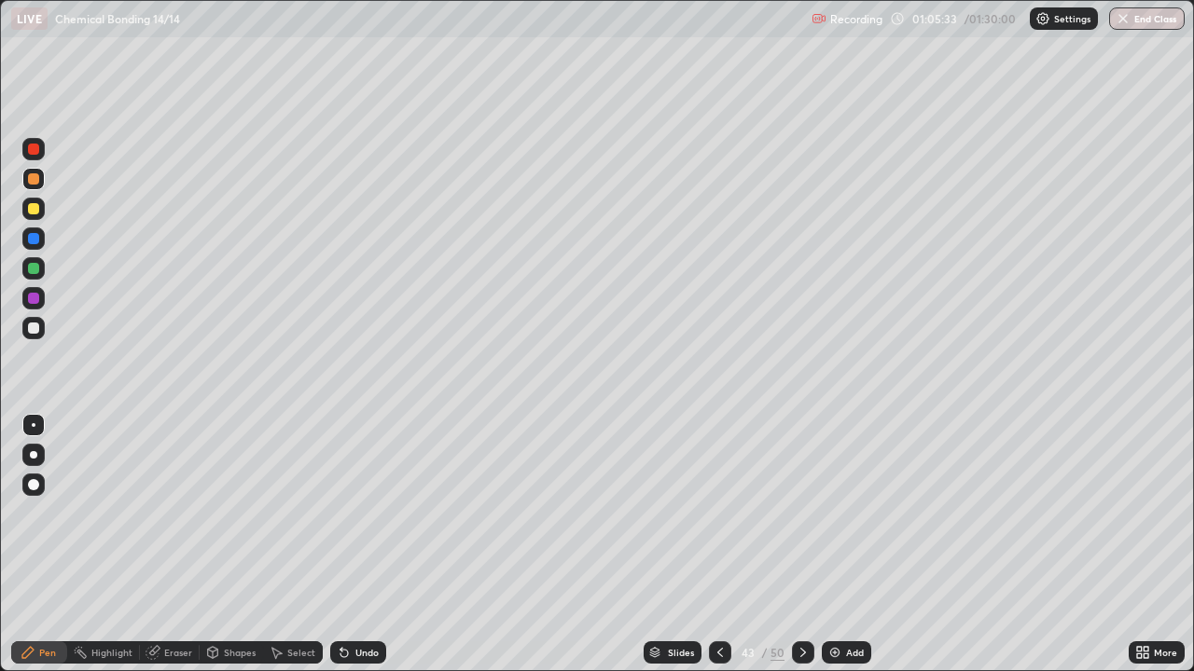
click at [34, 272] on div at bounding box center [33, 268] width 11 height 11
click at [35, 328] on div at bounding box center [33, 328] width 11 height 11
click at [34, 157] on div at bounding box center [33, 149] width 22 height 22
click at [34, 337] on div at bounding box center [33, 328] width 22 height 22
click at [837, 545] on img at bounding box center [834, 652] width 15 height 15
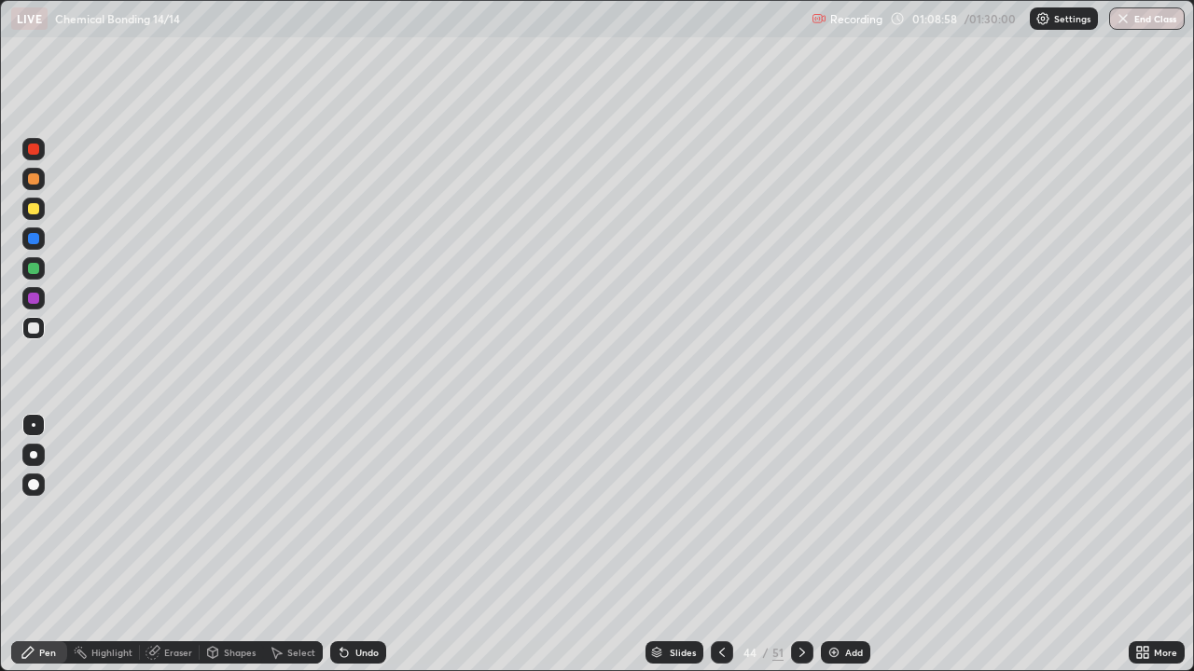
click at [31, 327] on div at bounding box center [33, 328] width 11 height 11
click at [32, 209] on div at bounding box center [33, 208] width 11 height 11
click at [36, 267] on div at bounding box center [33, 268] width 11 height 11
click at [830, 545] on img at bounding box center [833, 652] width 15 height 15
click at [35, 331] on div at bounding box center [33, 328] width 11 height 11
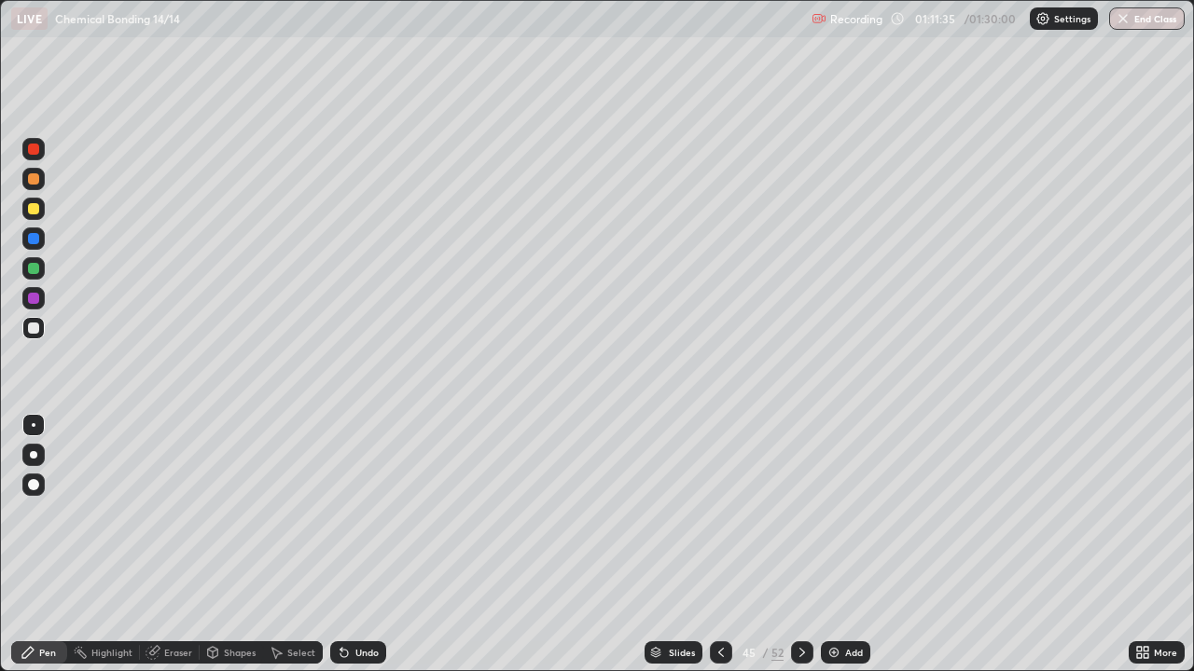
click at [33, 177] on div at bounding box center [33, 178] width 11 height 11
click at [32, 208] on div at bounding box center [33, 208] width 11 height 11
click at [31, 324] on div at bounding box center [33, 328] width 11 height 11
click at [829, 545] on img at bounding box center [833, 652] width 15 height 15
click at [36, 331] on div at bounding box center [33, 328] width 11 height 11
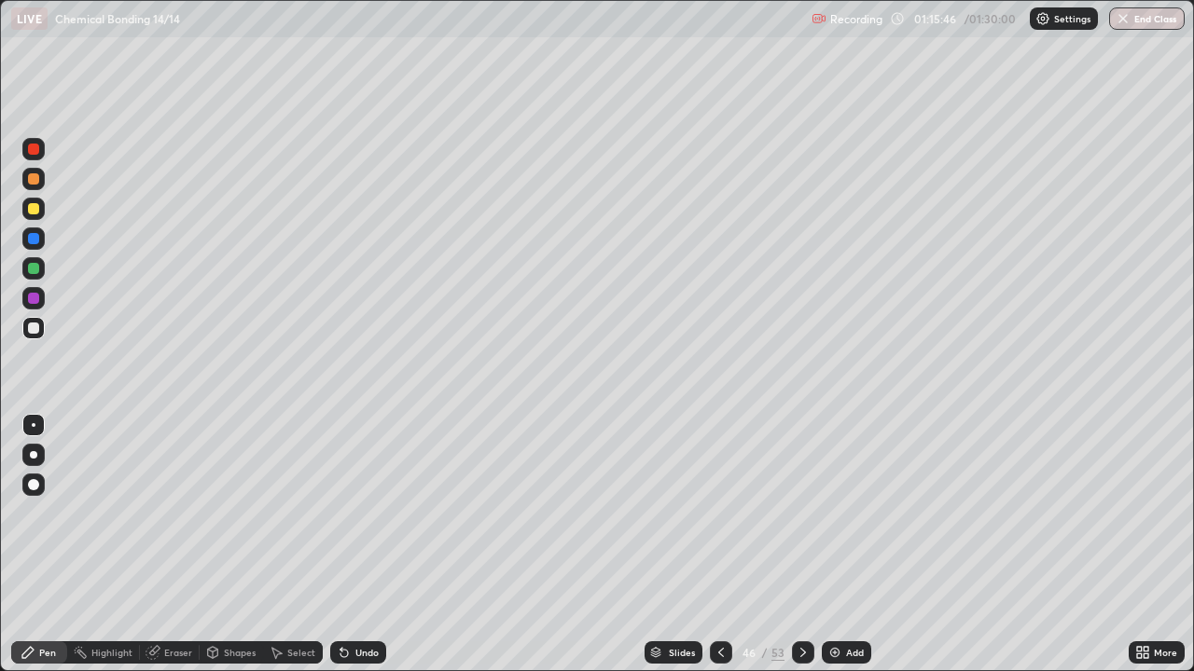
click at [34, 209] on div at bounding box center [33, 208] width 11 height 11
click at [33, 180] on div at bounding box center [33, 178] width 11 height 11
click at [34, 330] on div at bounding box center [33, 328] width 11 height 11
click at [31, 179] on div at bounding box center [33, 178] width 11 height 11
click at [340, 545] on icon at bounding box center [341, 649] width 2 height 2
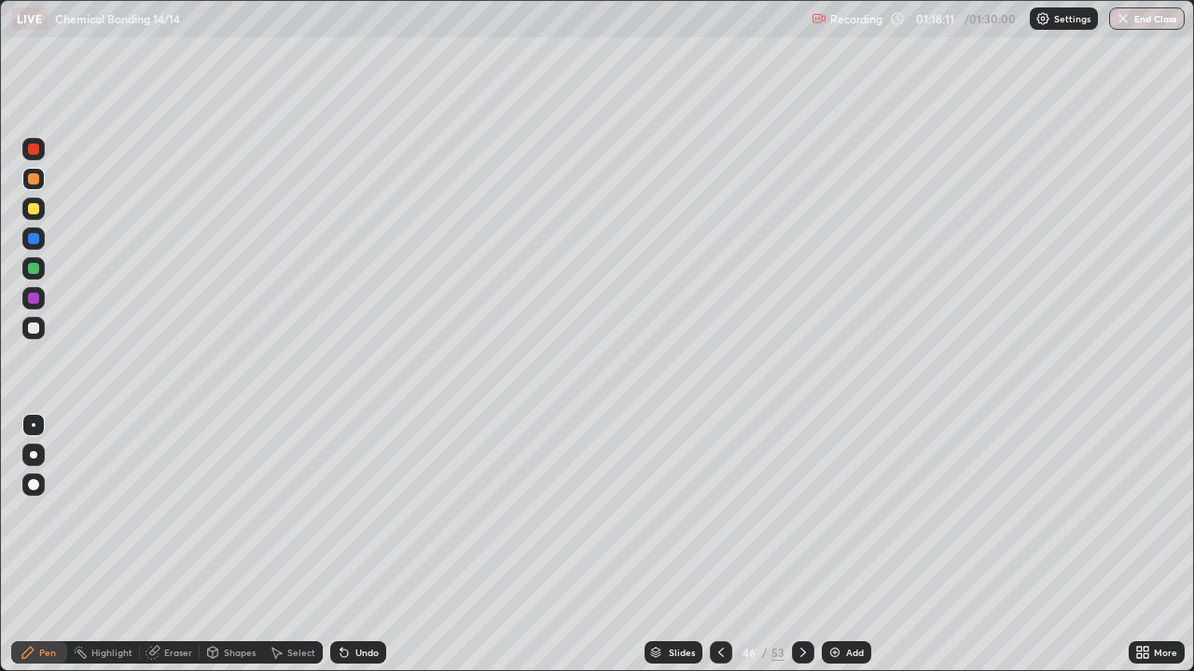
click at [33, 207] on div at bounding box center [33, 208] width 11 height 11
click at [33, 320] on div at bounding box center [33, 328] width 22 height 22
click at [29, 267] on div at bounding box center [33, 268] width 11 height 11
click at [833, 545] on img at bounding box center [834, 652] width 15 height 15
click at [35, 329] on div at bounding box center [33, 328] width 11 height 11
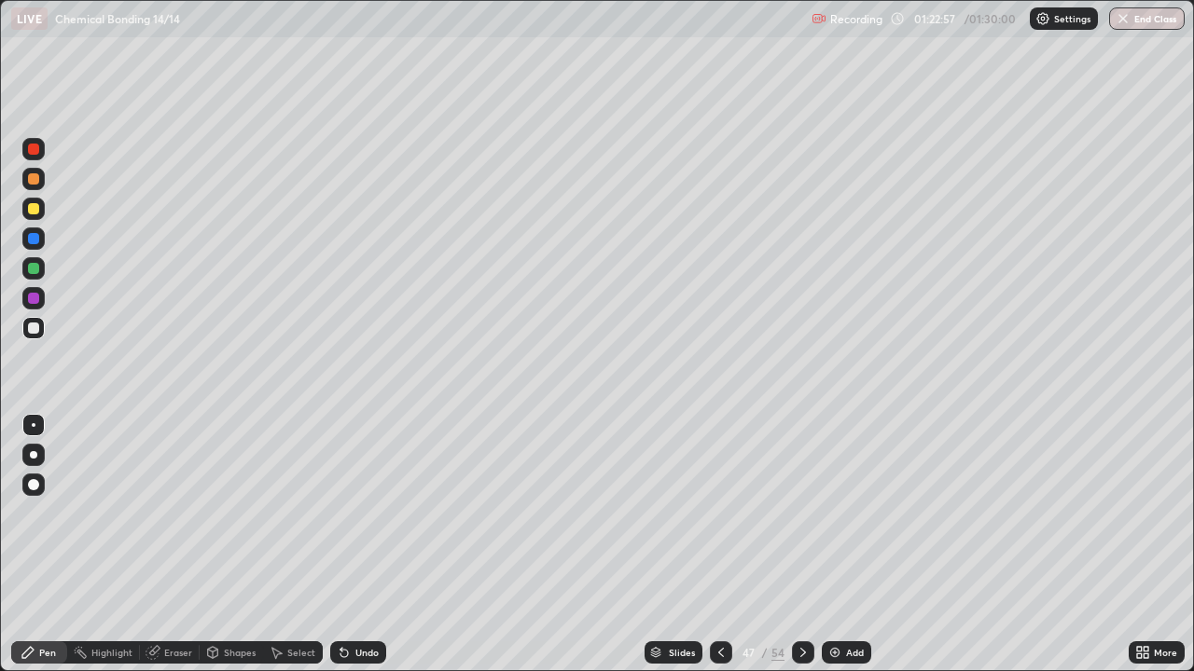
click at [37, 211] on div at bounding box center [33, 208] width 11 height 11
click at [33, 331] on div at bounding box center [33, 328] width 11 height 11
click at [31, 181] on div at bounding box center [33, 178] width 11 height 11
click at [33, 326] on div at bounding box center [33, 328] width 11 height 11
click at [30, 177] on div at bounding box center [33, 178] width 11 height 11
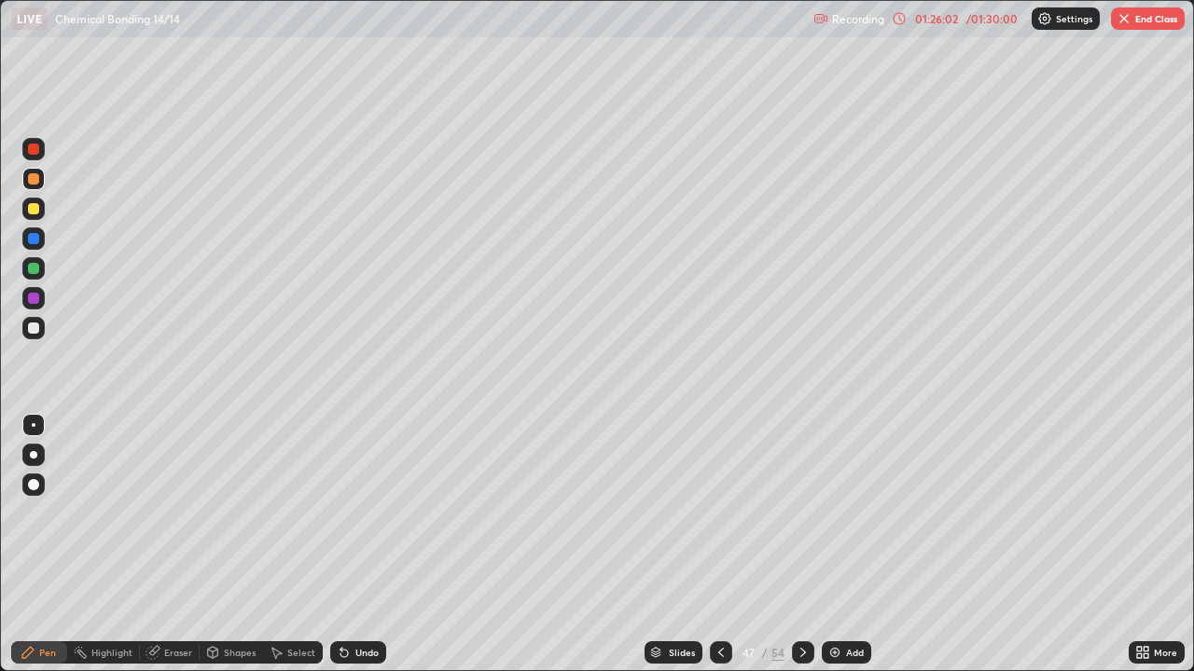
click at [34, 267] on div at bounding box center [33, 268] width 11 height 11
click at [33, 180] on div at bounding box center [33, 178] width 11 height 11
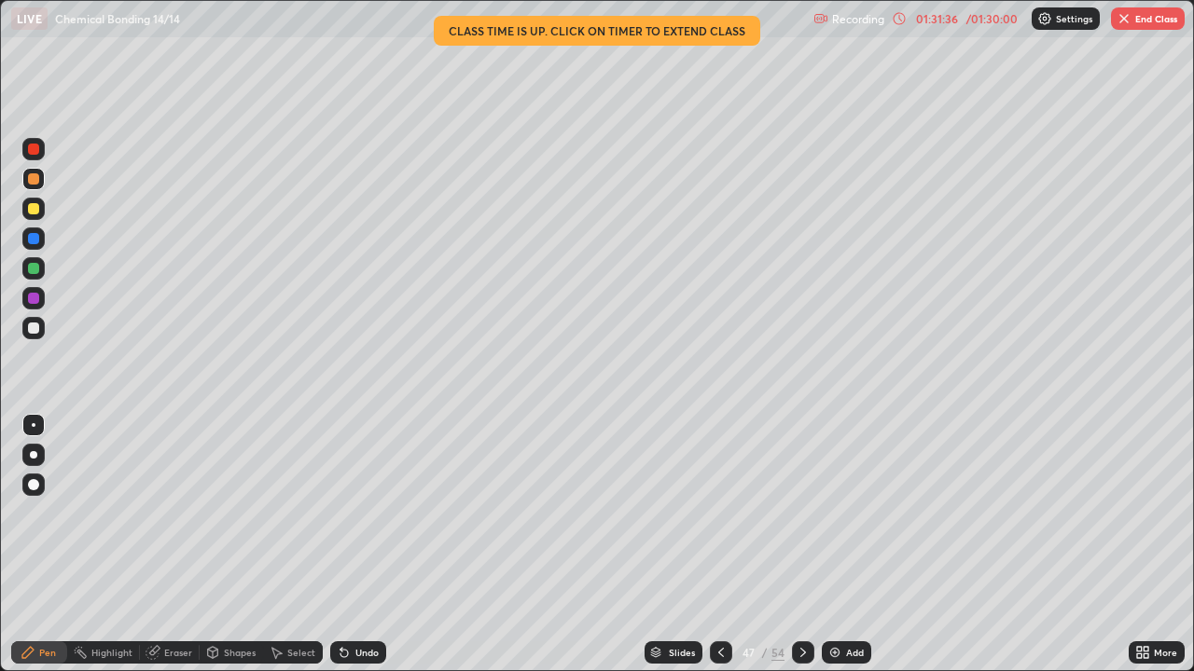
click at [1164, 24] on button "End Class" at bounding box center [1148, 18] width 74 height 22
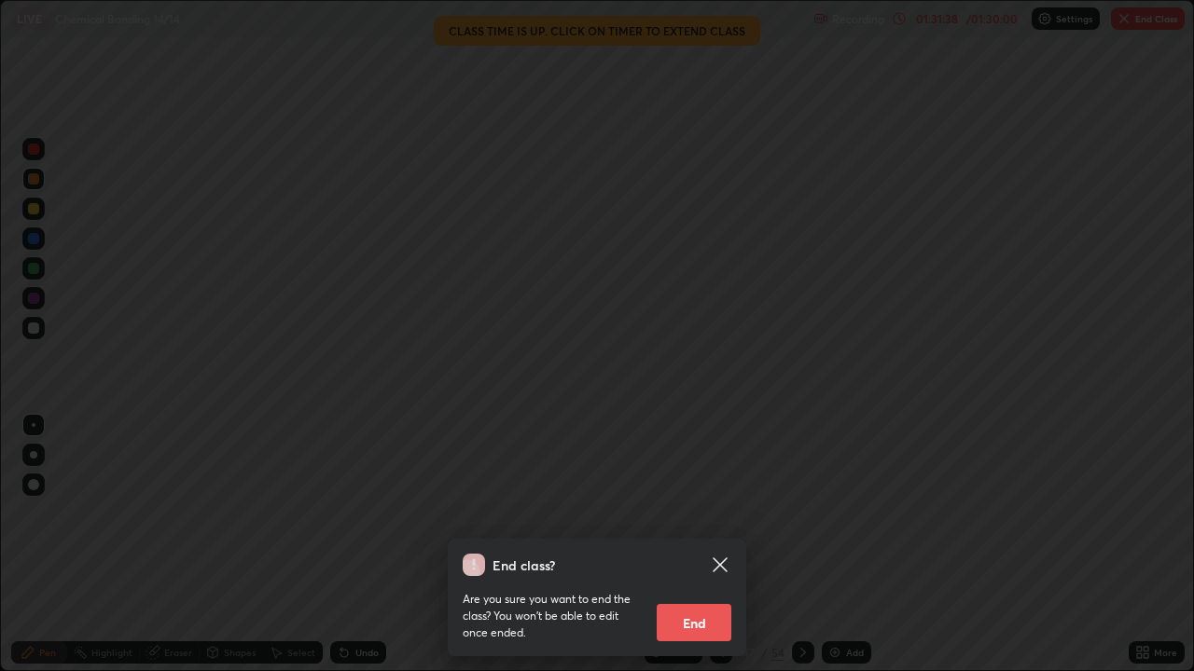
click at [692, 545] on button "End" at bounding box center [693, 622] width 75 height 37
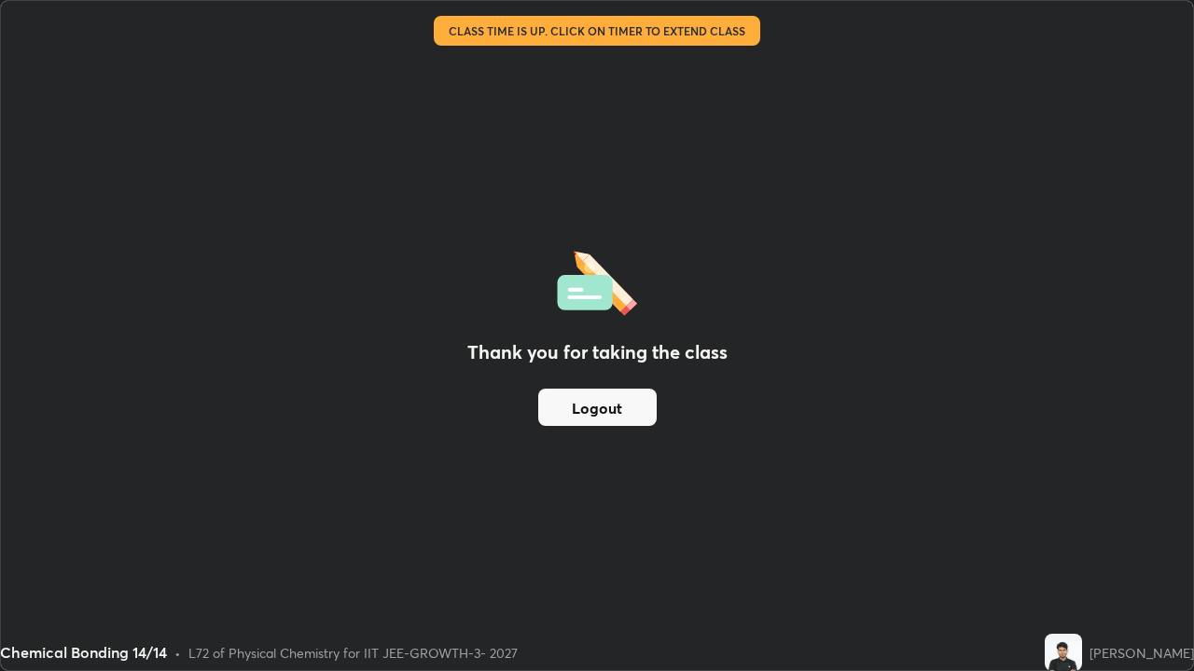
click at [629, 401] on button "Logout" at bounding box center [597, 407] width 118 height 37
